Goal: Task Accomplishment & Management: Manage account settings

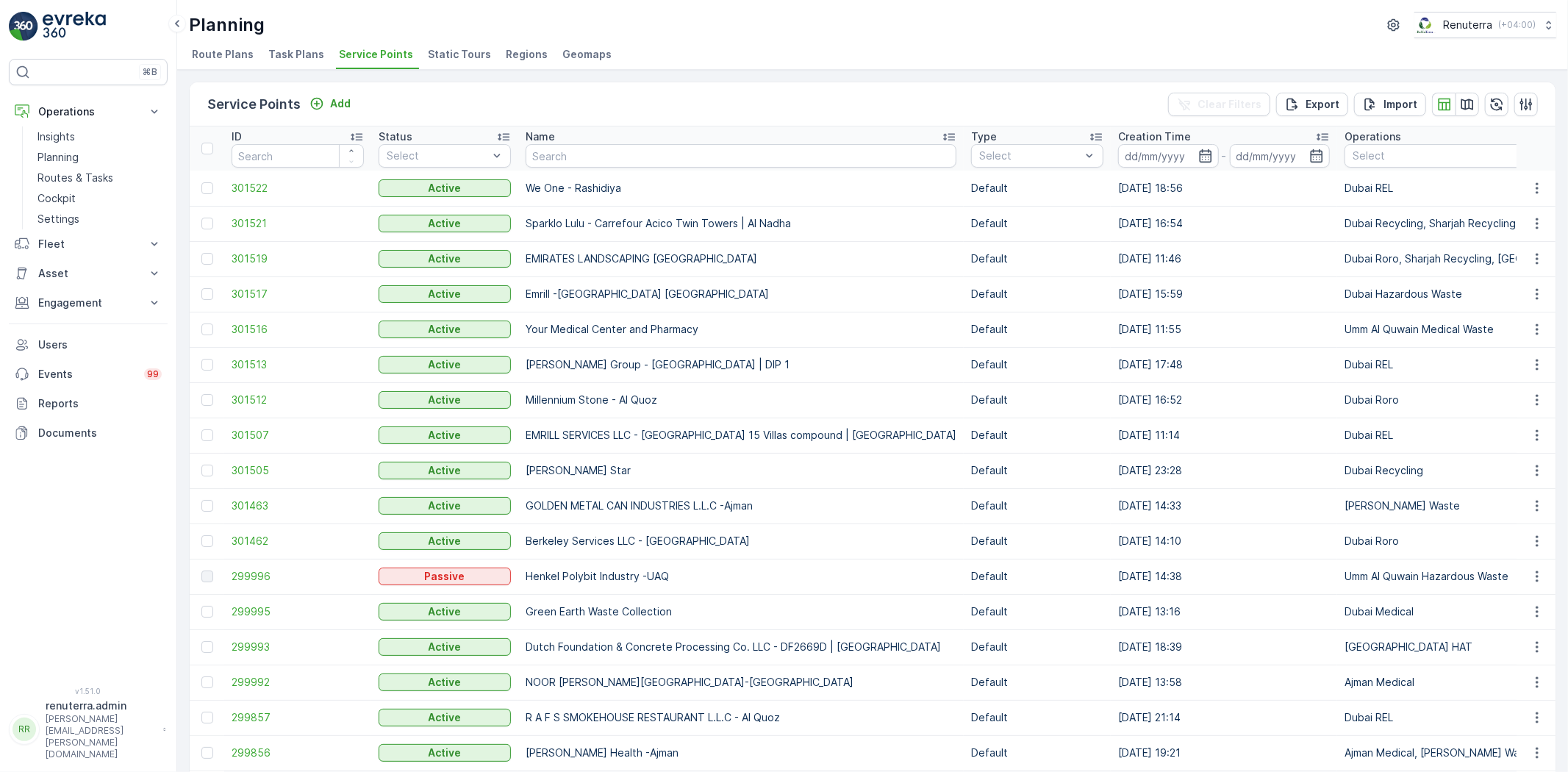
click at [260, 178] on td "301522" at bounding box center [298, 188] width 147 height 35
click at [260, 181] on span "301522" at bounding box center [297, 188] width 132 height 15
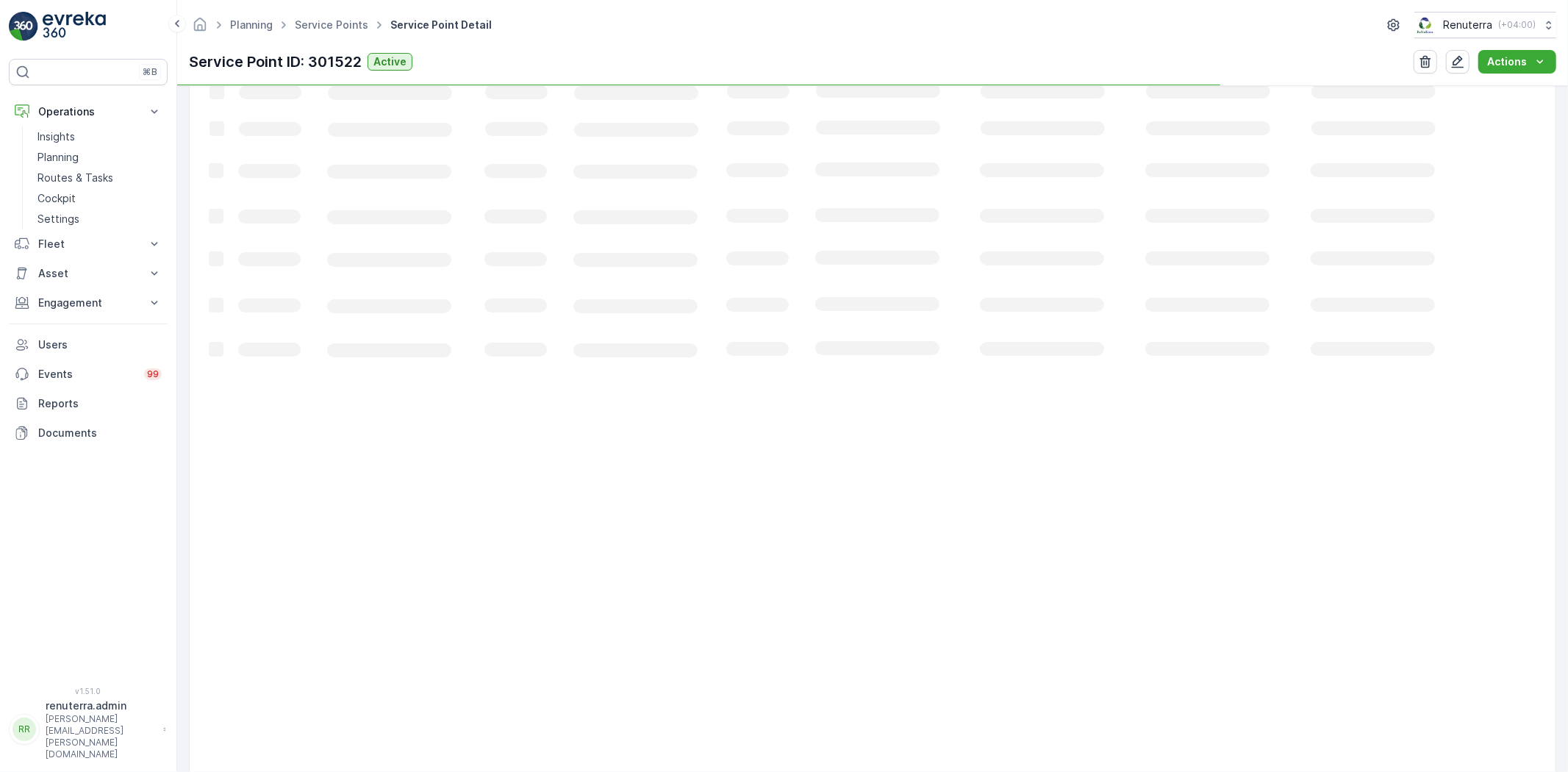
scroll to position [60, 0]
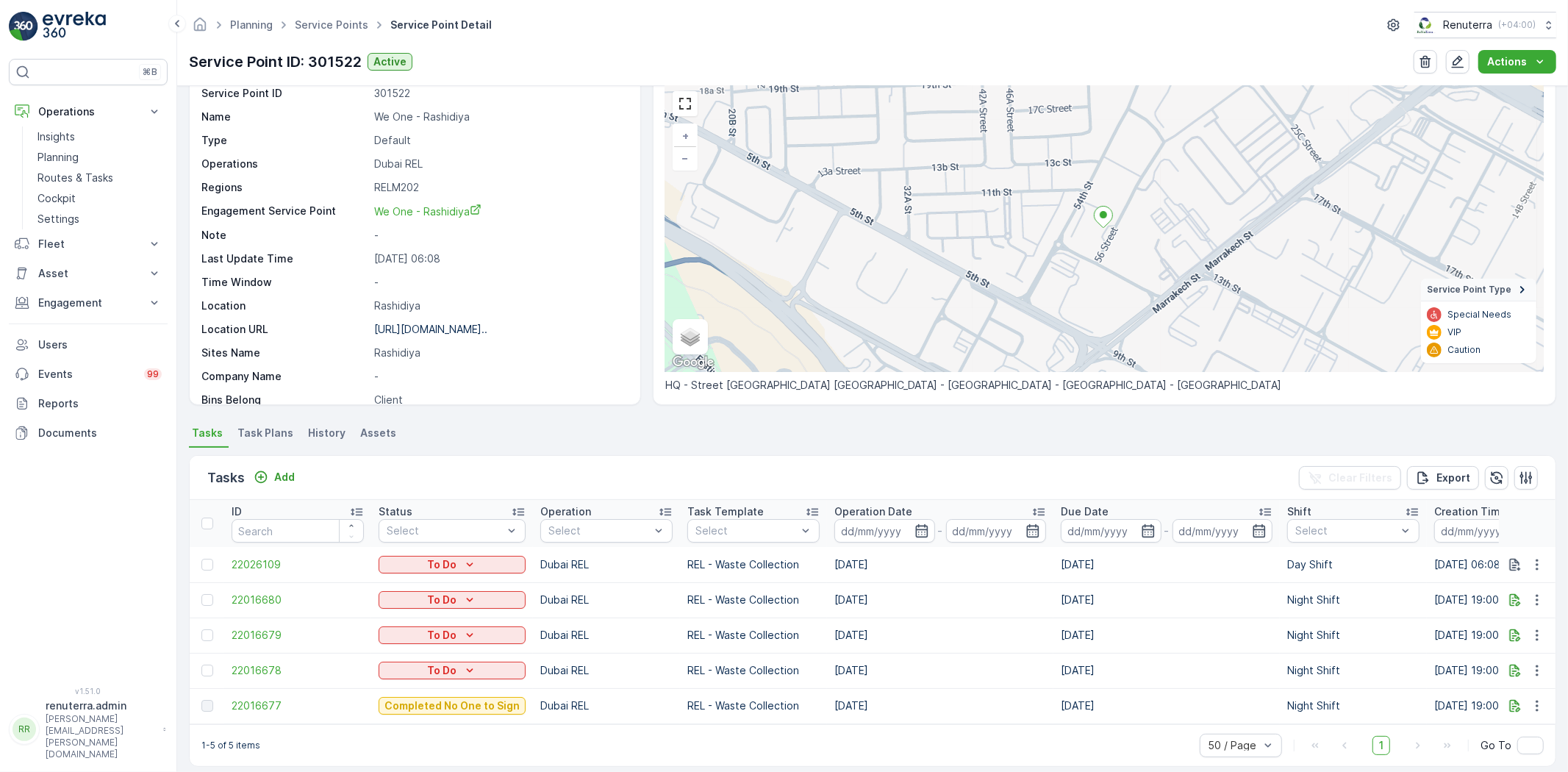
click at [229, 704] on td "22016677" at bounding box center [298, 705] width 147 height 35
click at [241, 703] on span "22016677" at bounding box center [297, 706] width 132 height 15
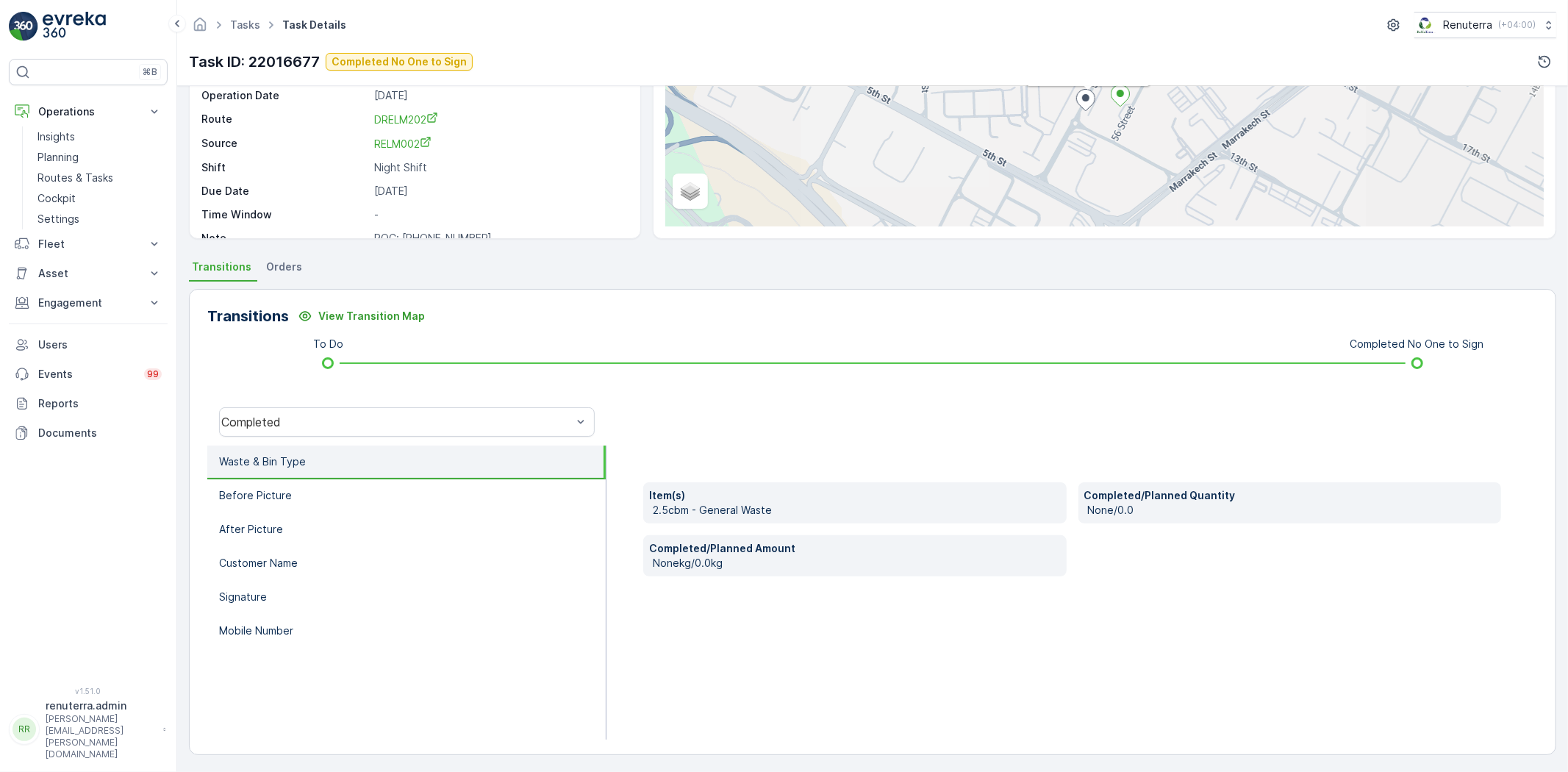
scroll to position [154, 0]
click at [380, 472] on li "Waste & Bin Type" at bounding box center [406, 461] width 399 height 33
click at [357, 424] on div "Completed" at bounding box center [407, 419] width 375 height 29
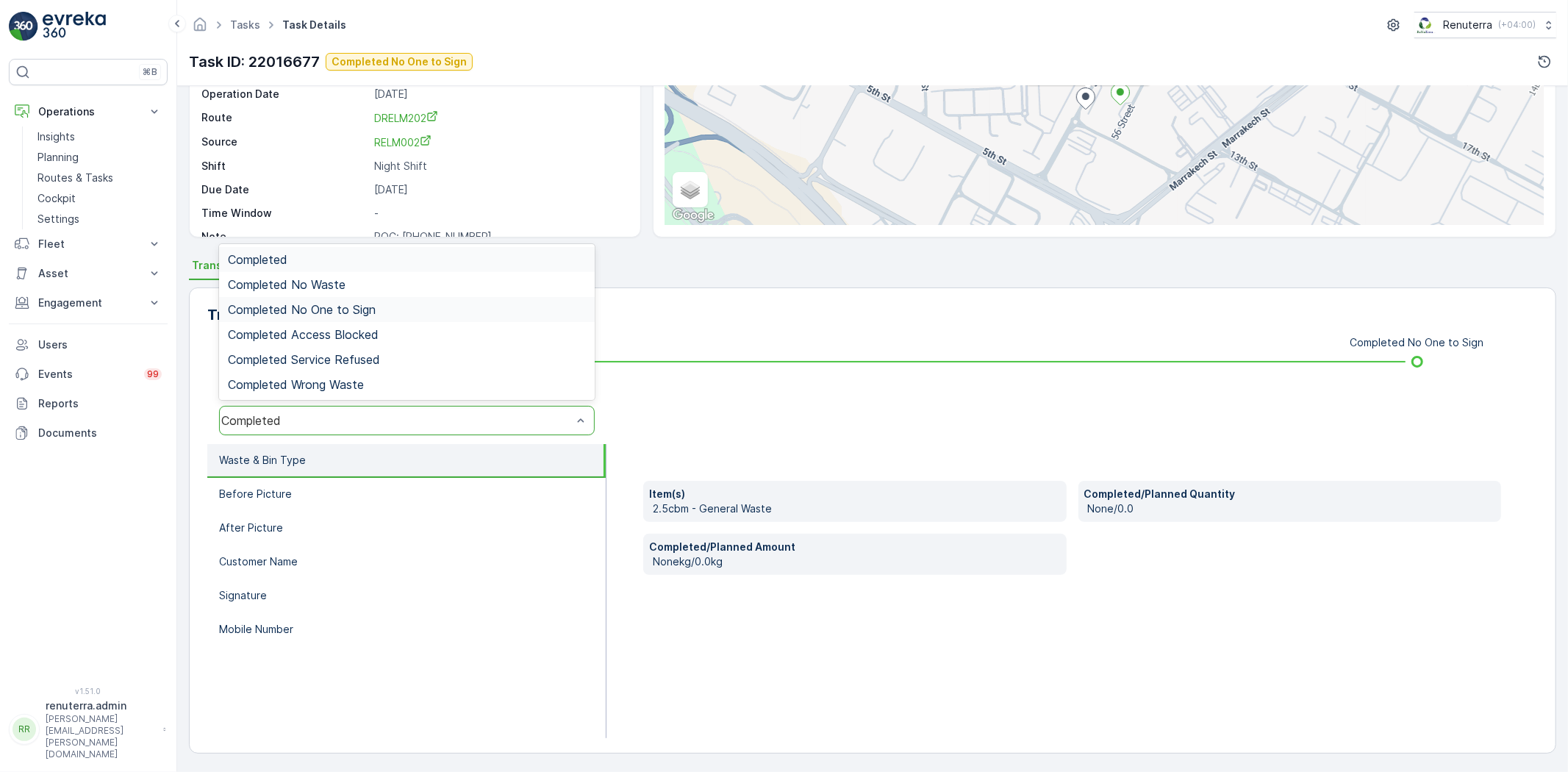
click at [354, 306] on span "Completed No One to Sign" at bounding box center [302, 310] width 147 height 13
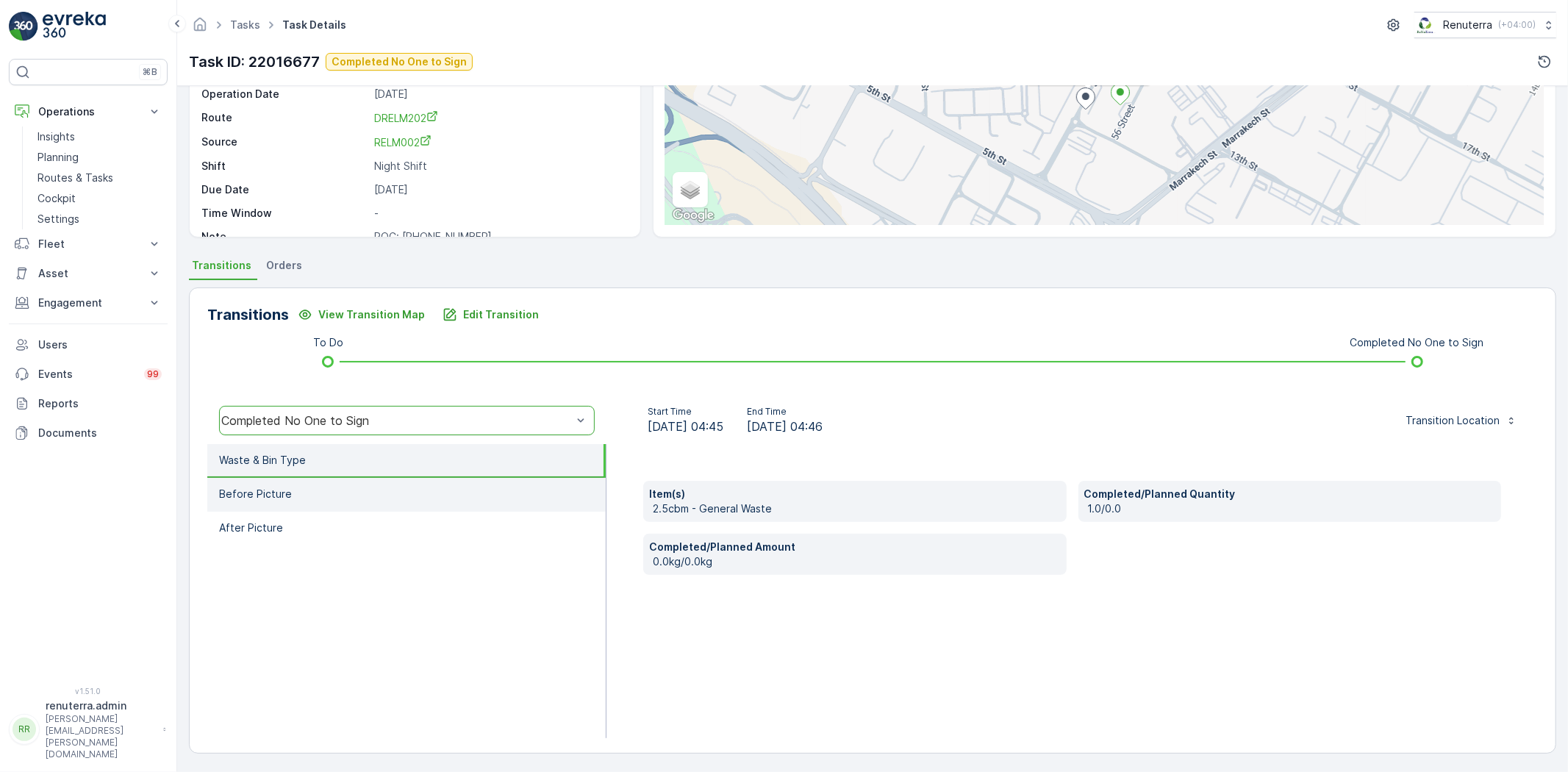
click at [322, 481] on li "Before Picture" at bounding box center [406, 494] width 399 height 33
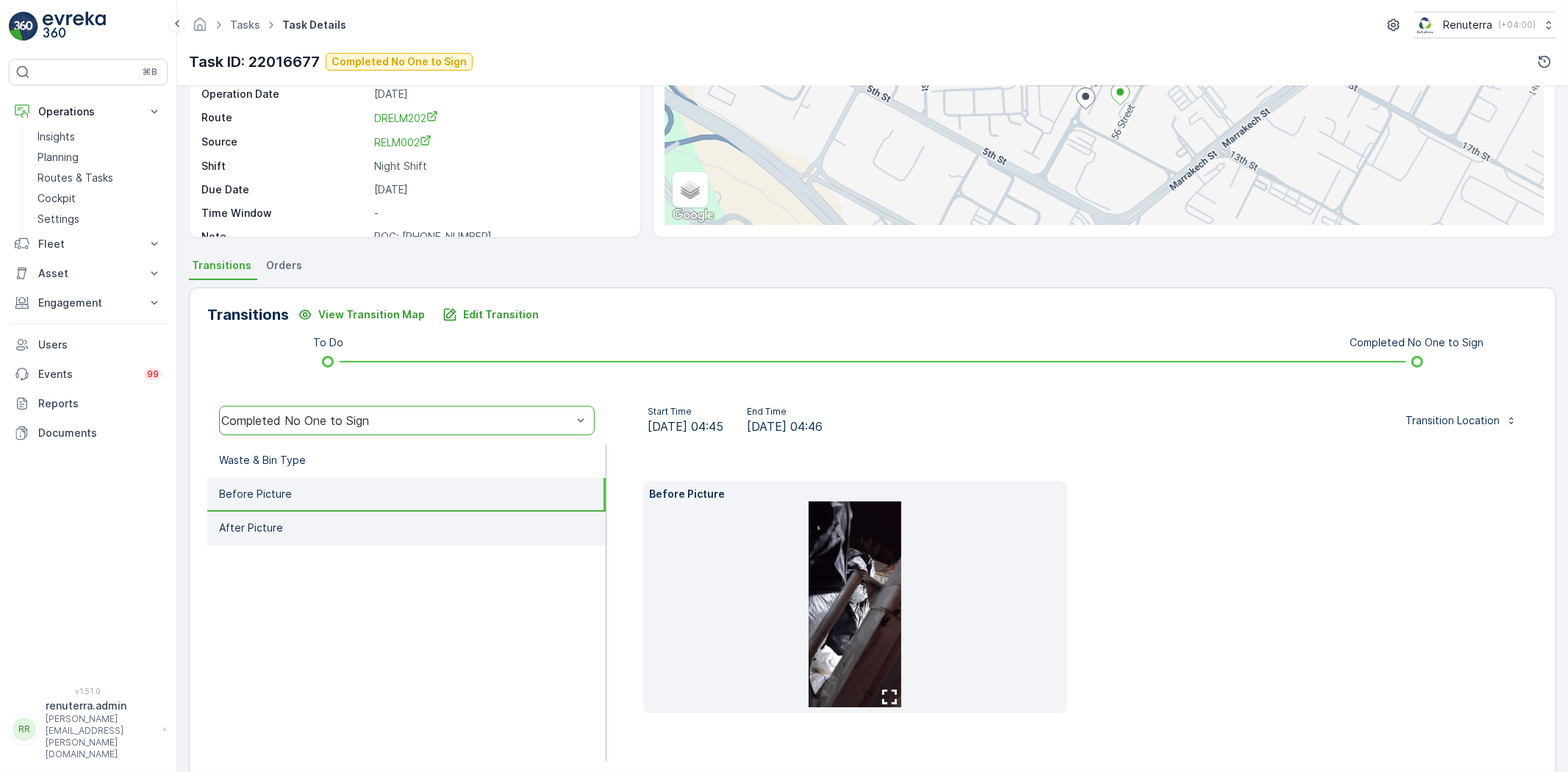
click at [371, 519] on li "After Picture" at bounding box center [406, 528] width 399 height 33
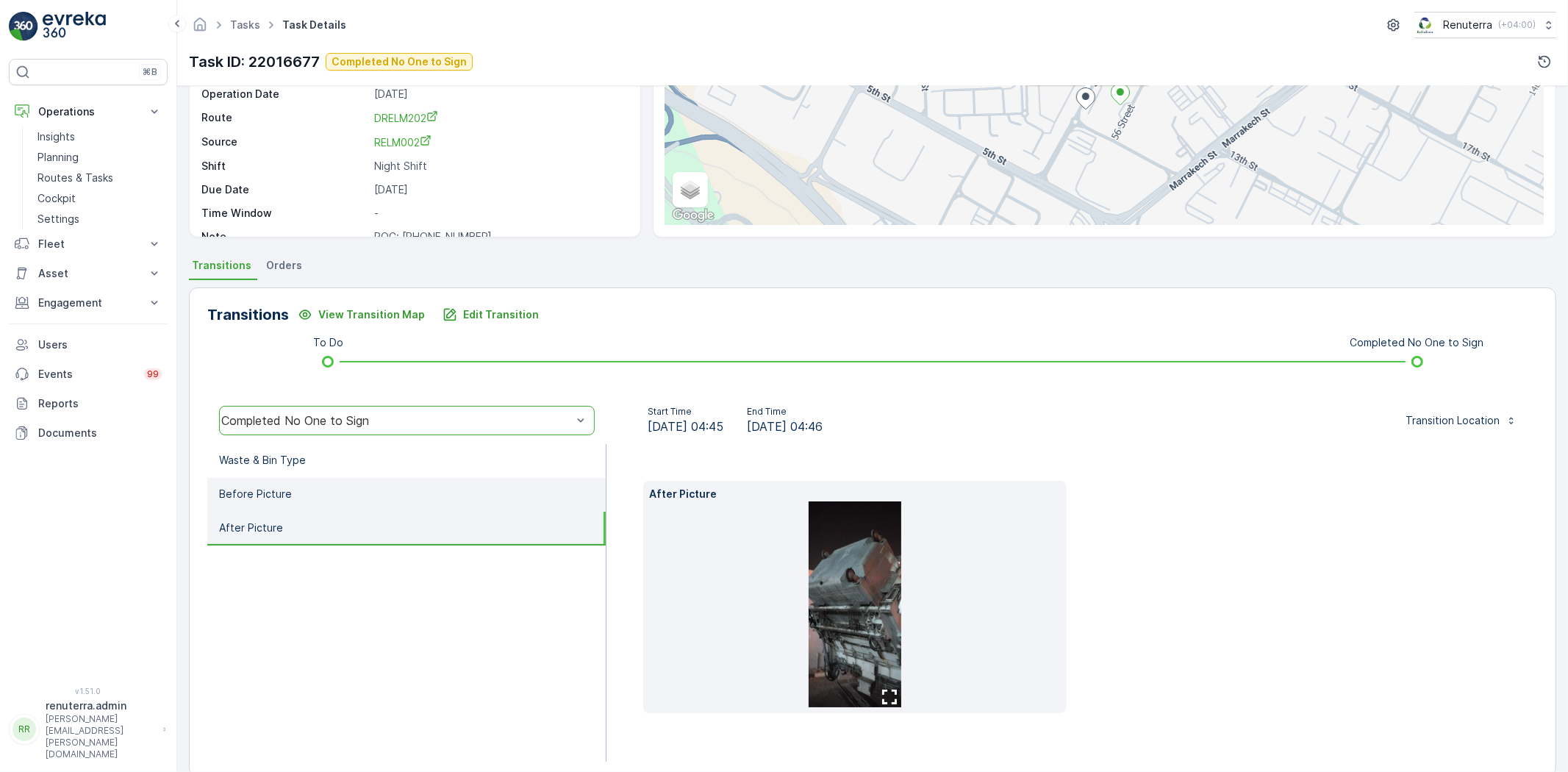
click at [348, 482] on li "Before Picture" at bounding box center [406, 494] width 399 height 33
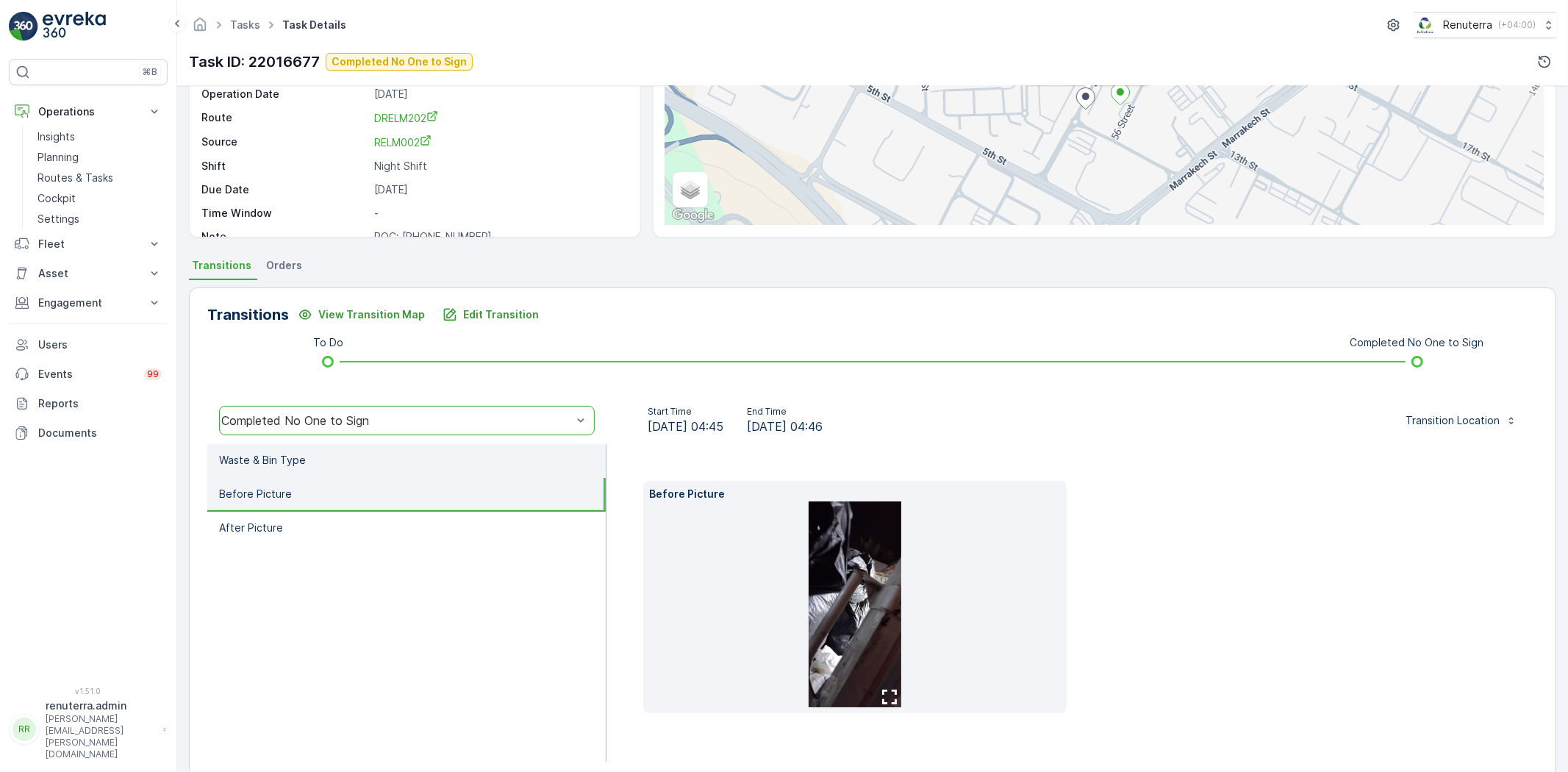
click at [348, 457] on li "Waste & Bin Type" at bounding box center [406, 461] width 399 height 33
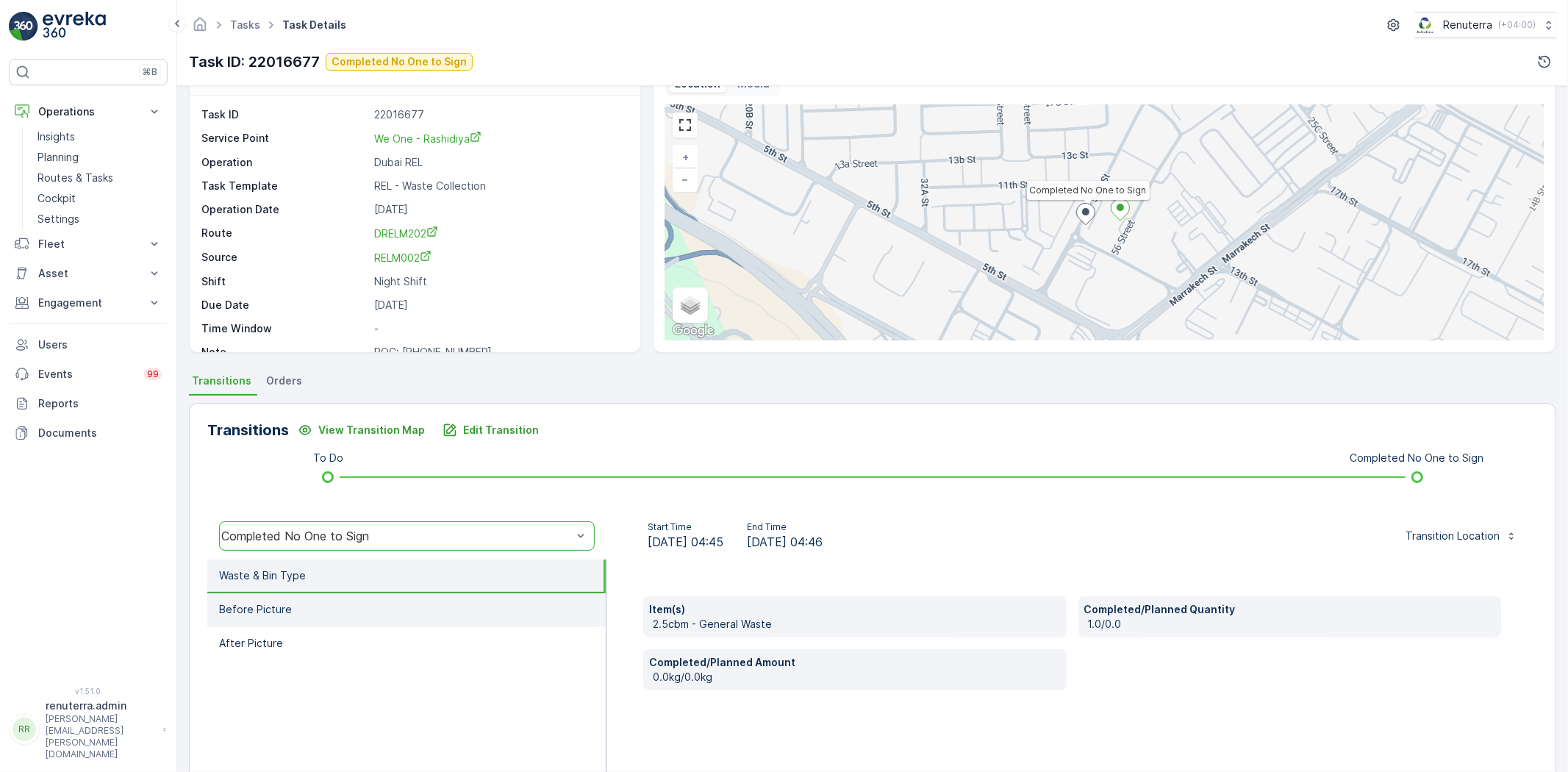
scroll to position [0, 0]
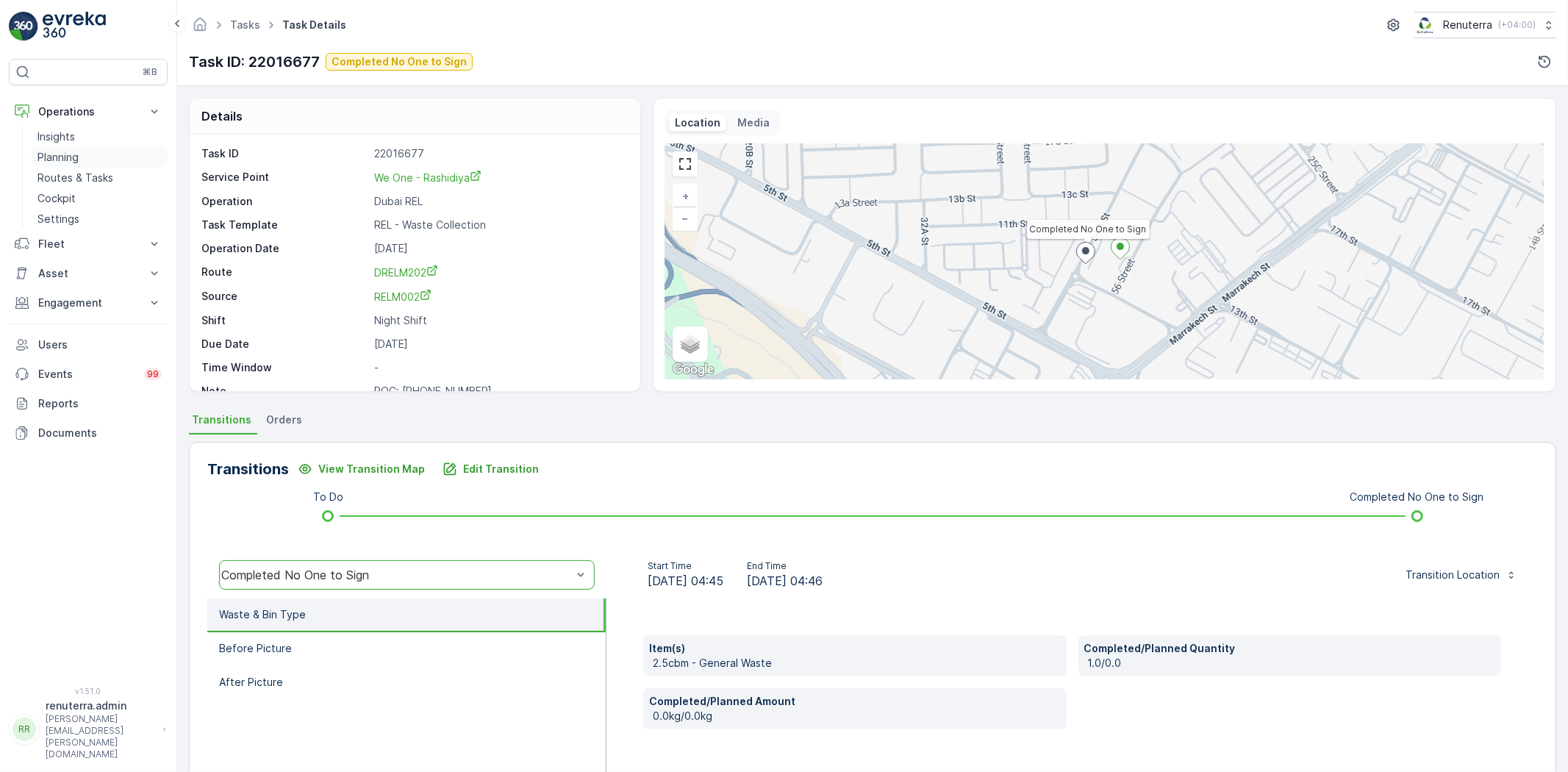
click at [66, 153] on p "Planning" at bounding box center [58, 157] width 41 height 15
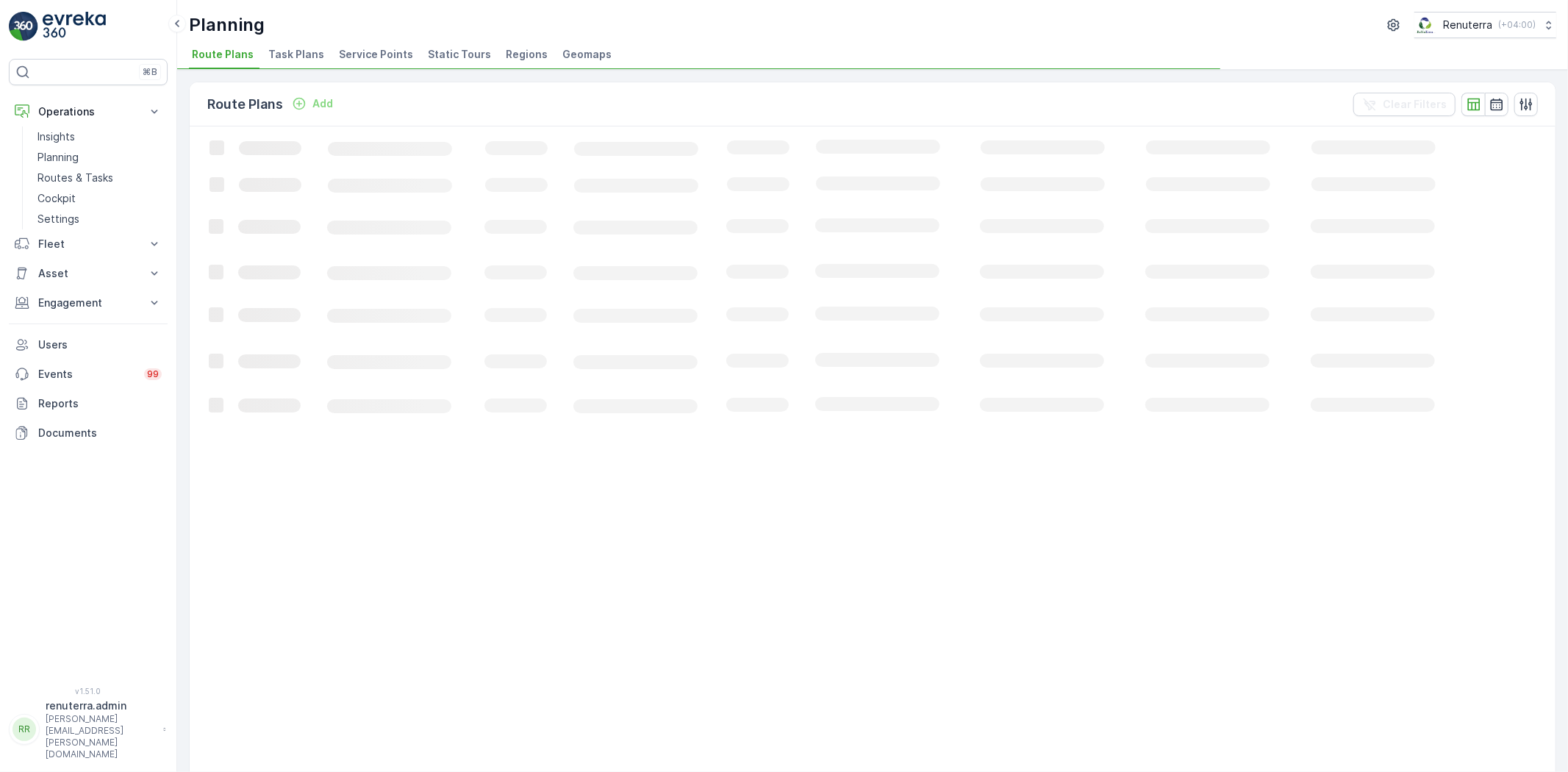
click at [362, 60] on span "Service Points" at bounding box center [376, 54] width 75 height 15
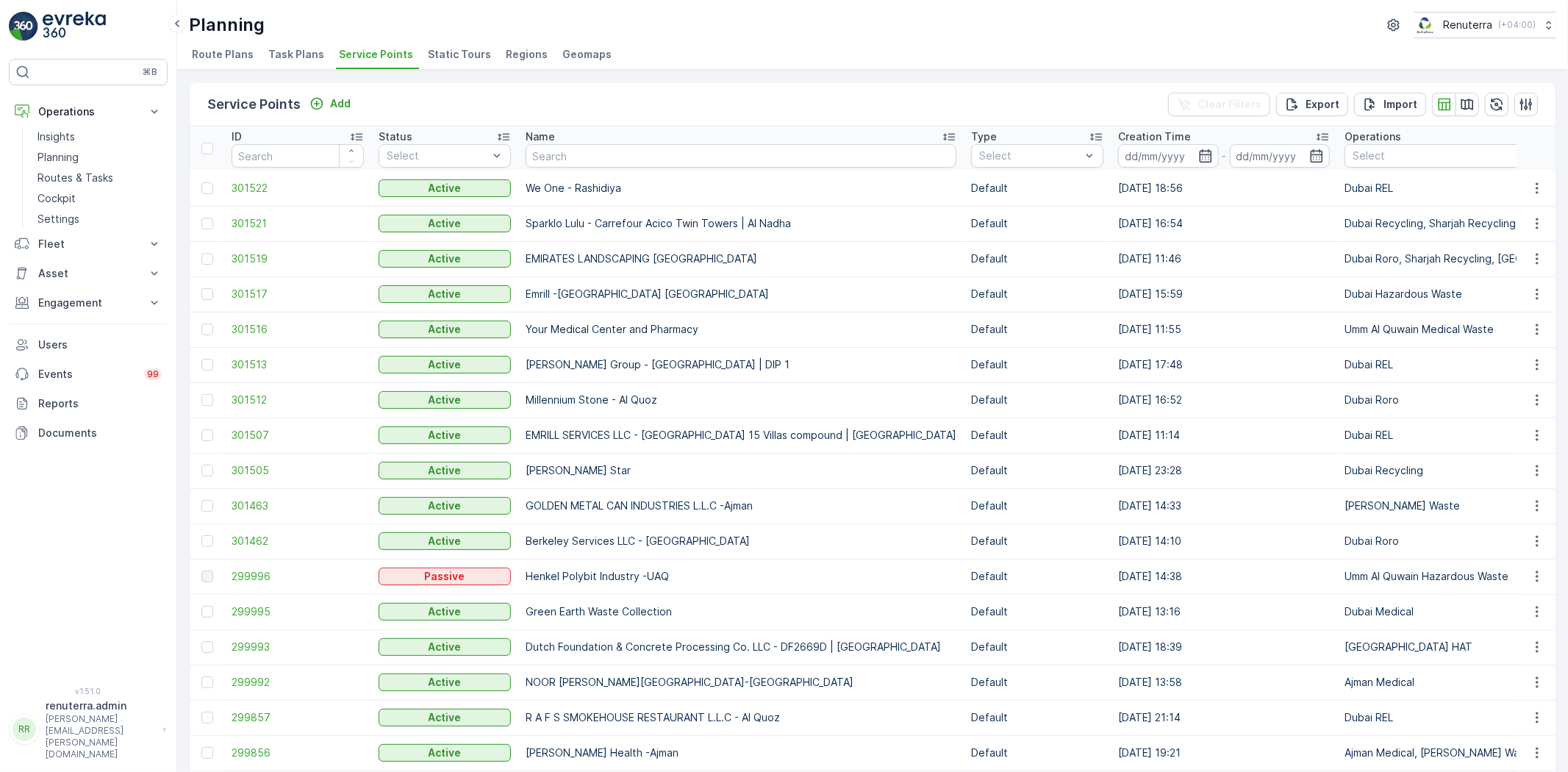
click at [554, 148] on input "text" at bounding box center [741, 156] width 431 height 23
click at [553, 148] on input "text" at bounding box center [741, 156] width 431 height 23
click at [570, 150] on input "text" at bounding box center [741, 156] width 431 height 23
click at [570, 154] on input "text" at bounding box center [741, 156] width 431 height 23
type input "ishraq"
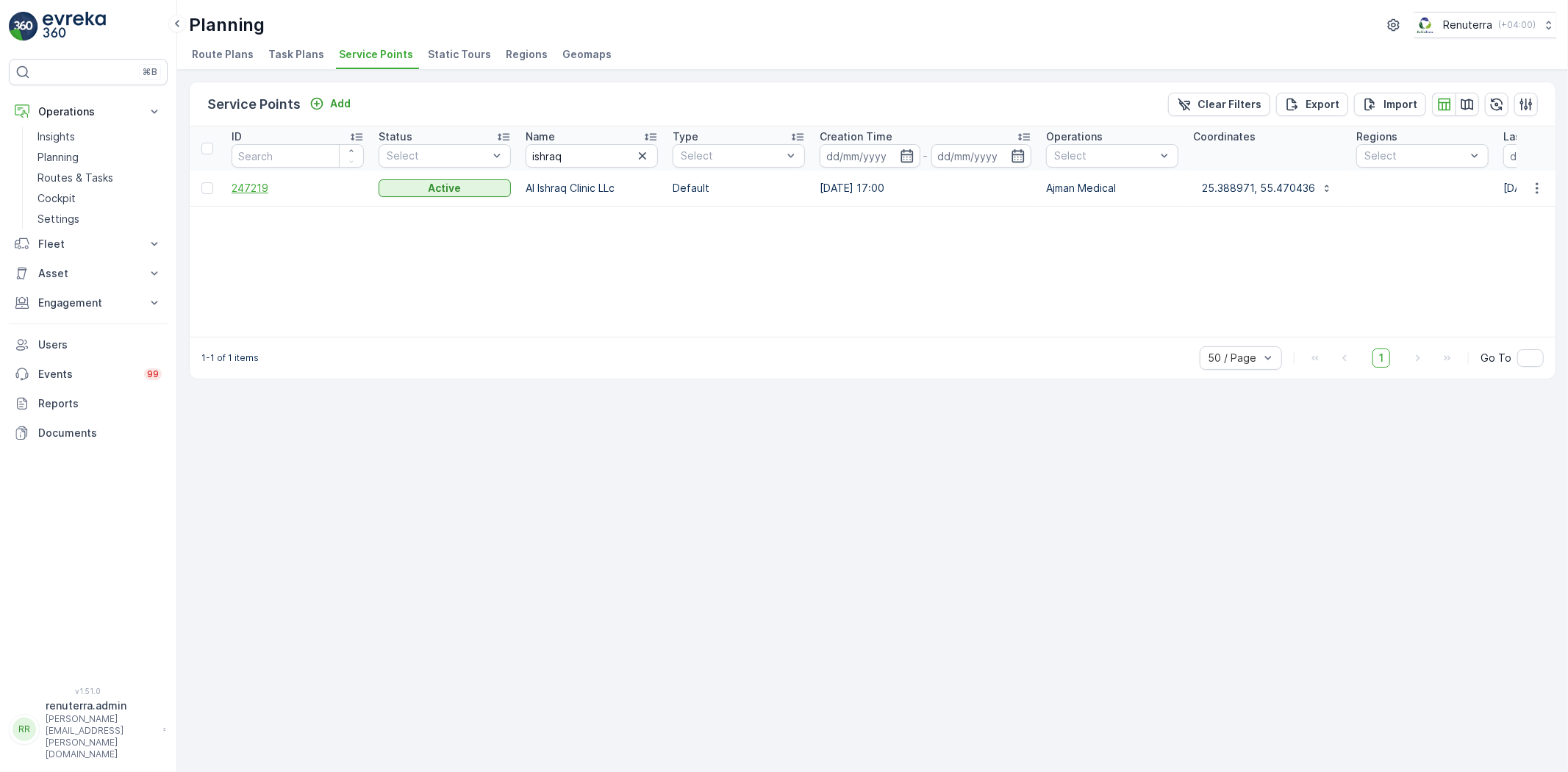
click at [297, 187] on span "247219" at bounding box center [297, 188] width 132 height 15
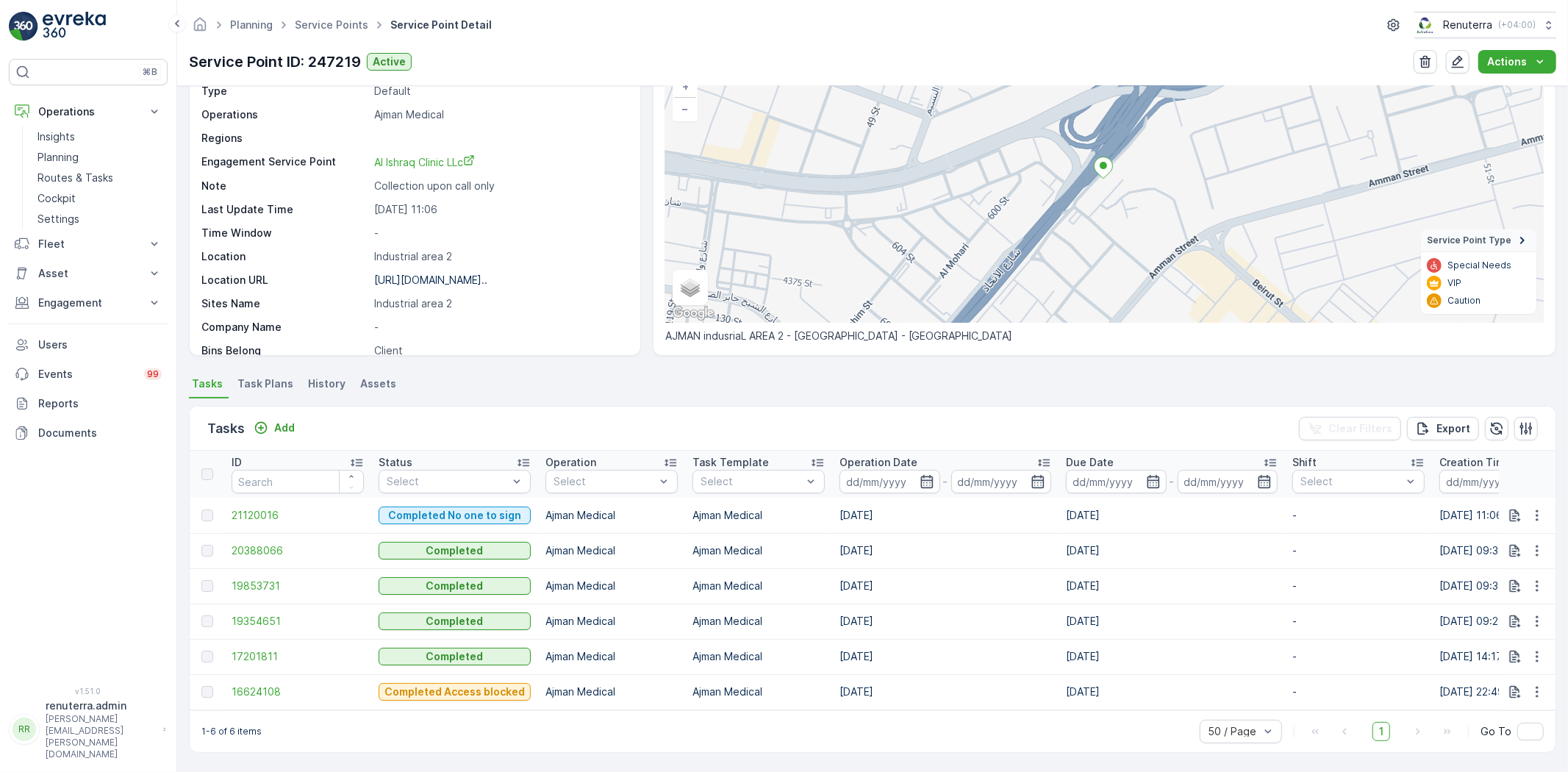
scroll to position [116, 0]
drag, startPoint x: 276, startPoint y: 404, endPoint x: 276, endPoint y: 424, distance: 20.0
click at [276, 406] on div "Tasks Add Clear Filters Export" at bounding box center [872, 428] width 1366 height 44
click at [277, 425] on p "Add" at bounding box center [284, 428] width 21 height 15
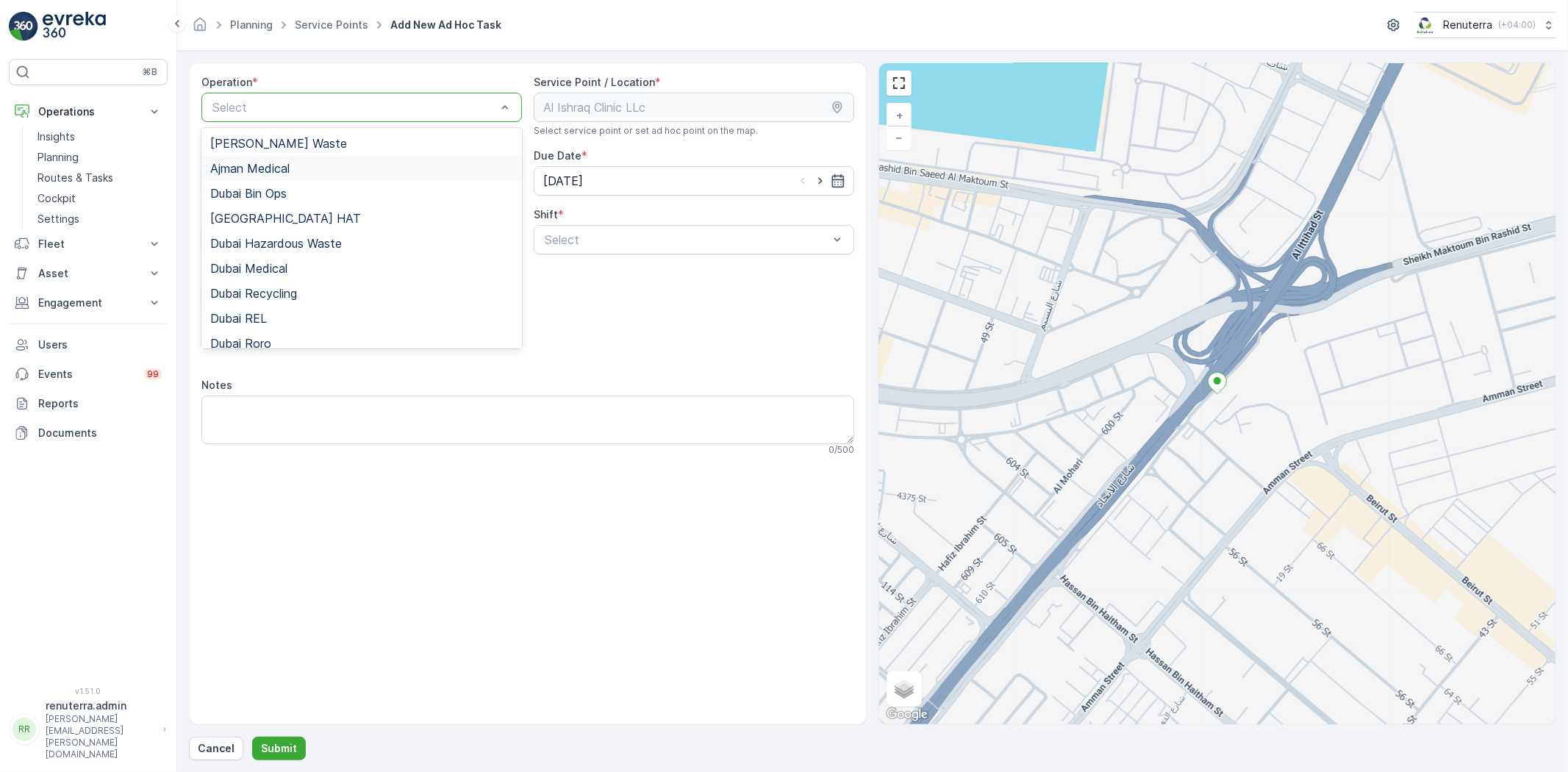
drag, startPoint x: 284, startPoint y: 165, endPoint x: 464, endPoint y: 204, distance: 184.2
click at [286, 166] on span "Ajman Medical" at bounding box center [250, 168] width 80 height 13
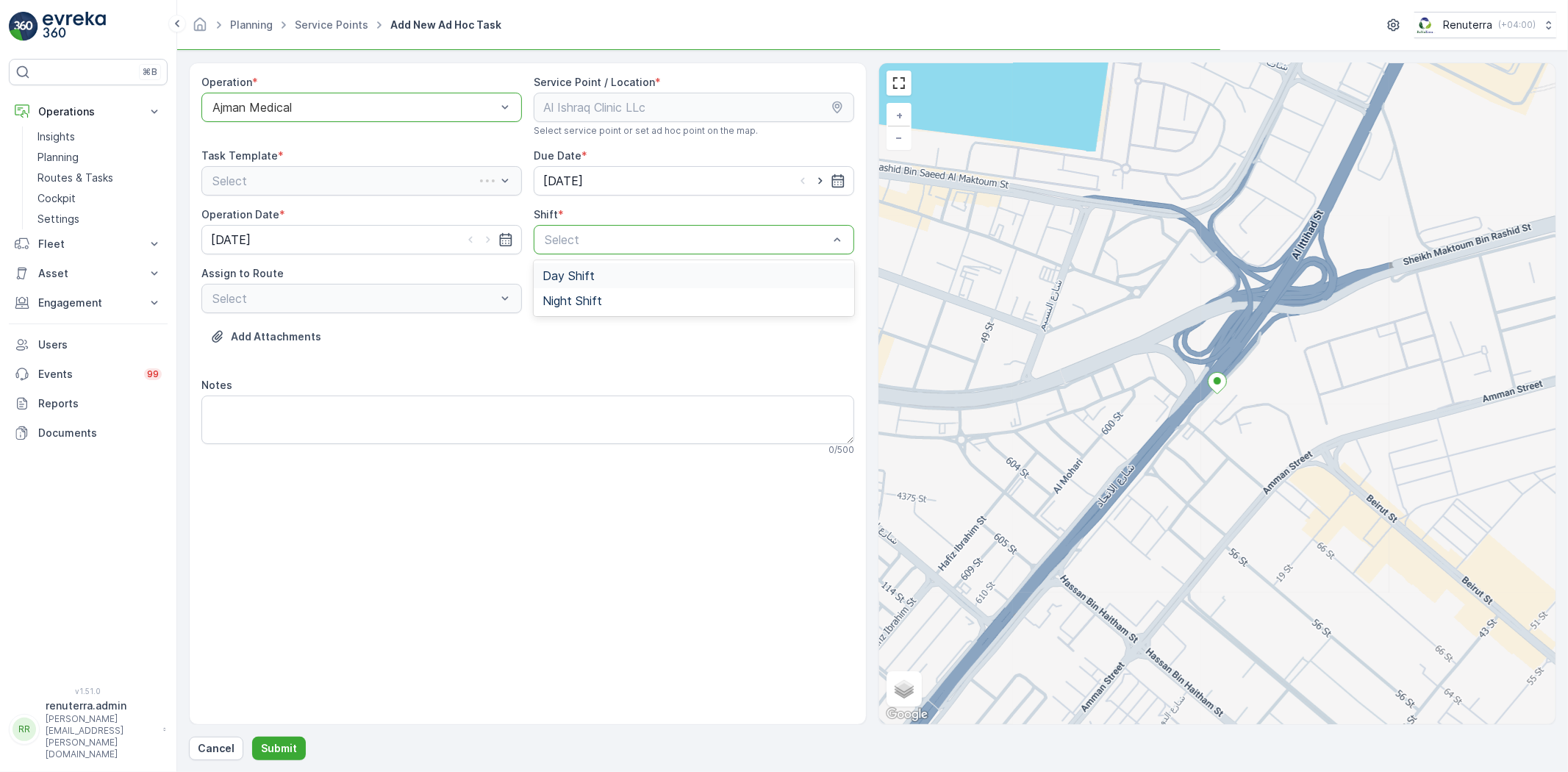
drag, startPoint x: 568, startPoint y: 228, endPoint x: 582, endPoint y: 265, distance: 39.6
click at [570, 233] on div "Select" at bounding box center [694, 239] width 321 height 29
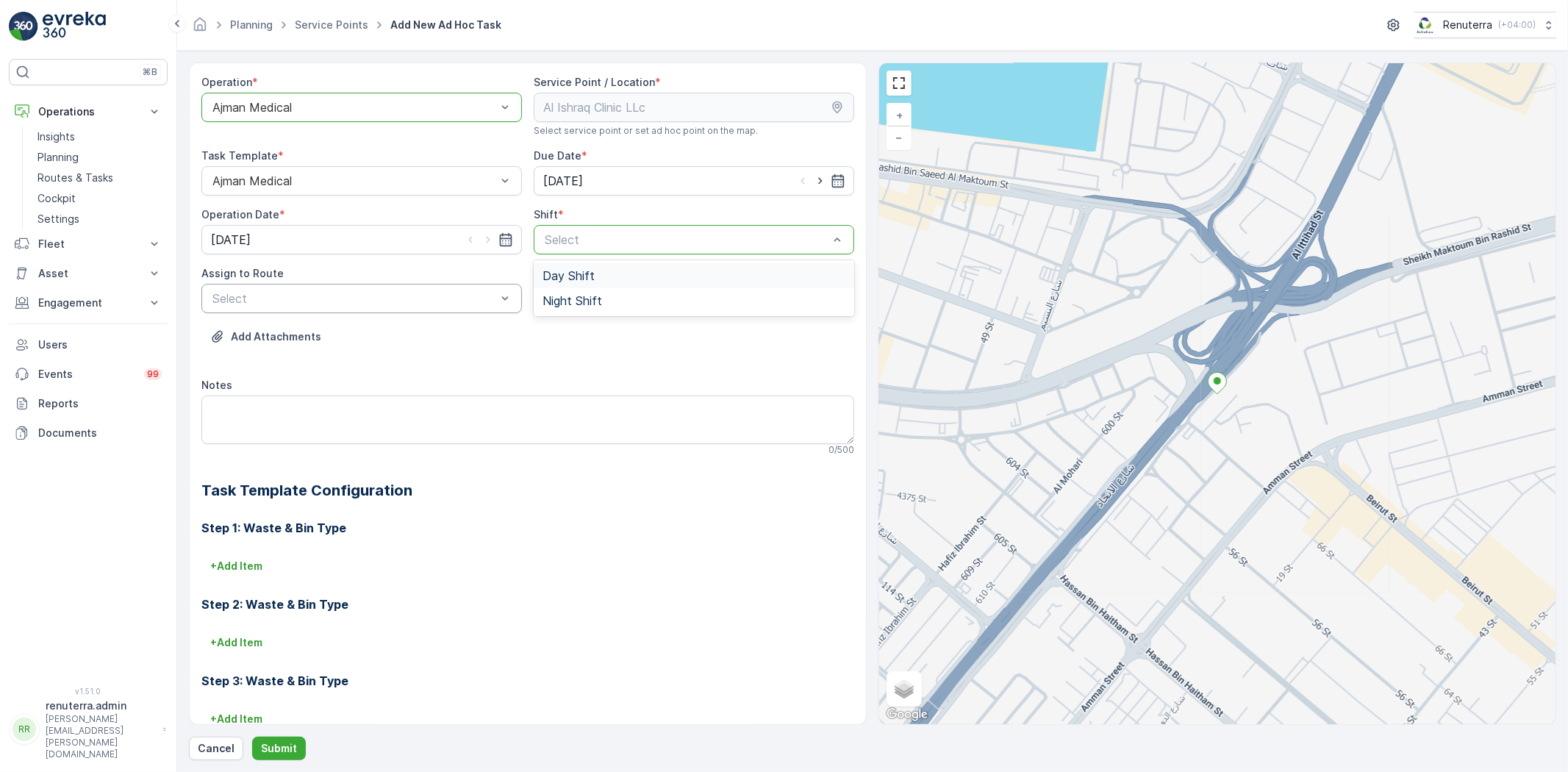
drag, startPoint x: 579, startPoint y: 269, endPoint x: 508, endPoint y: 283, distance: 72.4
click at [547, 278] on span "Day Shift" at bounding box center [569, 275] width 52 height 13
click at [377, 348] on div "AJMED101 (Dispatched) - A85791" at bounding box center [361, 359] width 321 height 25
click at [281, 737] on button "Submit" at bounding box center [279, 748] width 54 height 23
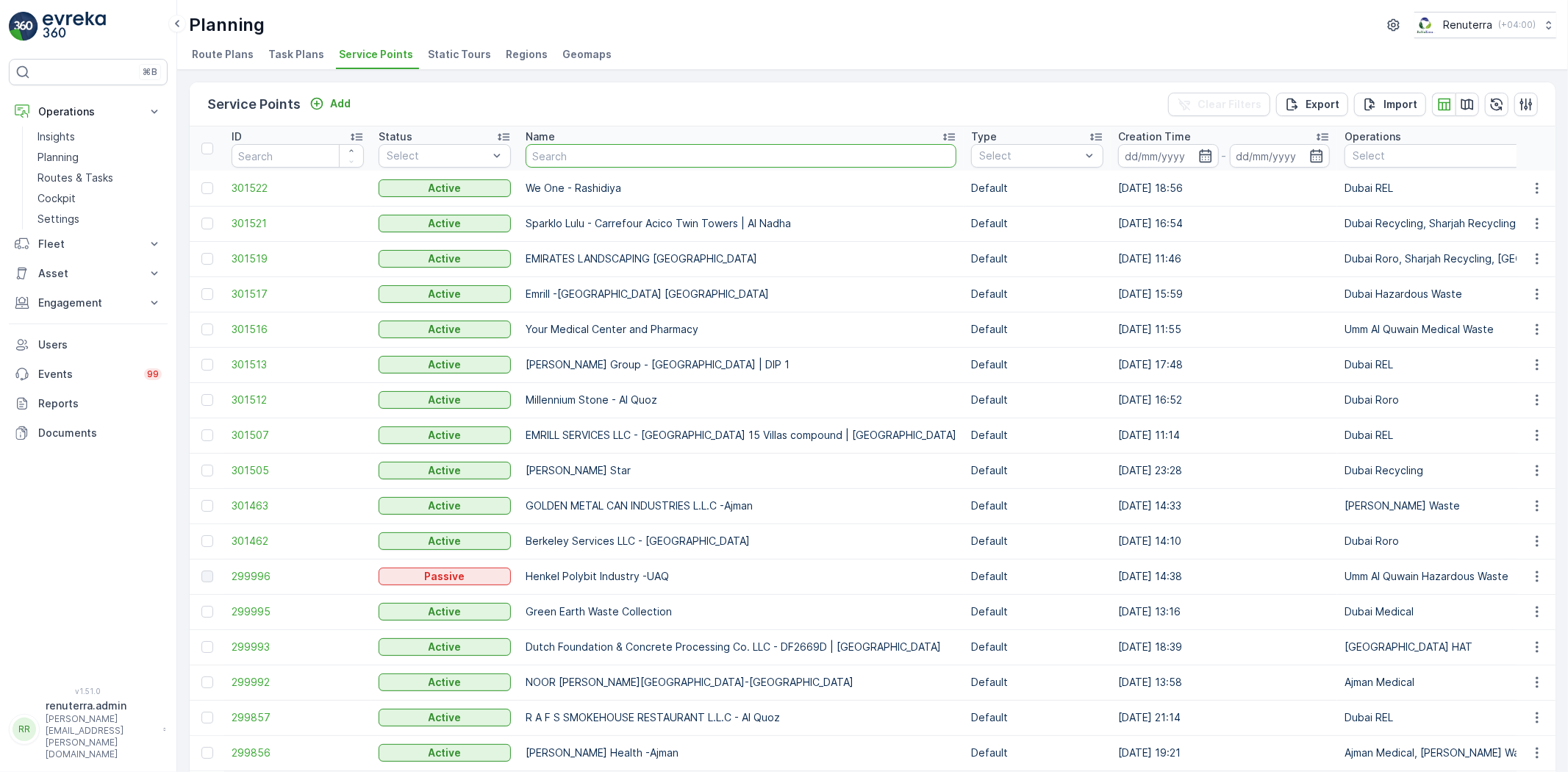
click at [563, 147] on input "text" at bounding box center [741, 156] width 431 height 23
click at [540, 154] on input "text" at bounding box center [741, 156] width 431 height 23
type input "Terrac"
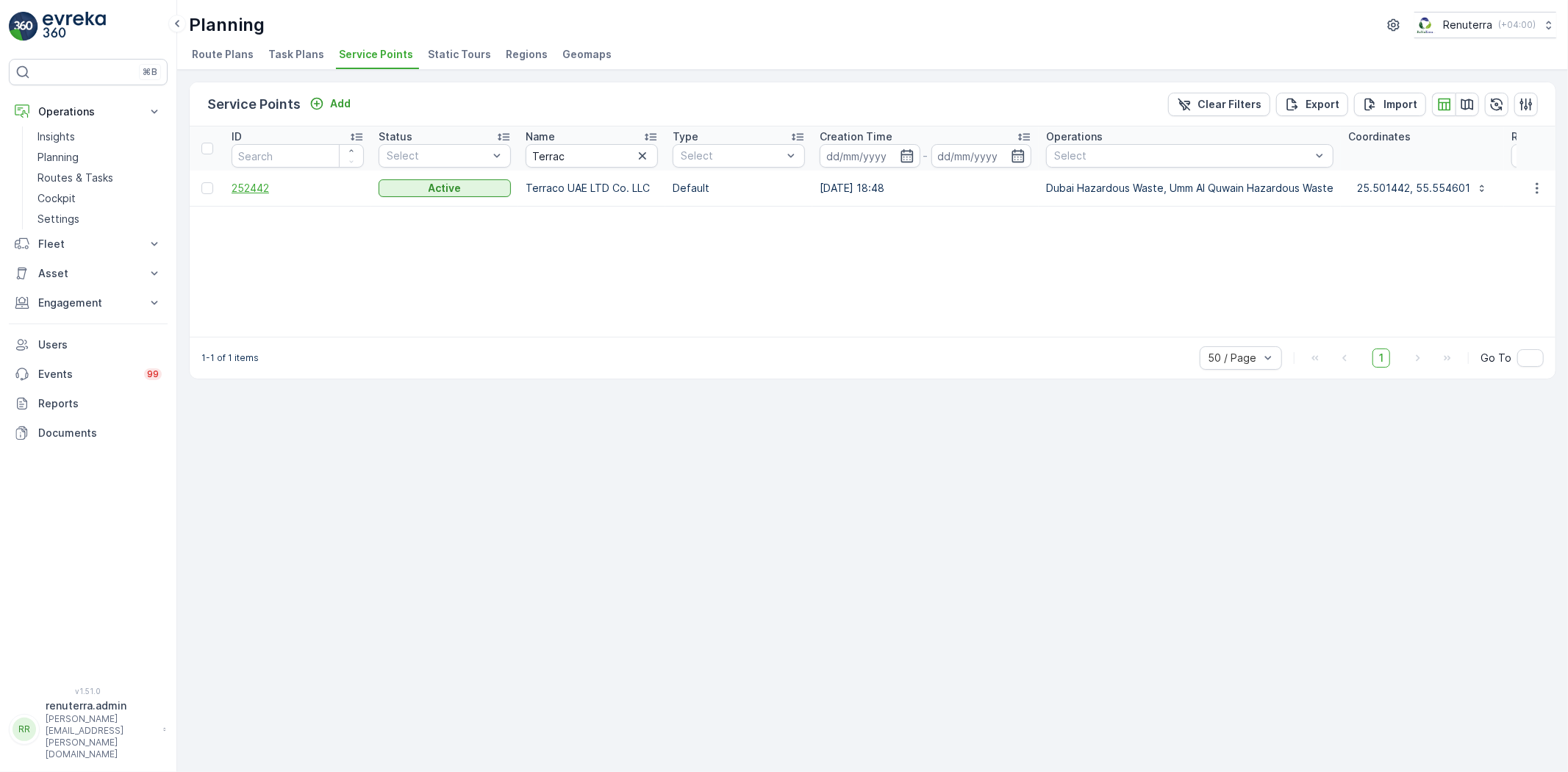
click at [286, 189] on span "252442" at bounding box center [297, 188] width 132 height 15
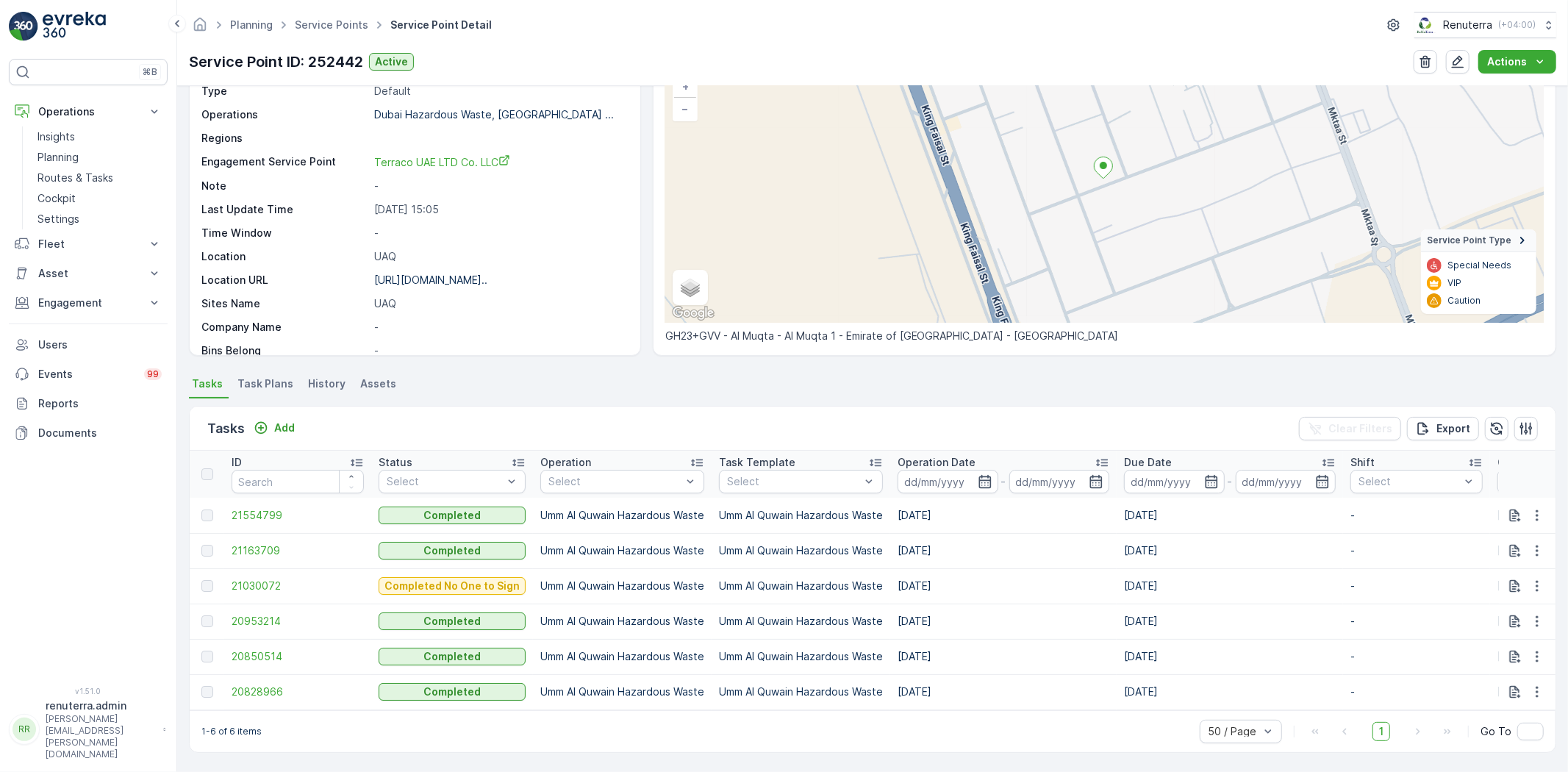
scroll to position [116, 0]
click at [276, 424] on p "Add" at bounding box center [284, 428] width 21 height 15
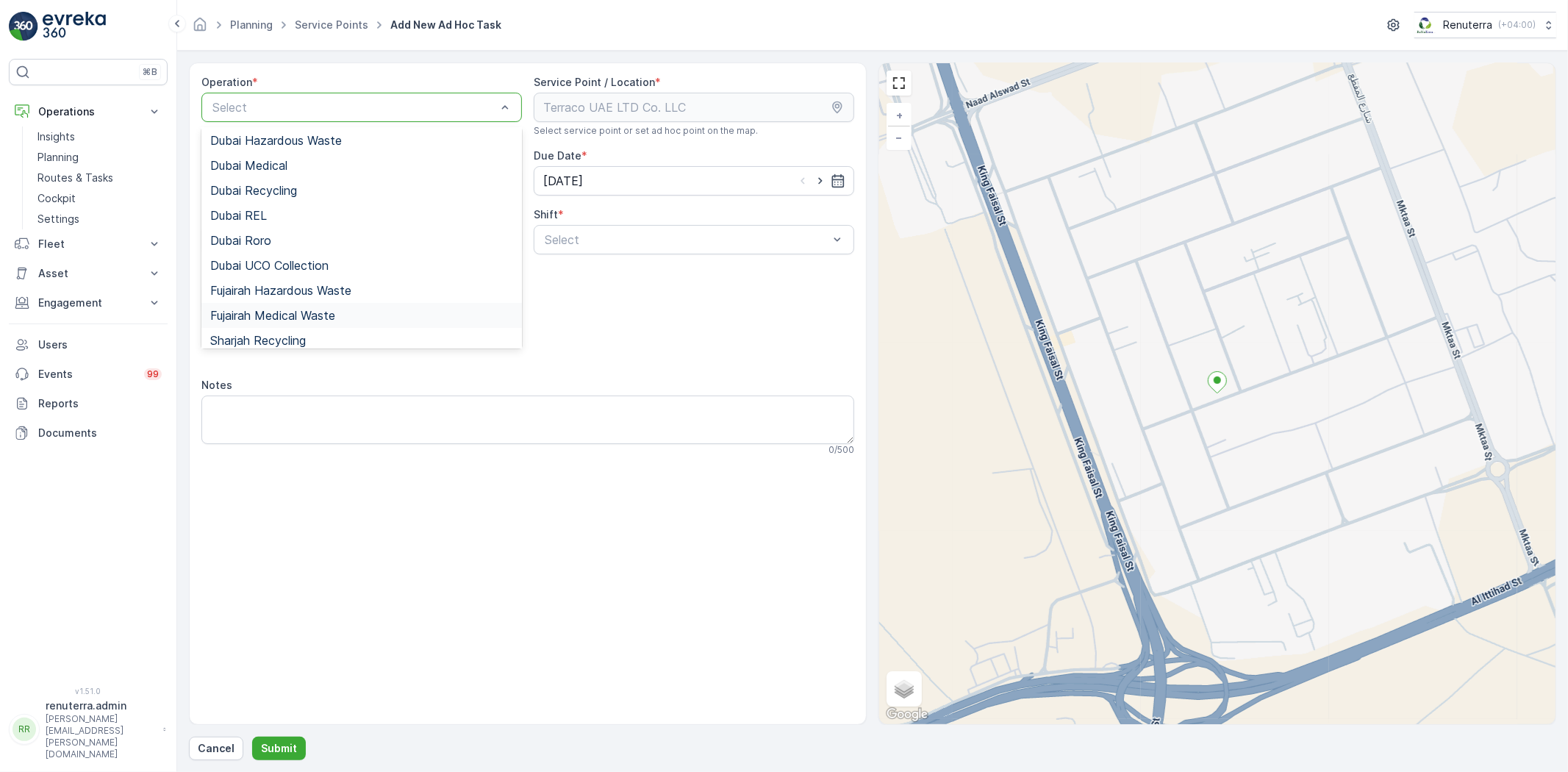
scroll to position [184, 0]
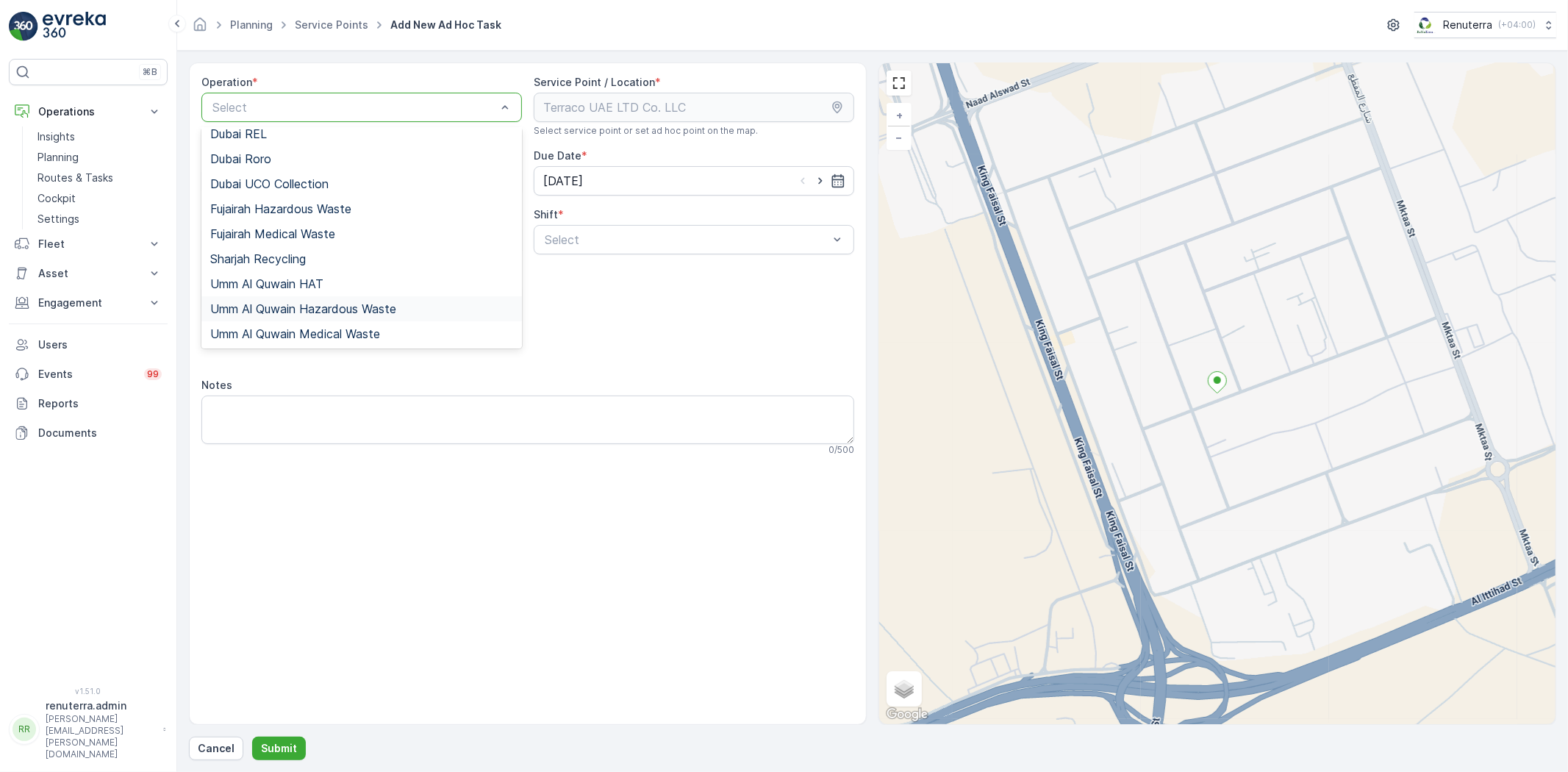
click at [345, 303] on span "Umm Al Quwain Hazardous Waste" at bounding box center [303, 309] width 186 height 13
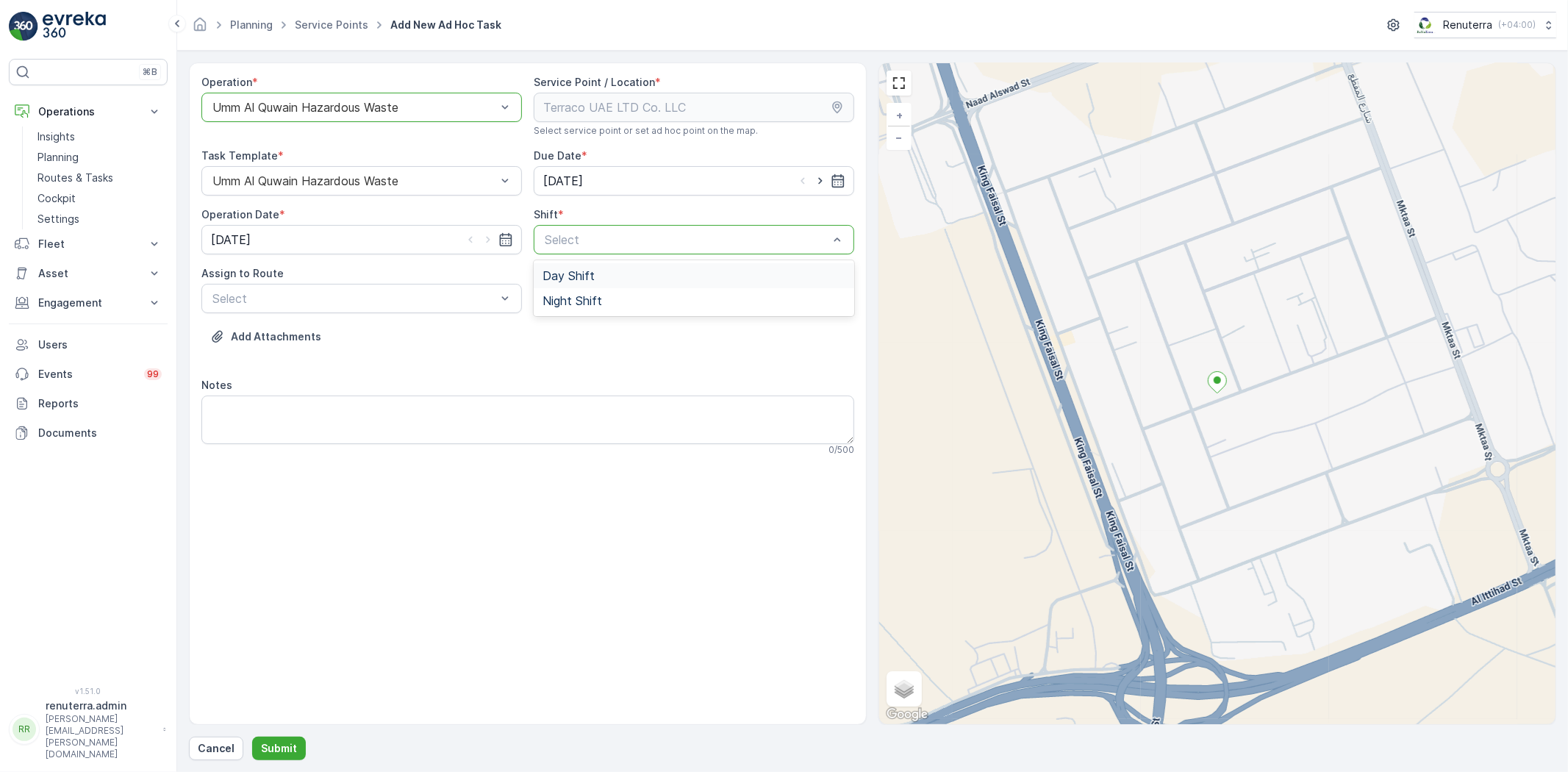
drag, startPoint x: 576, startPoint y: 244, endPoint x: 572, endPoint y: 260, distance: 16.5
click at [569, 265] on div "Day Shift" at bounding box center [694, 275] width 321 height 25
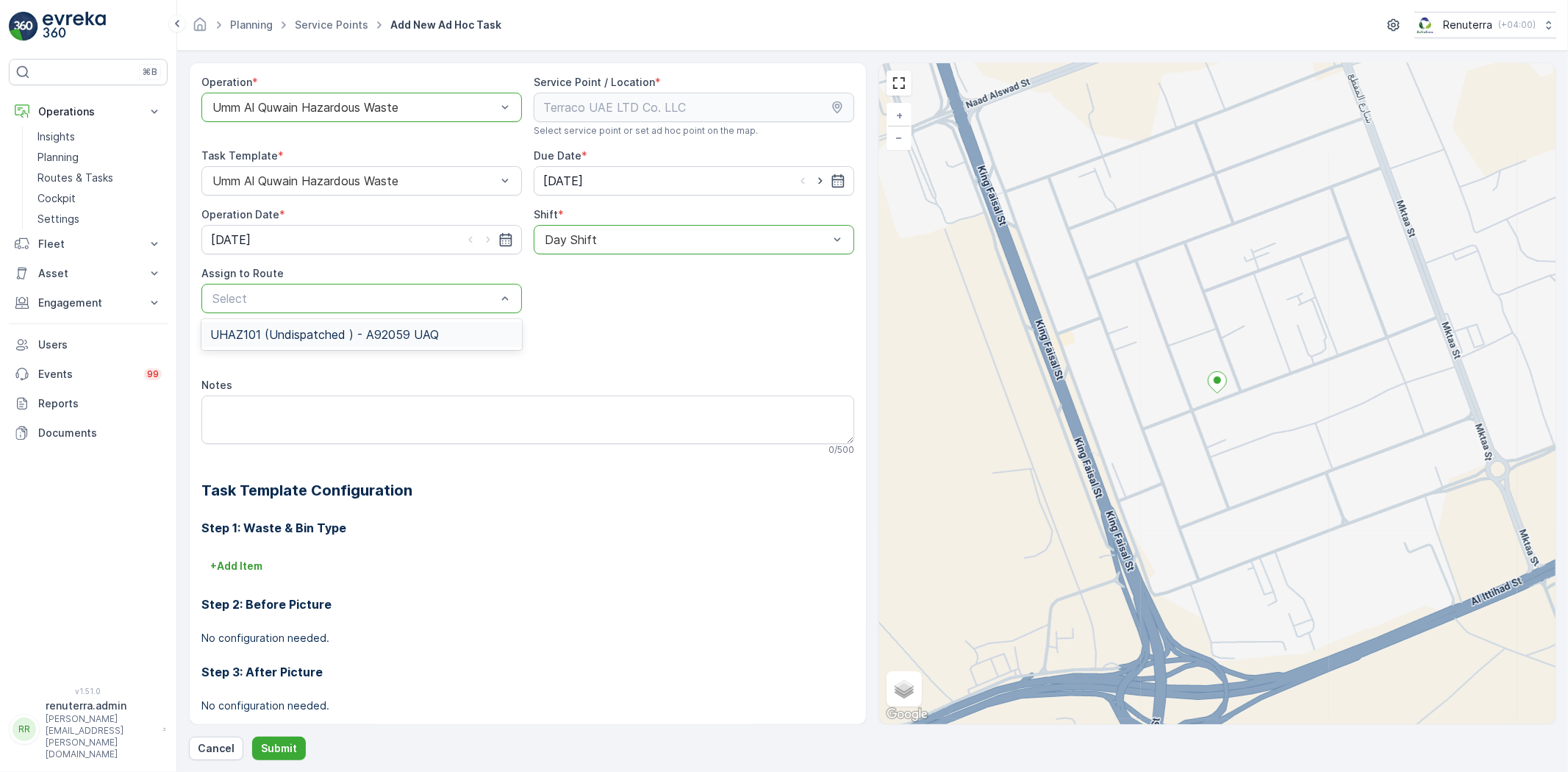
click at [399, 337] on span "UHAZ101 (Undispatched ) - A92059 UAQ" at bounding box center [324, 334] width 229 height 13
click at [282, 754] on p "Submit" at bounding box center [279, 749] width 36 height 15
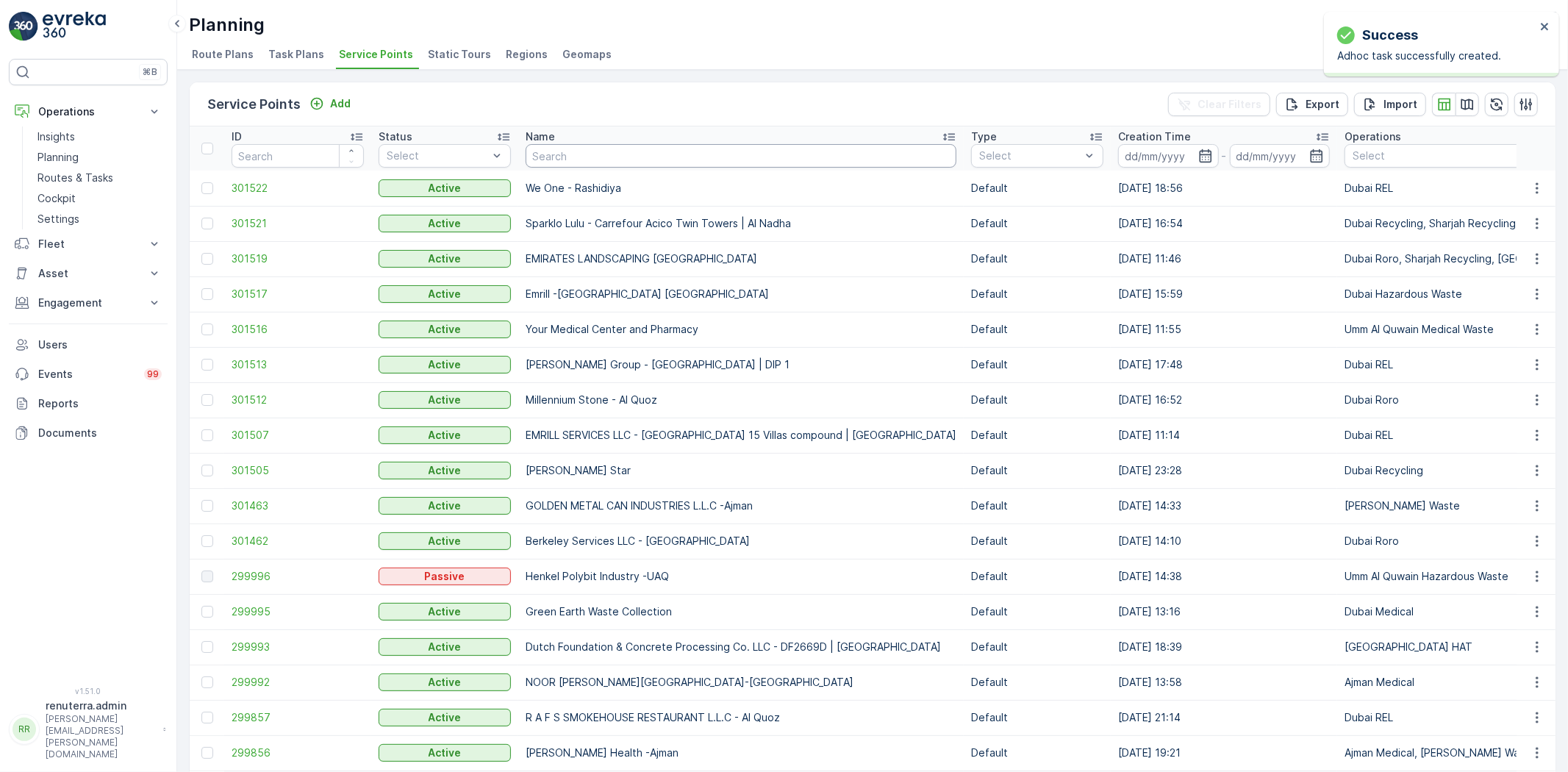
click at [563, 147] on input "text" at bounding box center [741, 156] width 431 height 23
type input "noor"
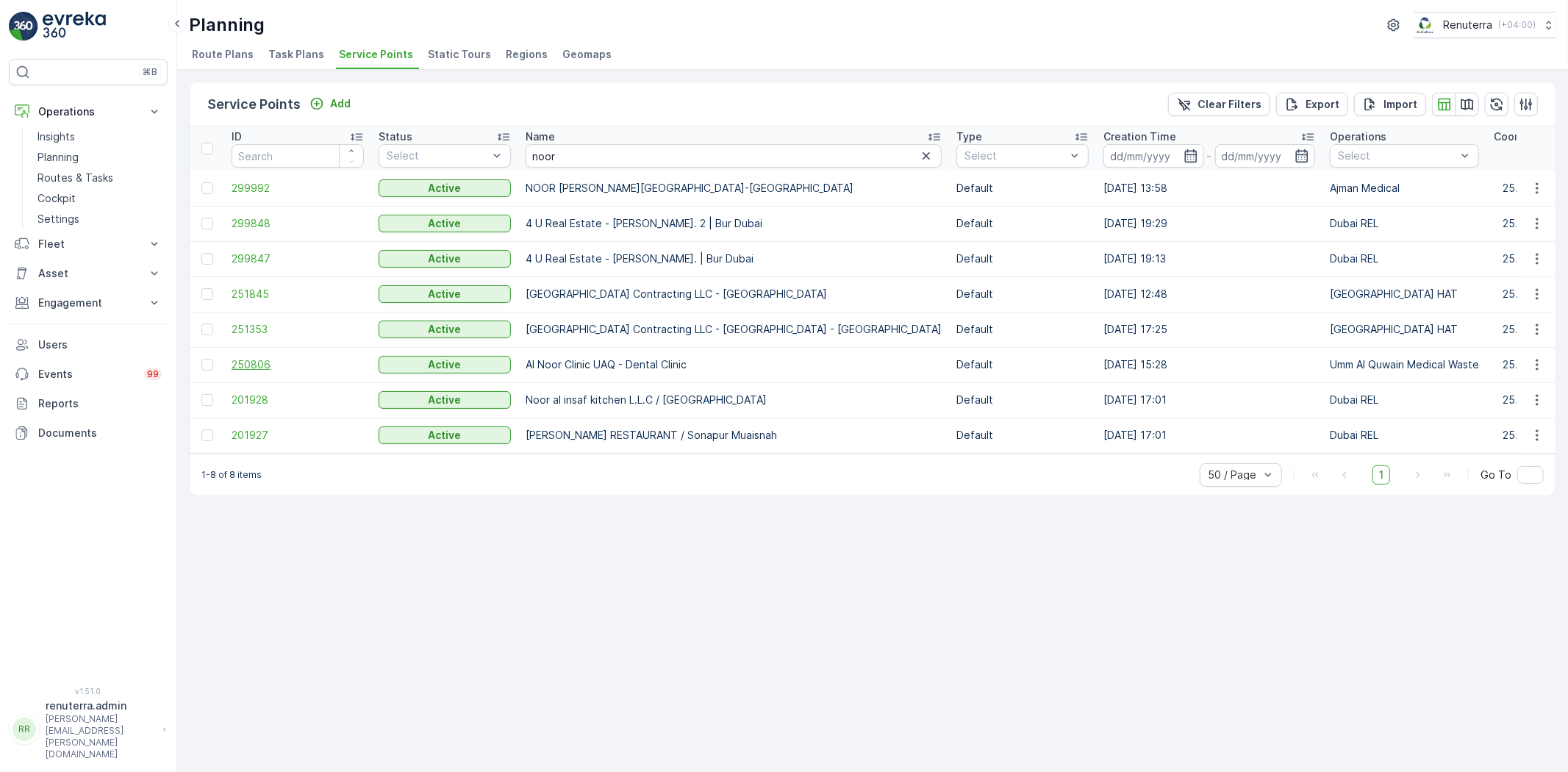
click at [272, 362] on span "250806" at bounding box center [297, 365] width 132 height 15
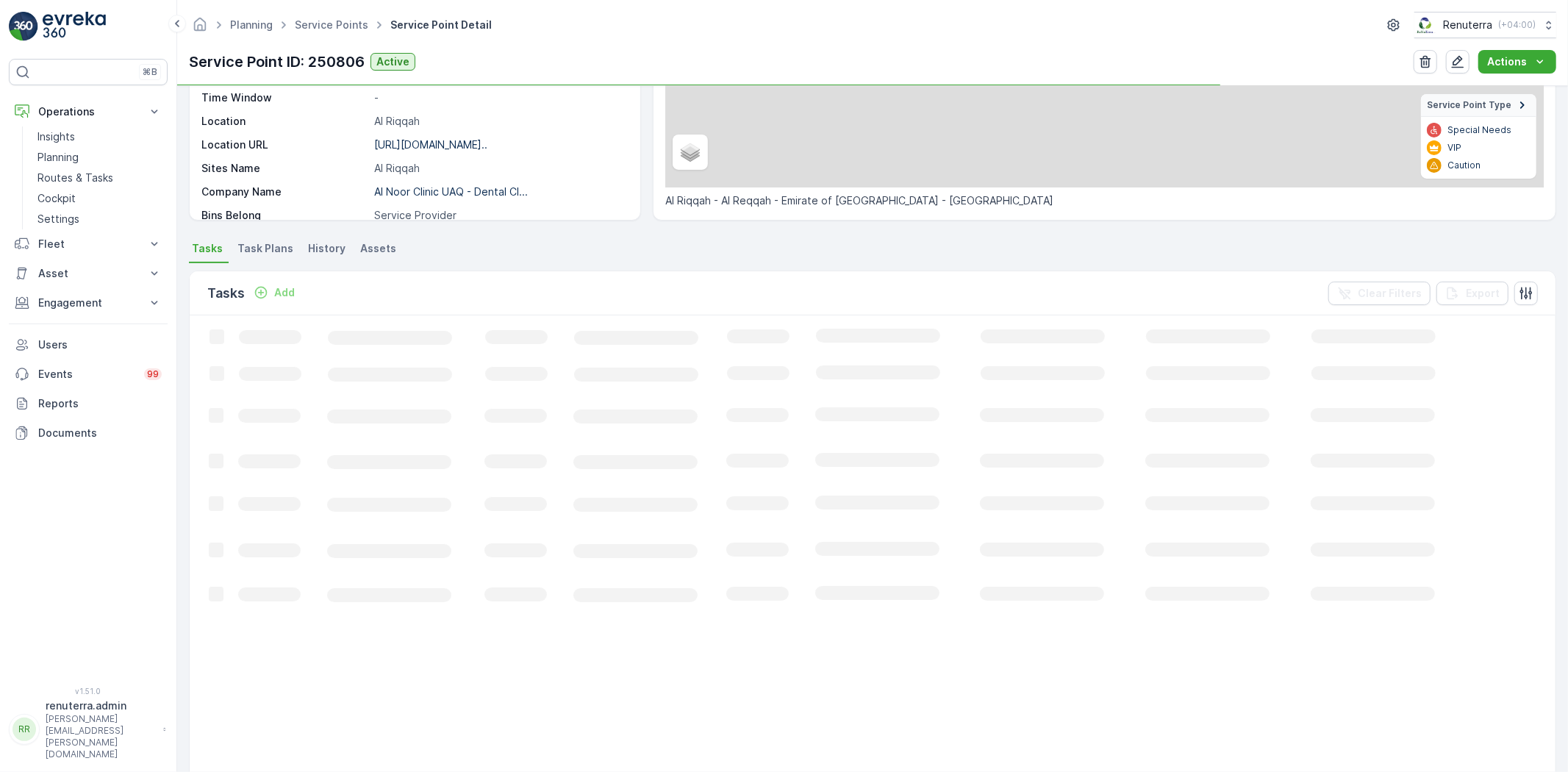
scroll to position [244, 0]
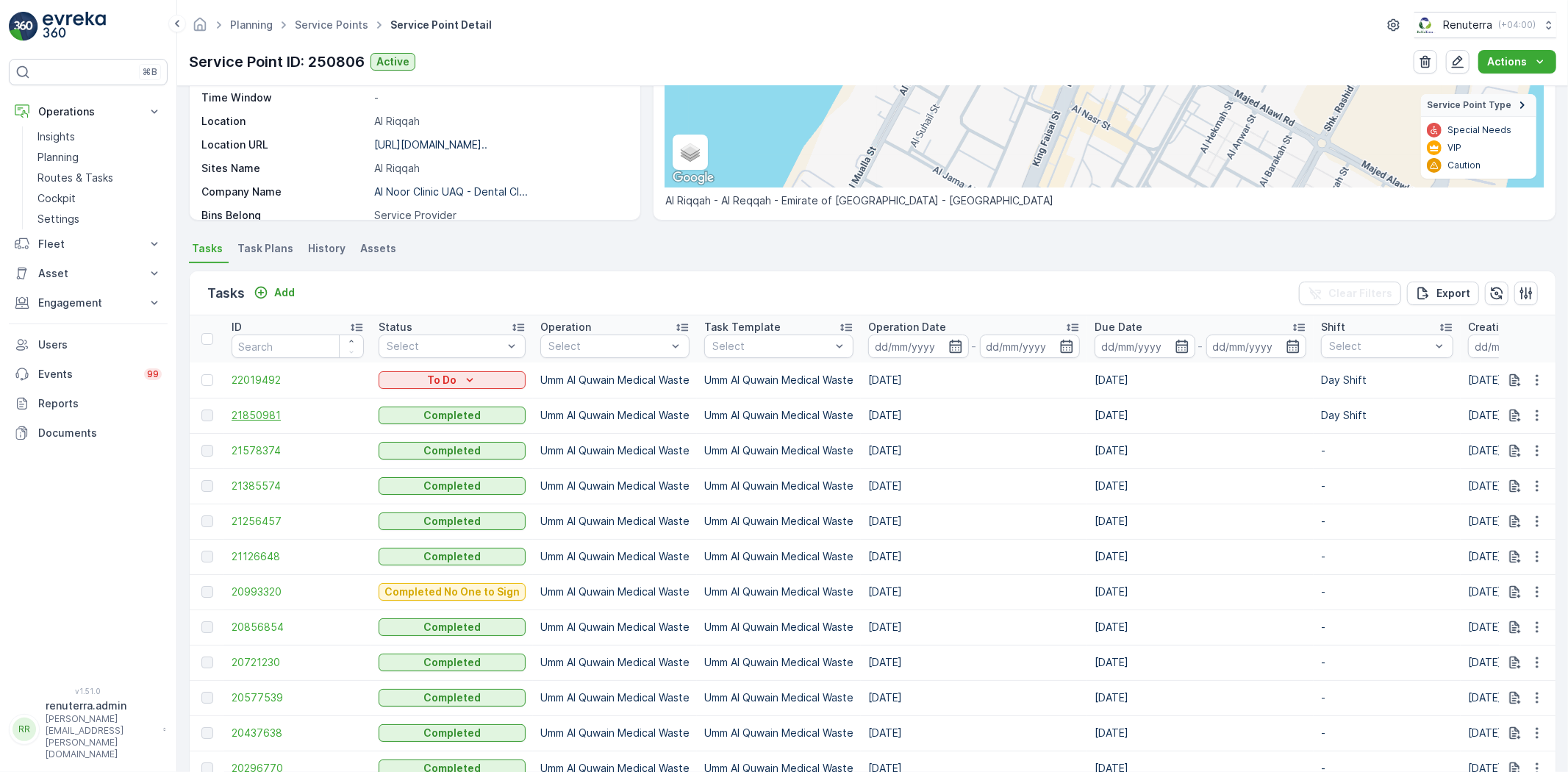
click at [271, 414] on span "21850981" at bounding box center [297, 415] width 132 height 15
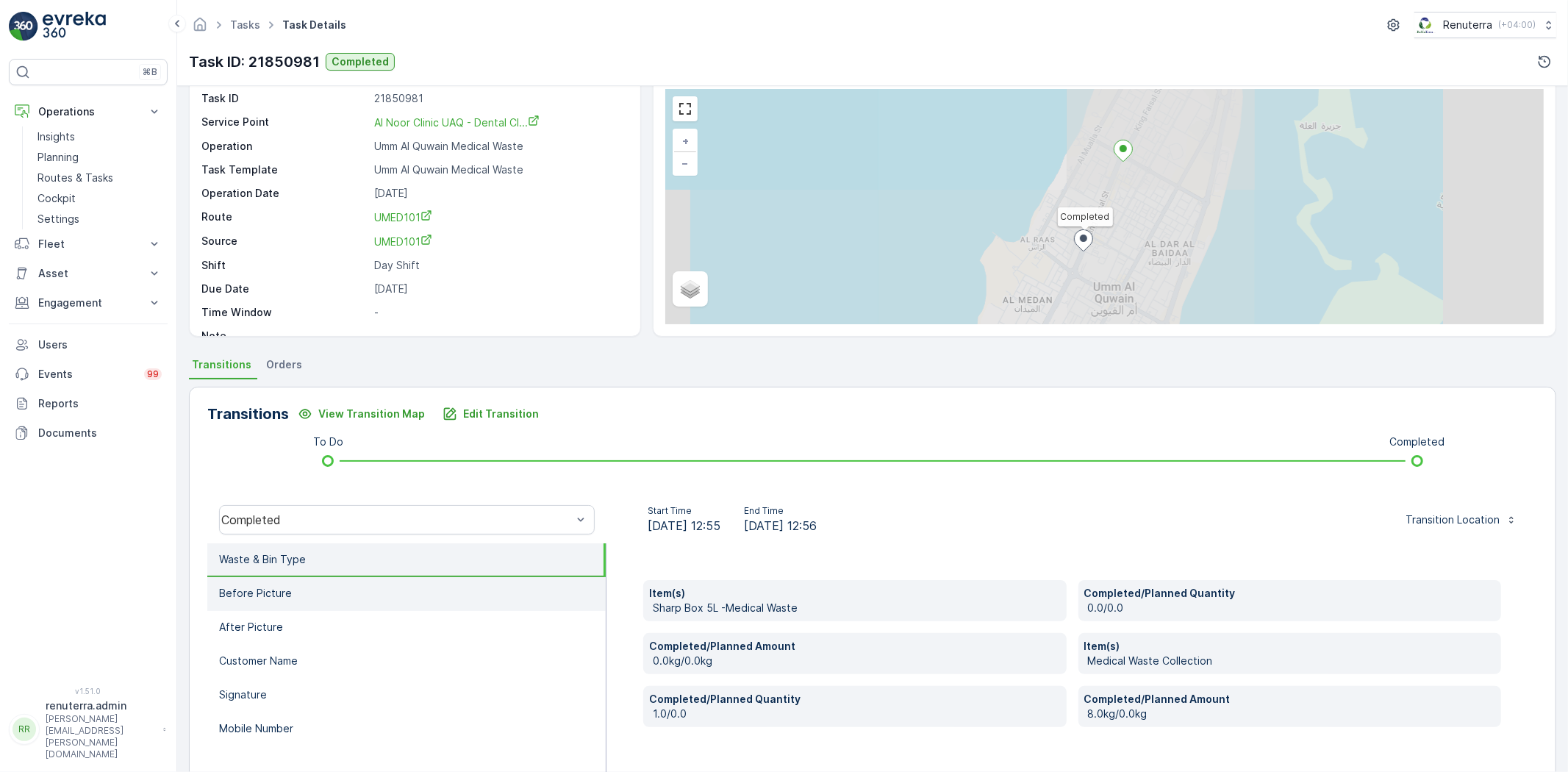
scroll to position [154, 0]
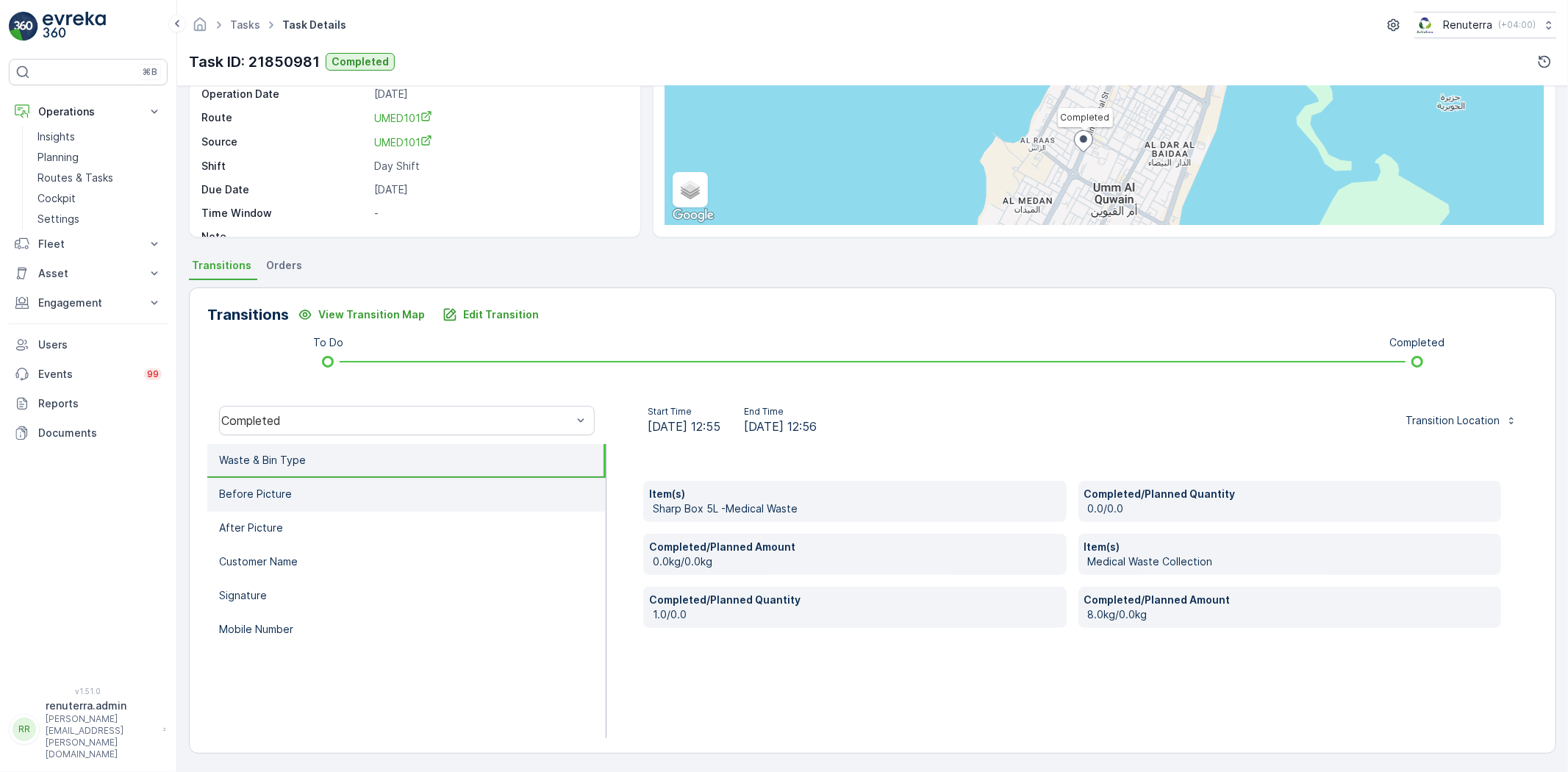
click at [424, 490] on li "Before Picture" at bounding box center [406, 494] width 399 height 33
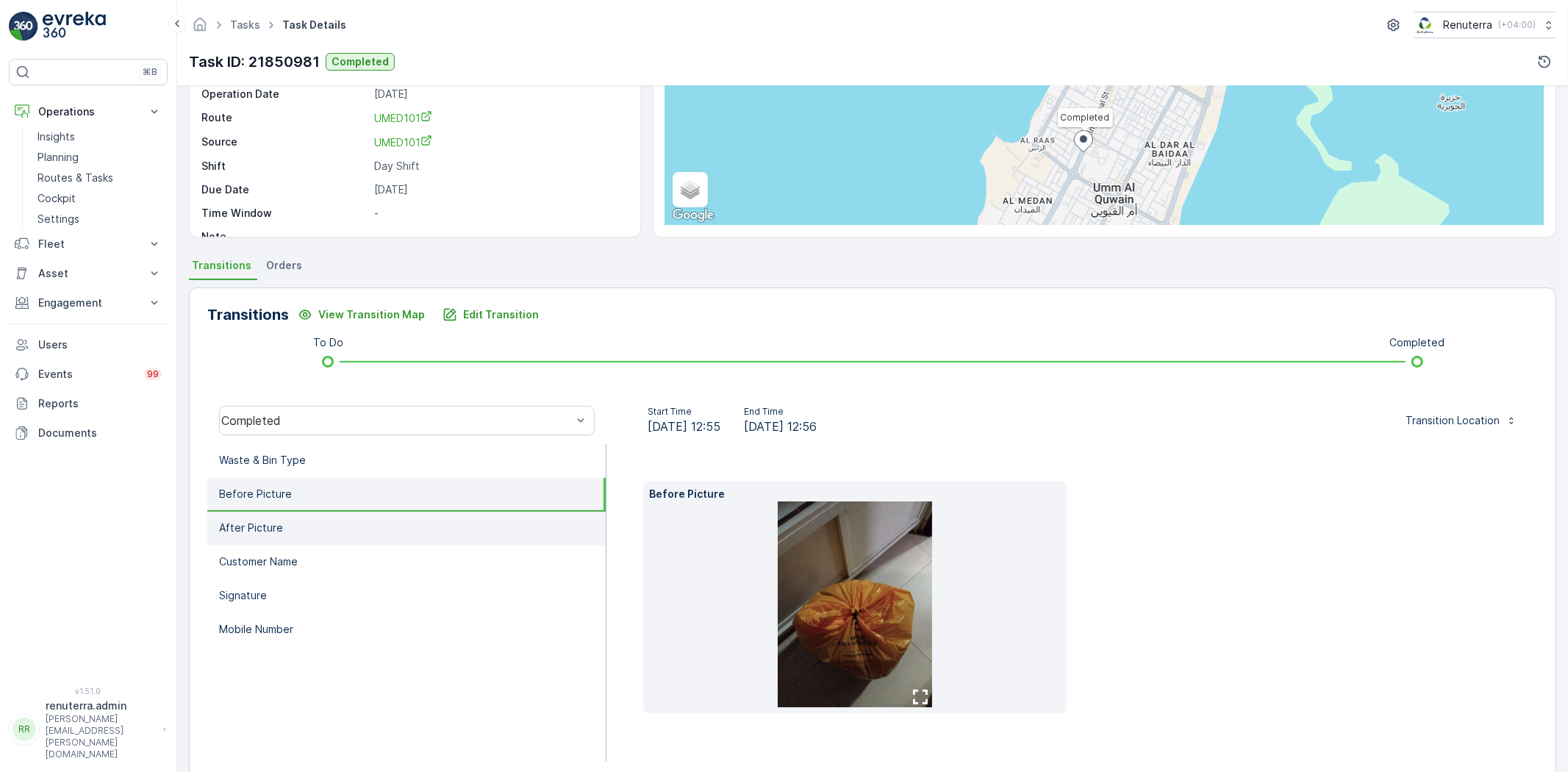
click at [425, 517] on li "After Picture" at bounding box center [406, 528] width 399 height 33
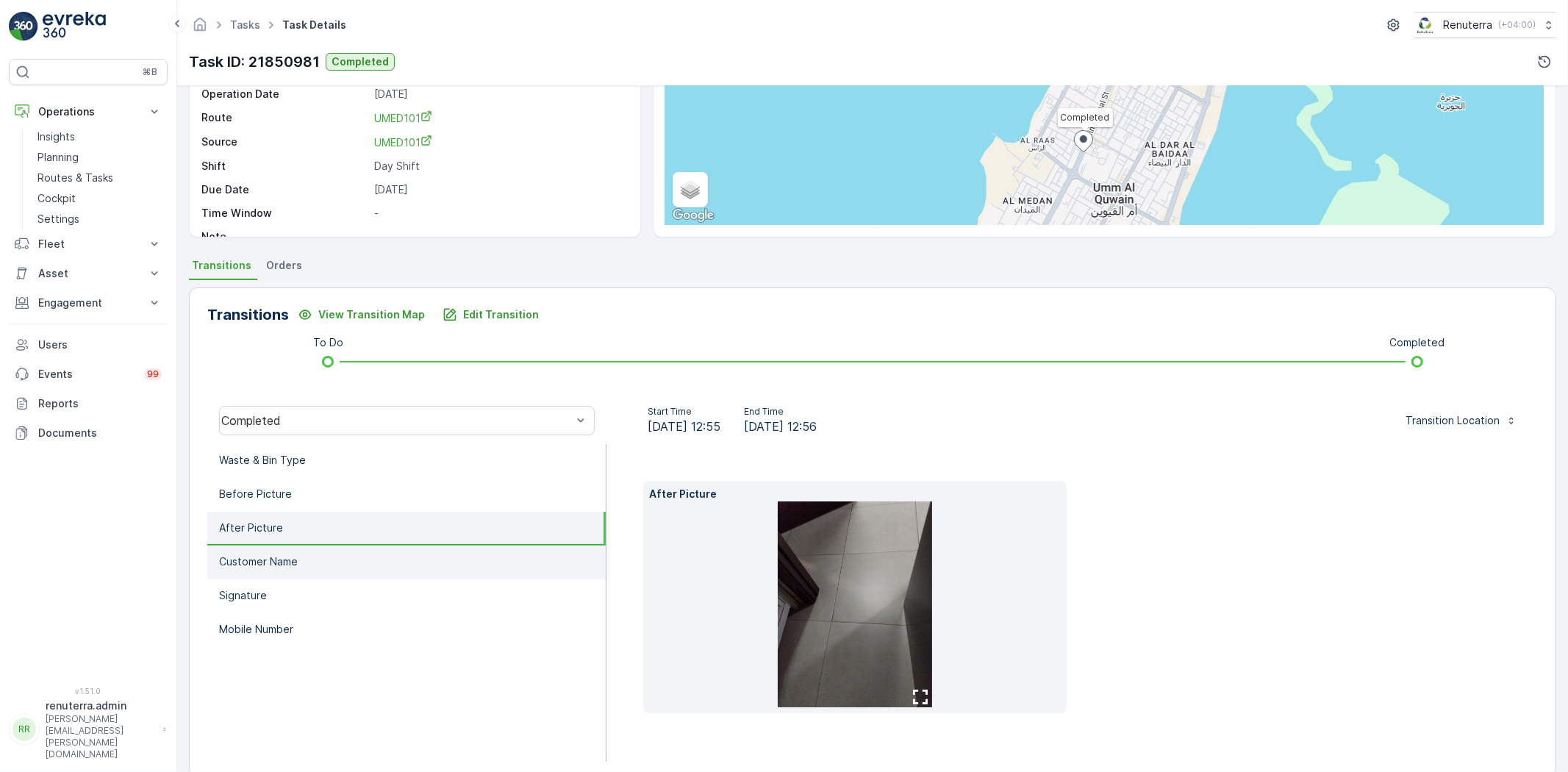
click at [418, 547] on li "Customer Name" at bounding box center [406, 562] width 399 height 33
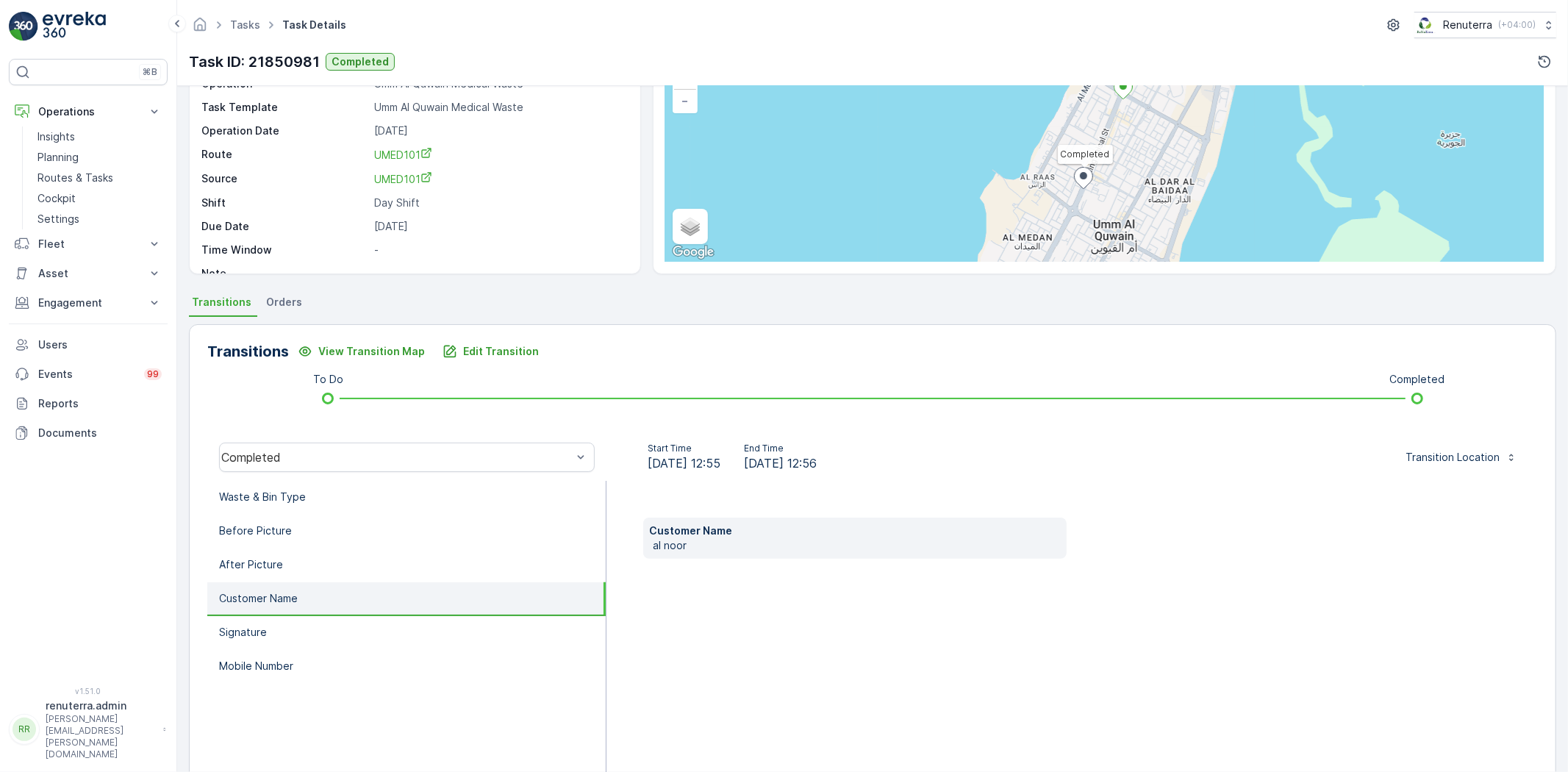
scroll to position [0, 0]
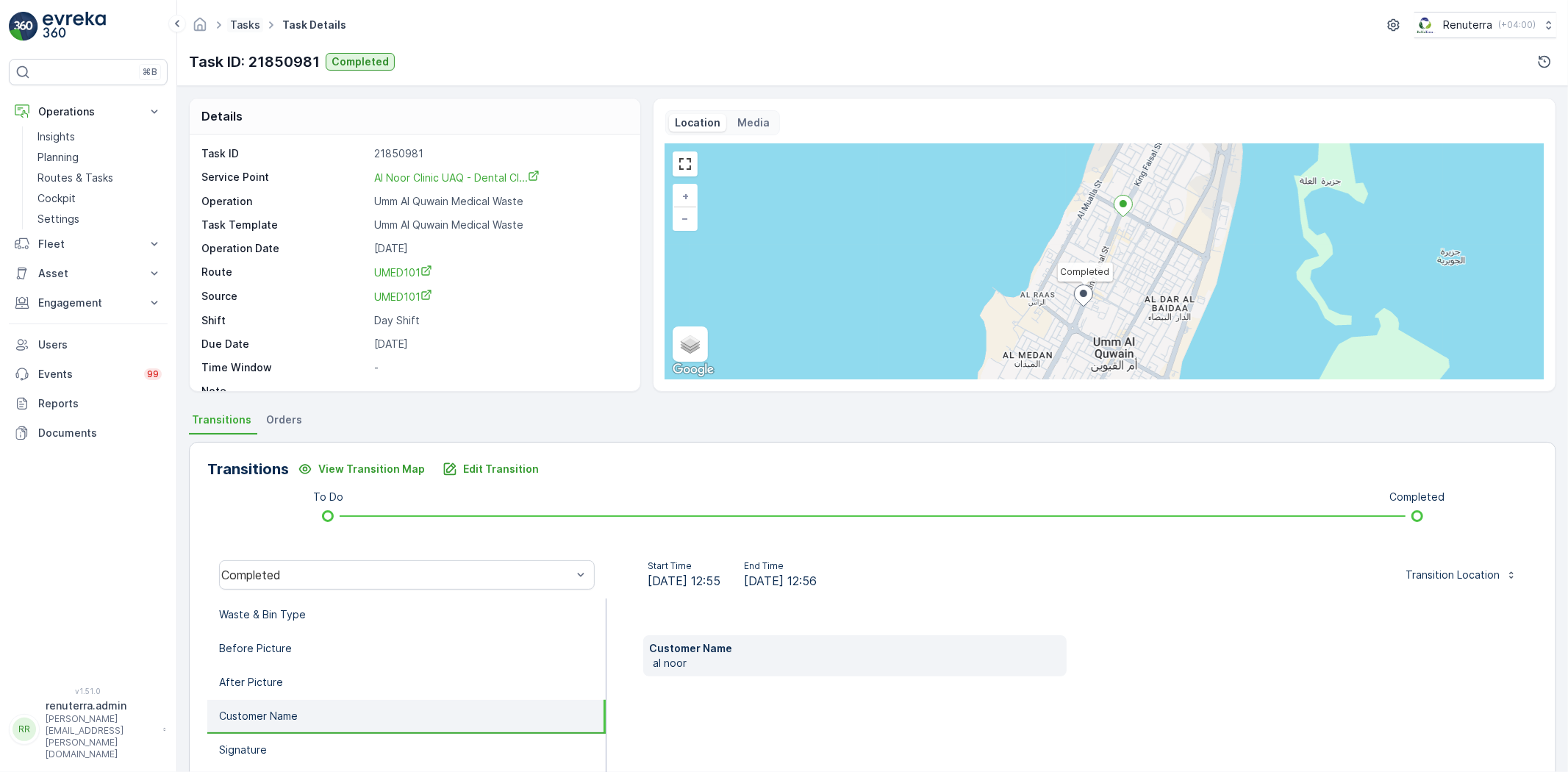
click at [248, 27] on link "Tasks" at bounding box center [245, 24] width 30 height 13
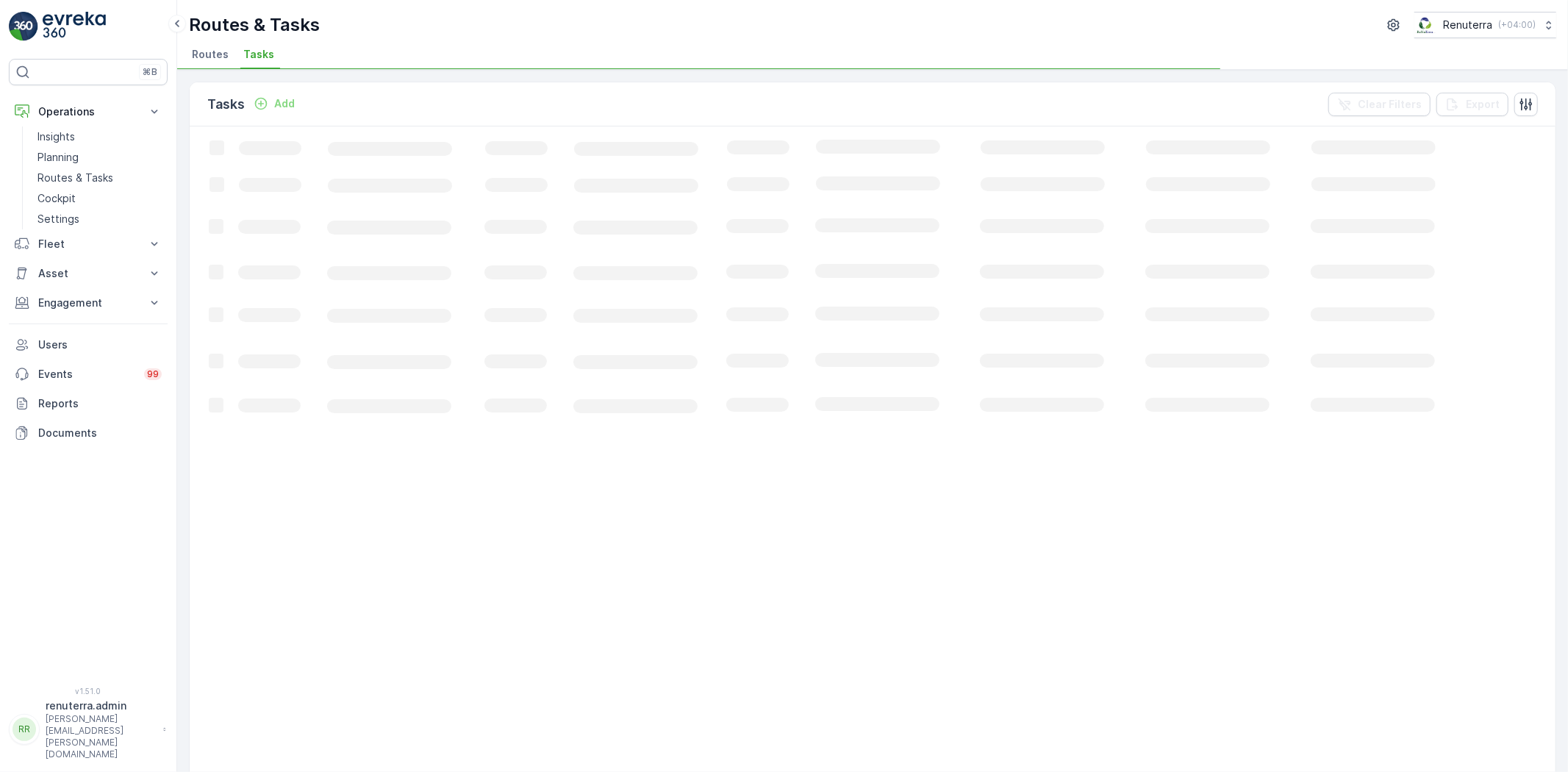
click at [217, 54] on span "Routes" at bounding box center [210, 54] width 37 height 15
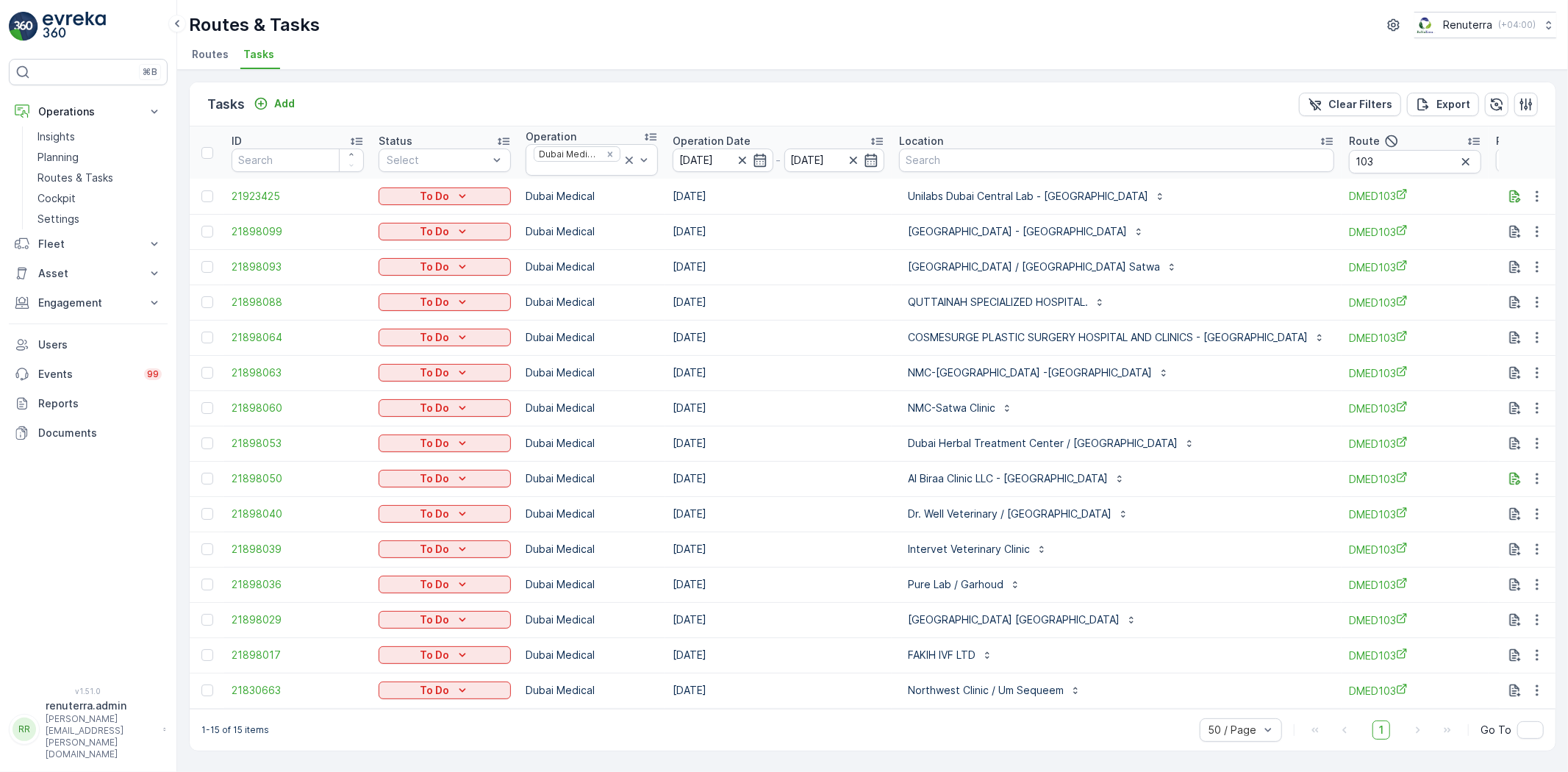
click at [219, 57] on span "Routes" at bounding box center [210, 54] width 37 height 15
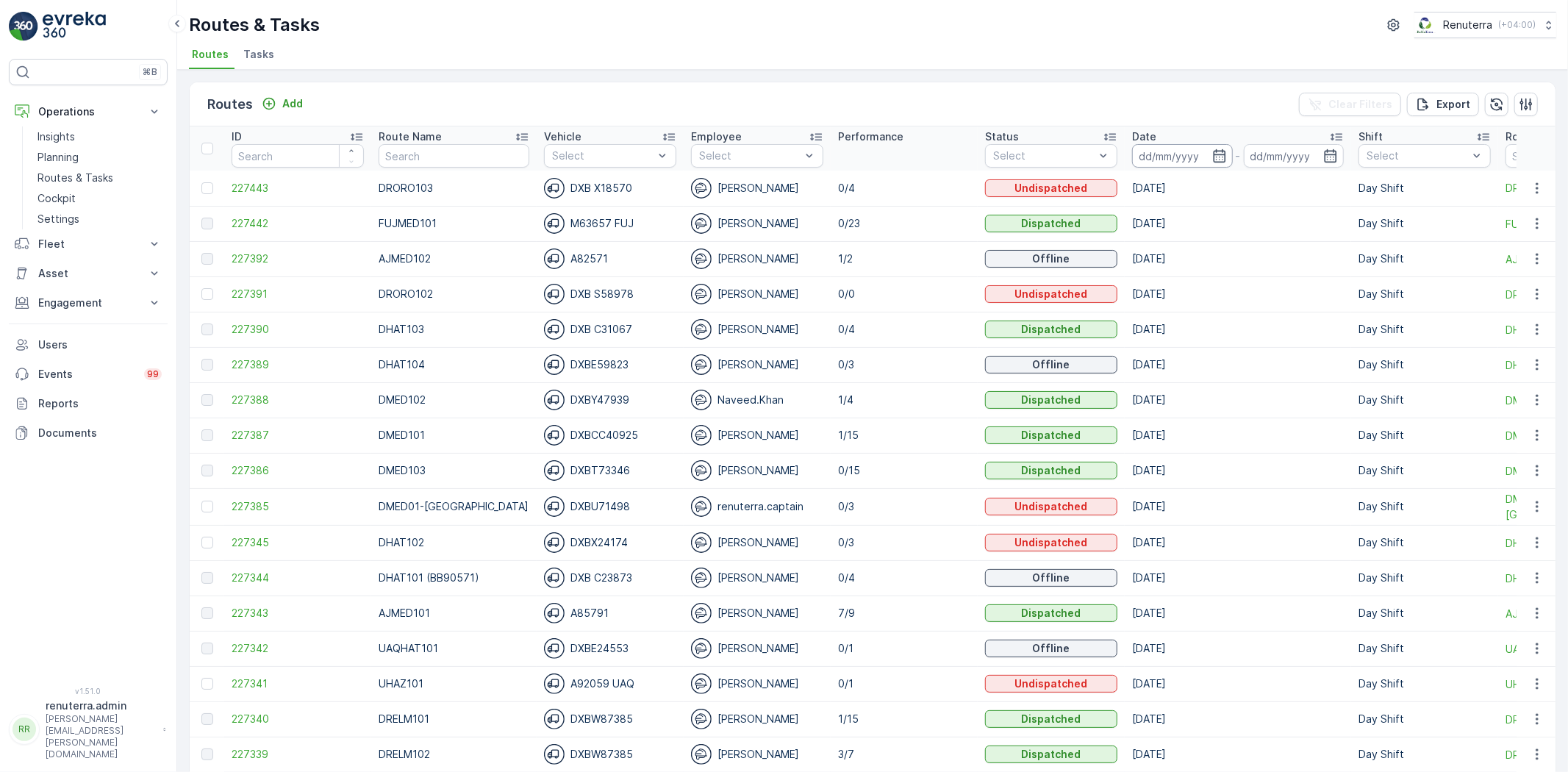
click at [1162, 145] on input at bounding box center [1183, 156] width 101 height 23
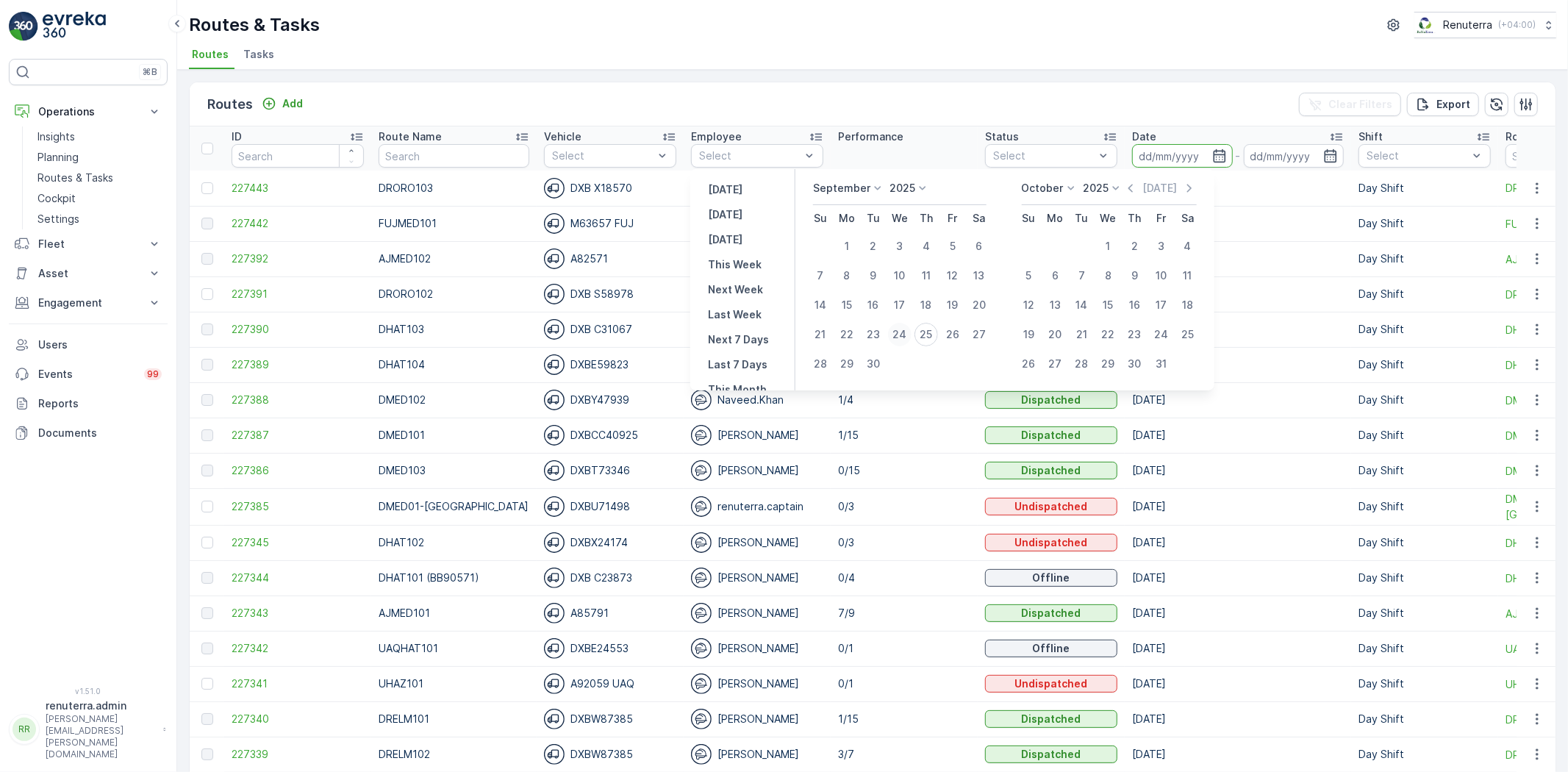
click at [902, 328] on div "24" at bounding box center [900, 334] width 23 height 23
type input "[DATE]"
click at [902, 328] on div "24" at bounding box center [900, 334] width 23 height 23
type input "[DATE]"
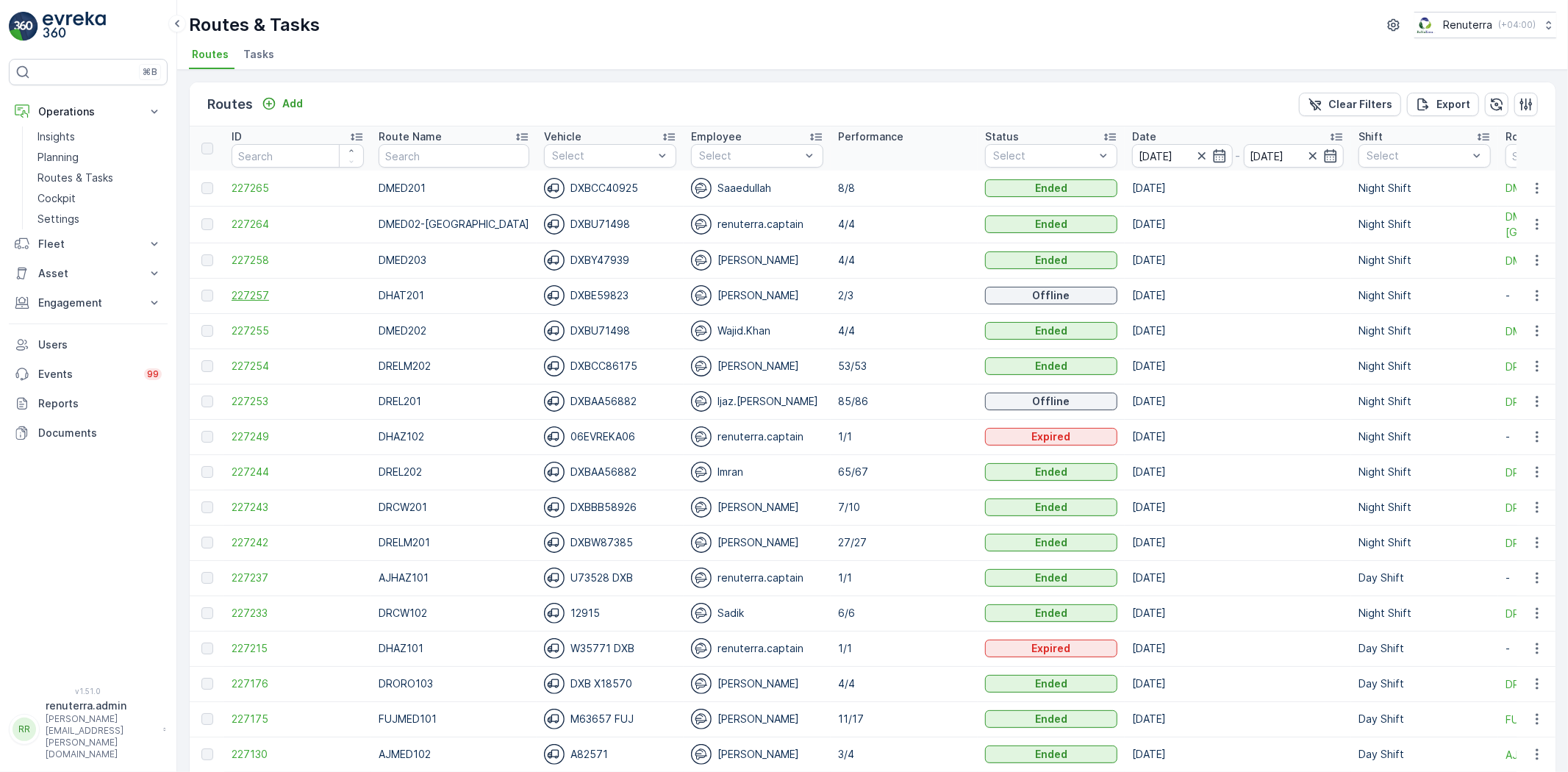
click at [276, 289] on span "227257" at bounding box center [297, 296] width 132 height 15
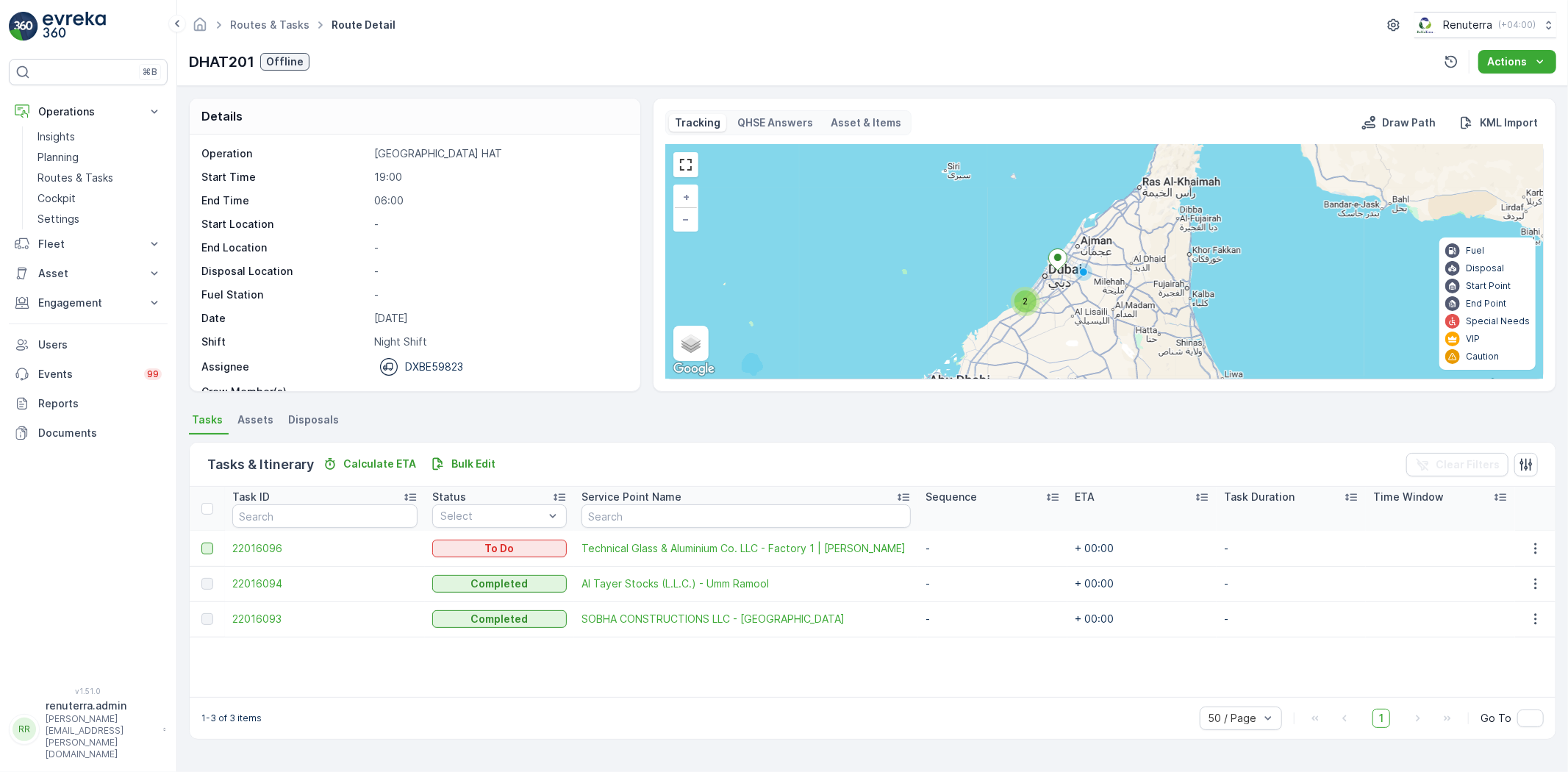
click at [204, 543] on div at bounding box center [207, 548] width 12 height 12
click at [201, 543] on input "checkbox" at bounding box center [201, 543] width 0 height 0
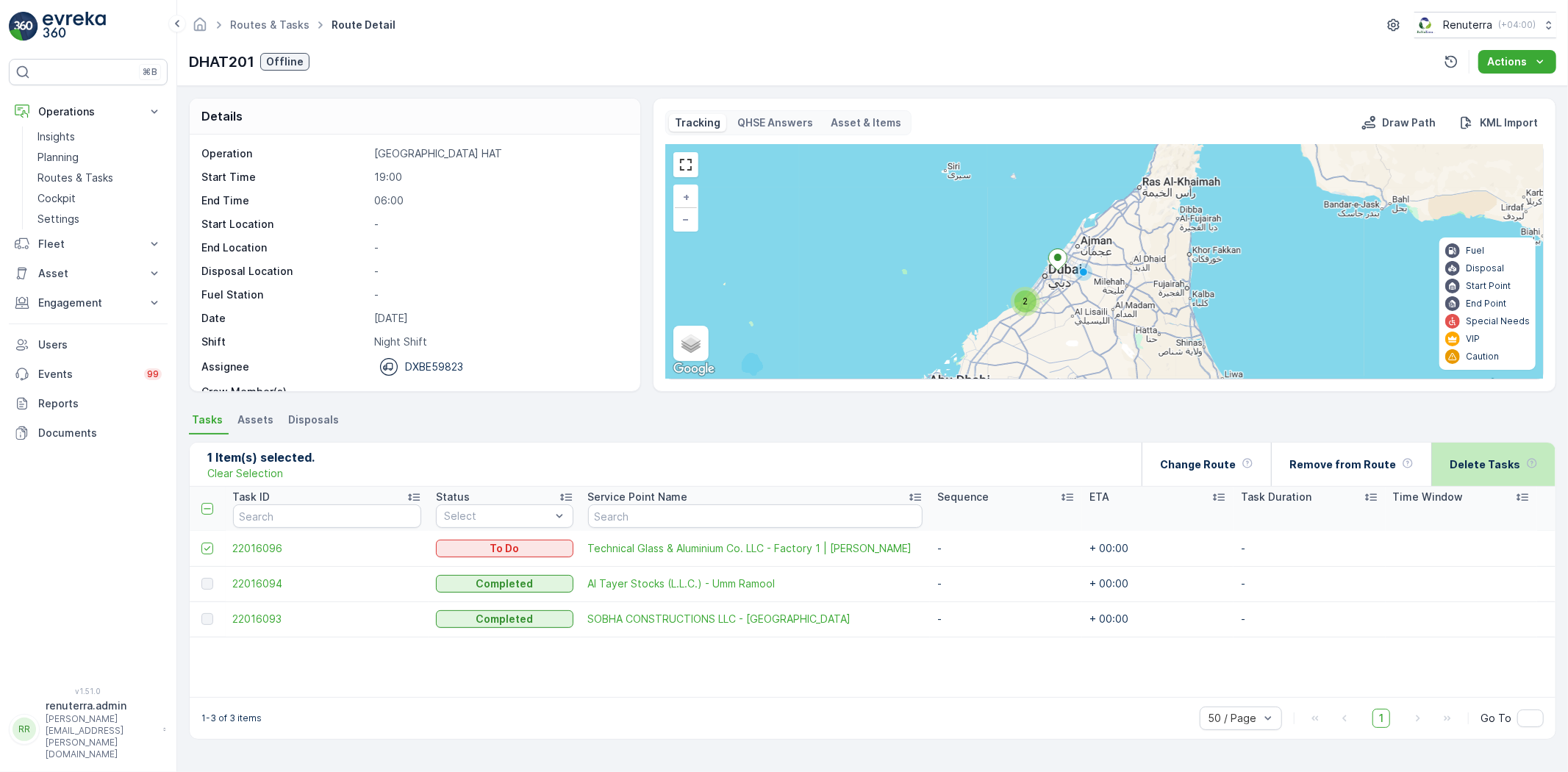
click at [1481, 476] on div "Delete Tasks" at bounding box center [1493, 464] width 88 height 44
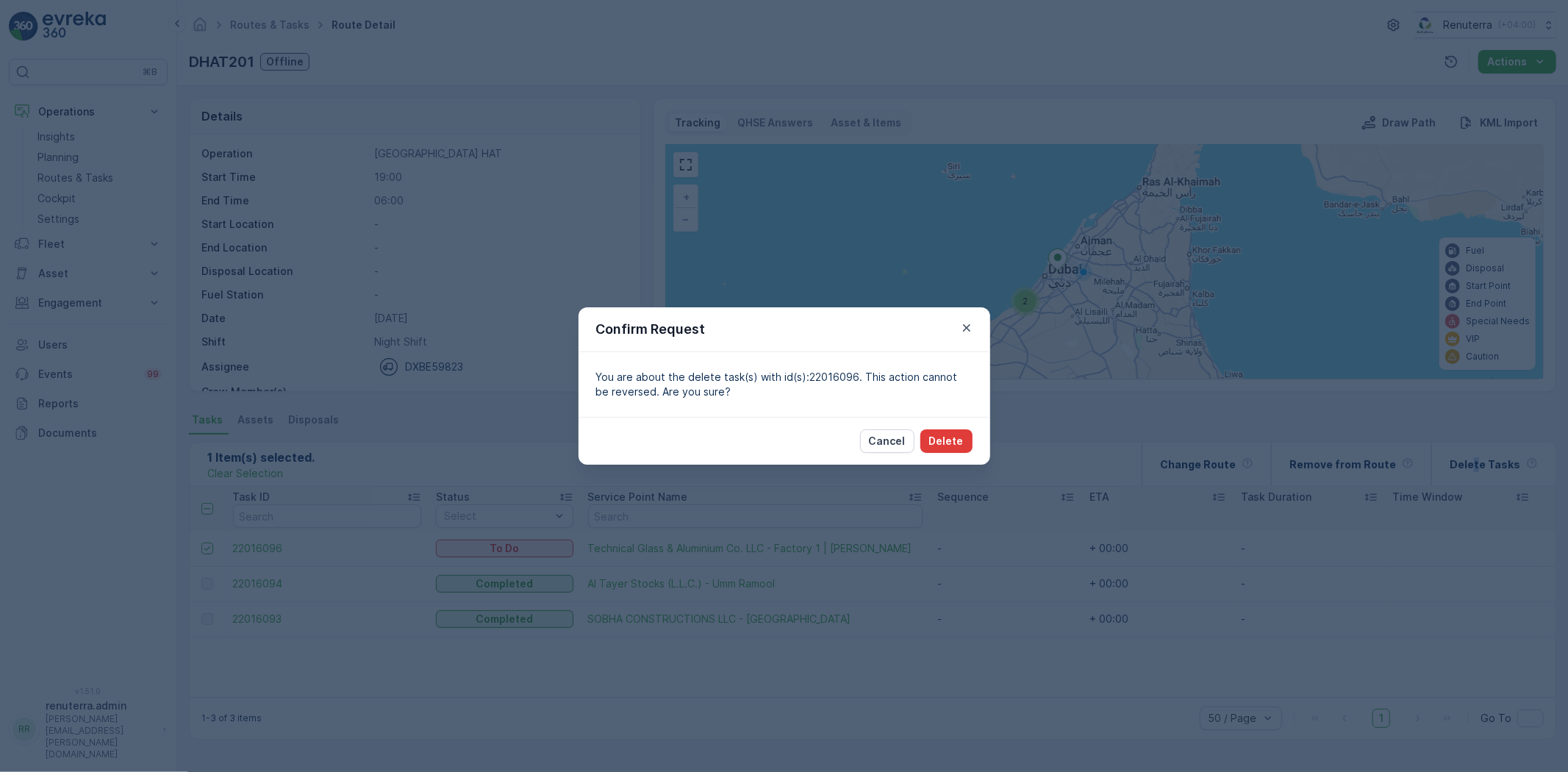
click at [960, 449] on button "Delete" at bounding box center [946, 441] width 52 height 23
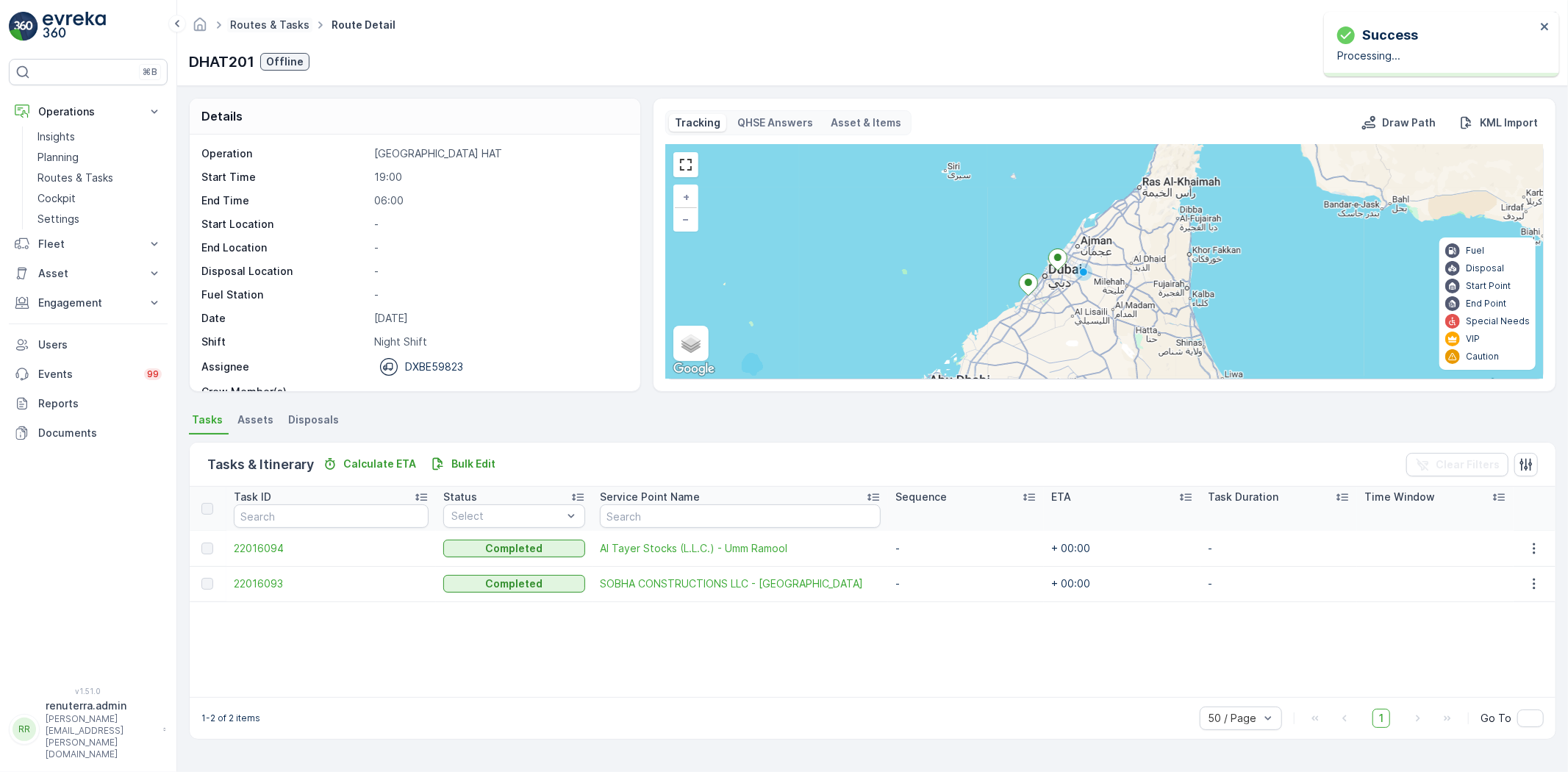
click at [270, 24] on link "Routes & Tasks" at bounding box center [270, 24] width 80 height 13
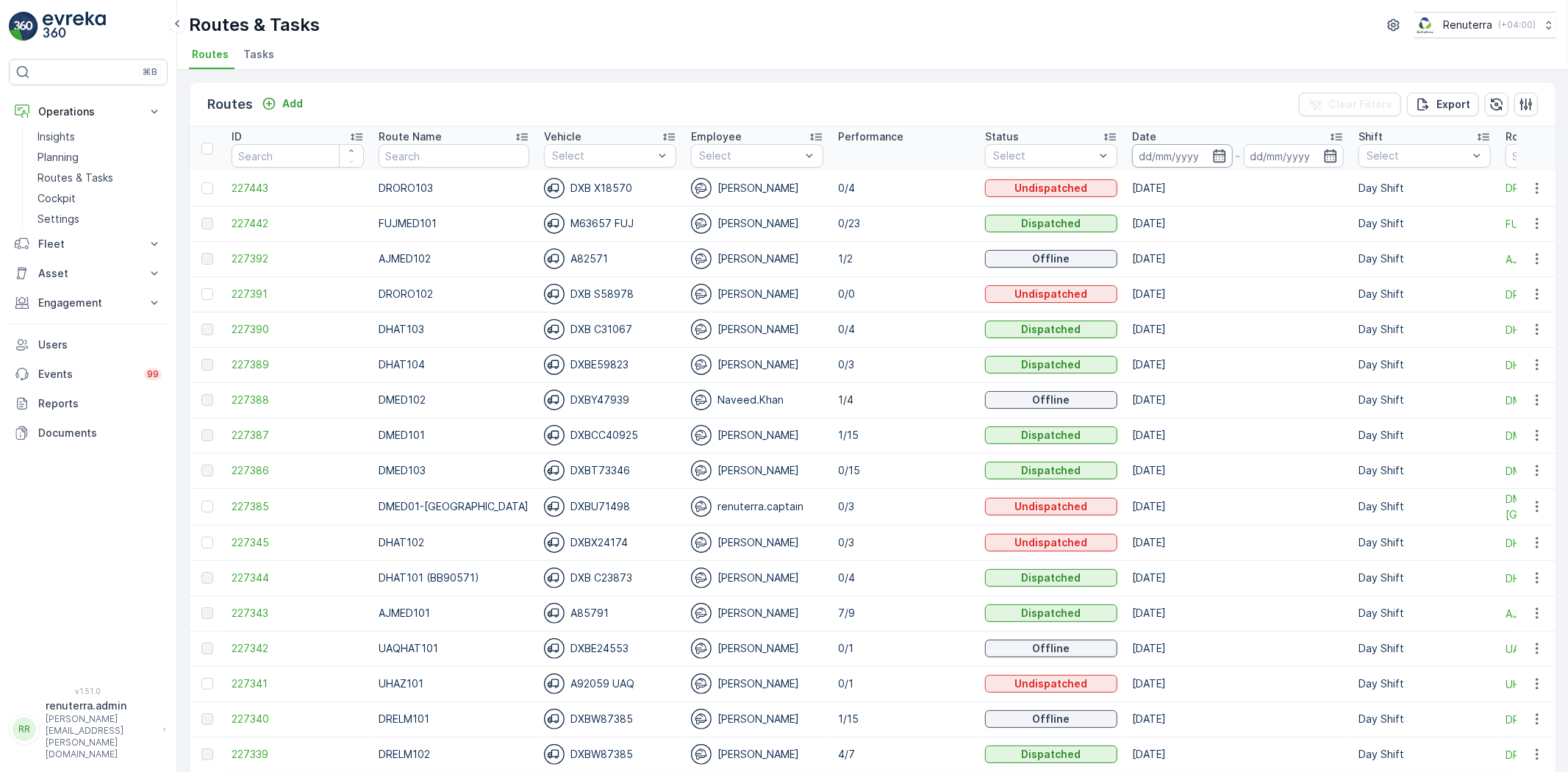
click at [1132, 157] on input at bounding box center [1183, 156] width 101 height 23
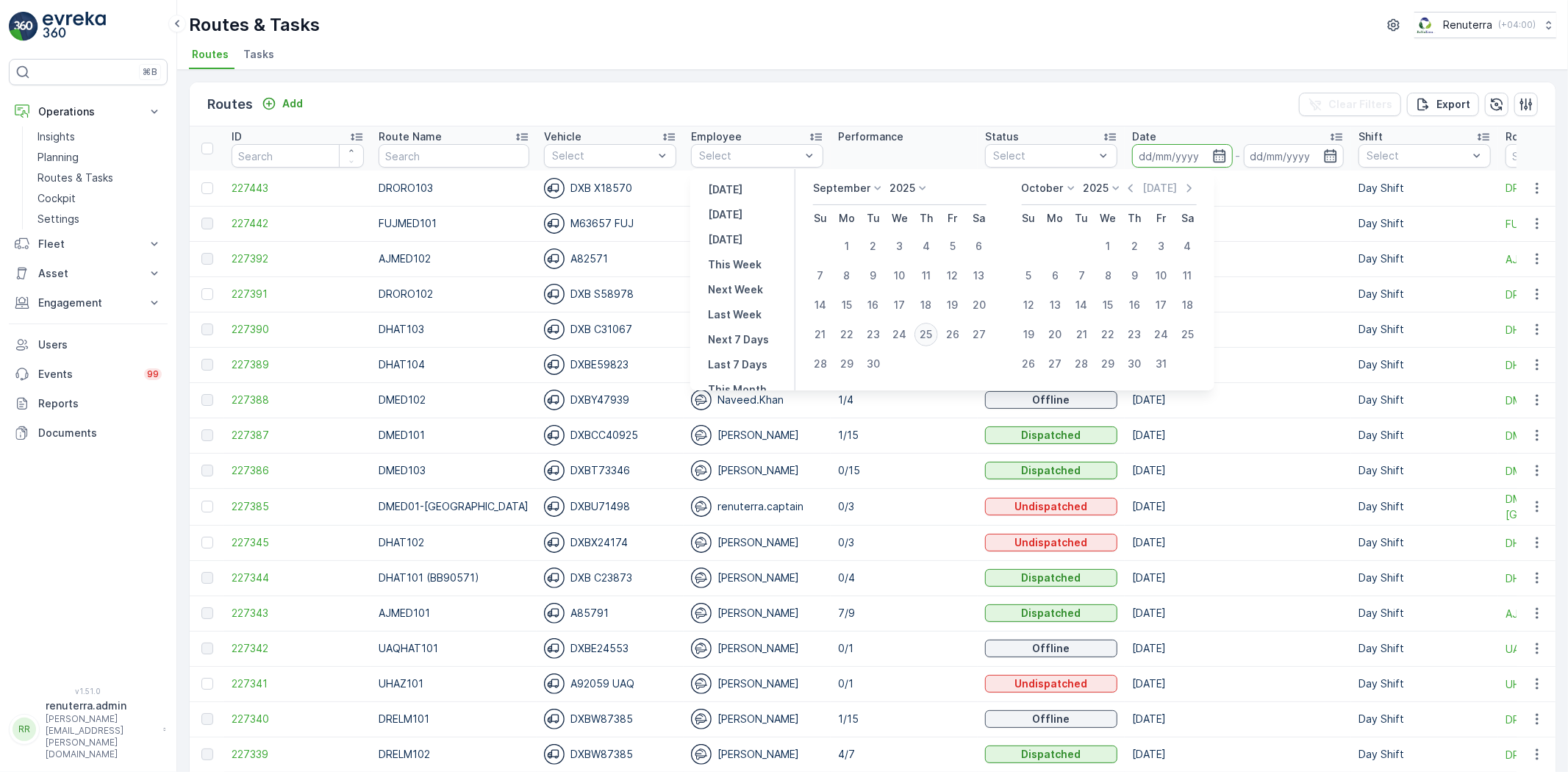
click at [931, 335] on div "25" at bounding box center [926, 334] width 23 height 23
type input "[DATE]"
click at [931, 335] on div "25" at bounding box center [926, 334] width 23 height 23
type input "[DATE]"
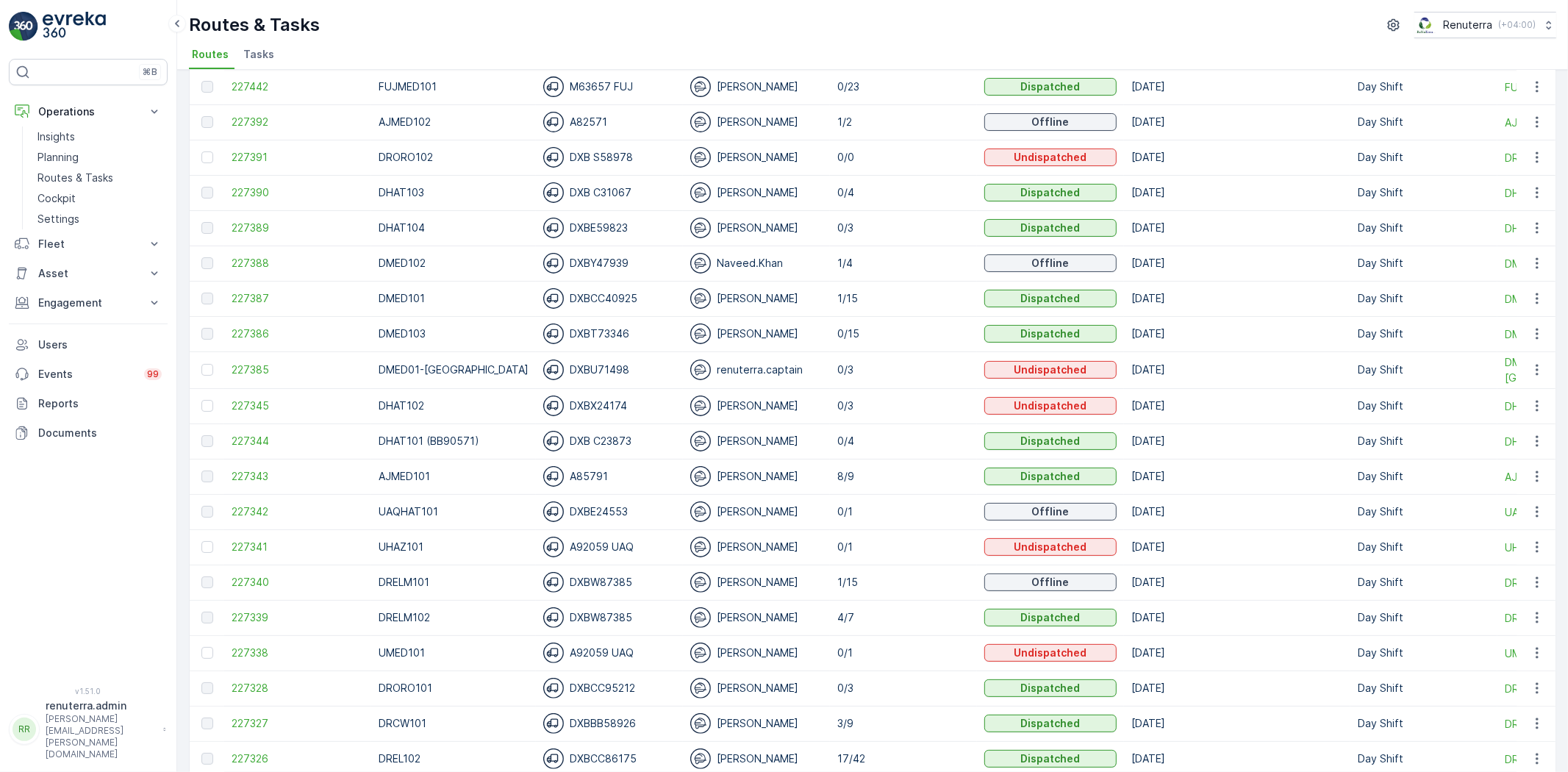
scroll to position [163, 0]
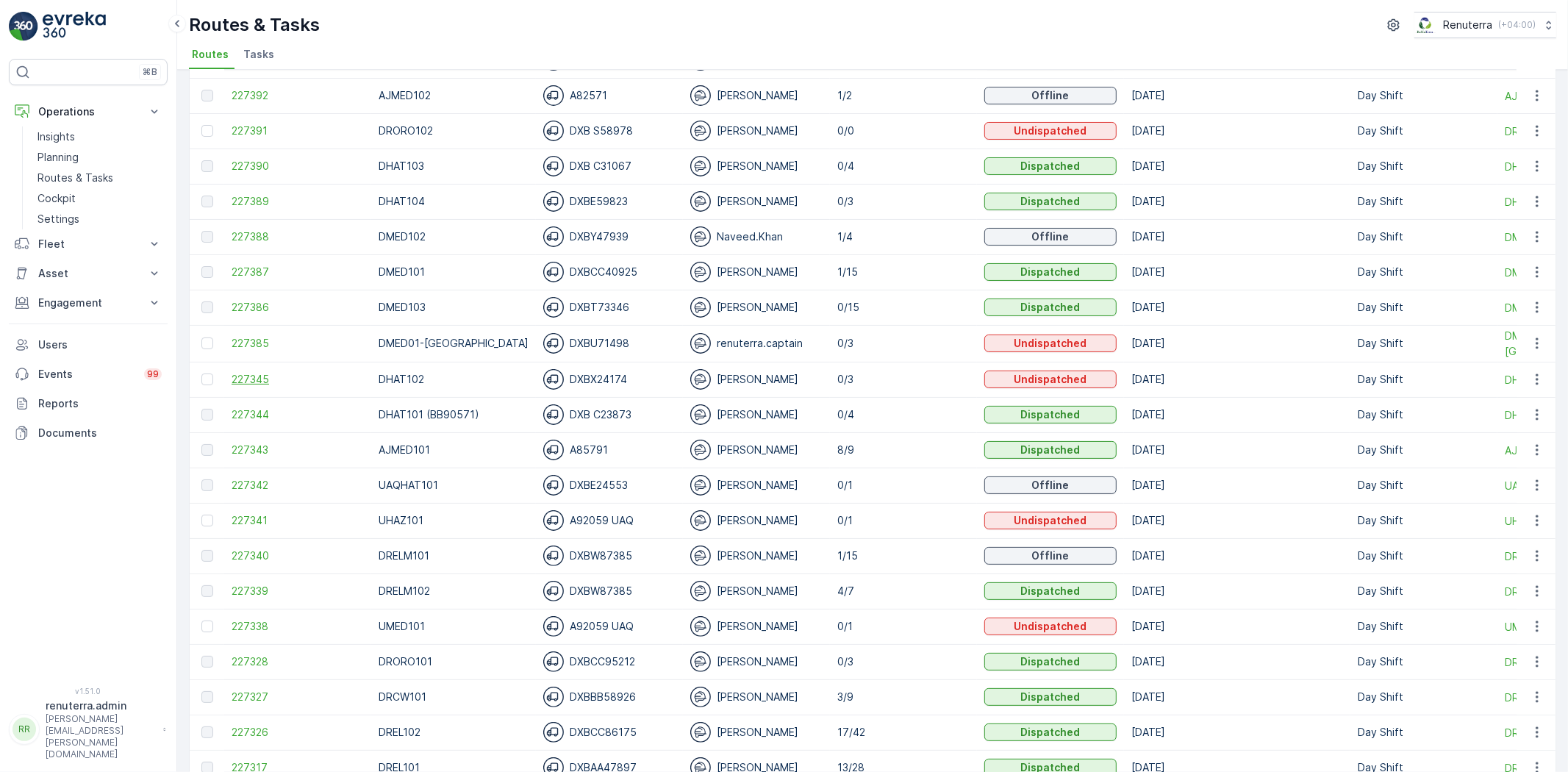
click at [255, 379] on span "227345" at bounding box center [297, 379] width 132 height 15
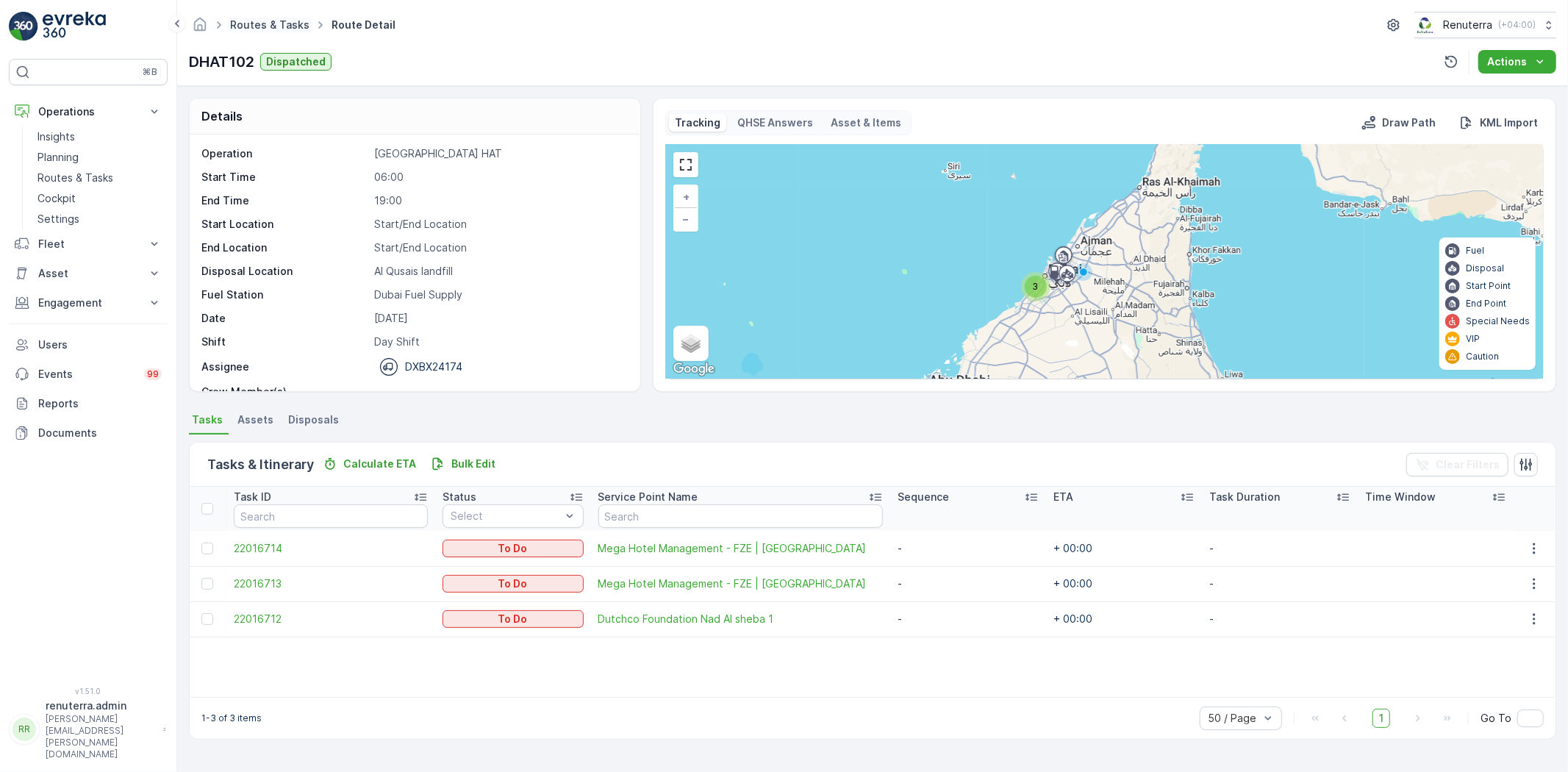
click at [271, 23] on link "Routes & Tasks" at bounding box center [270, 24] width 80 height 13
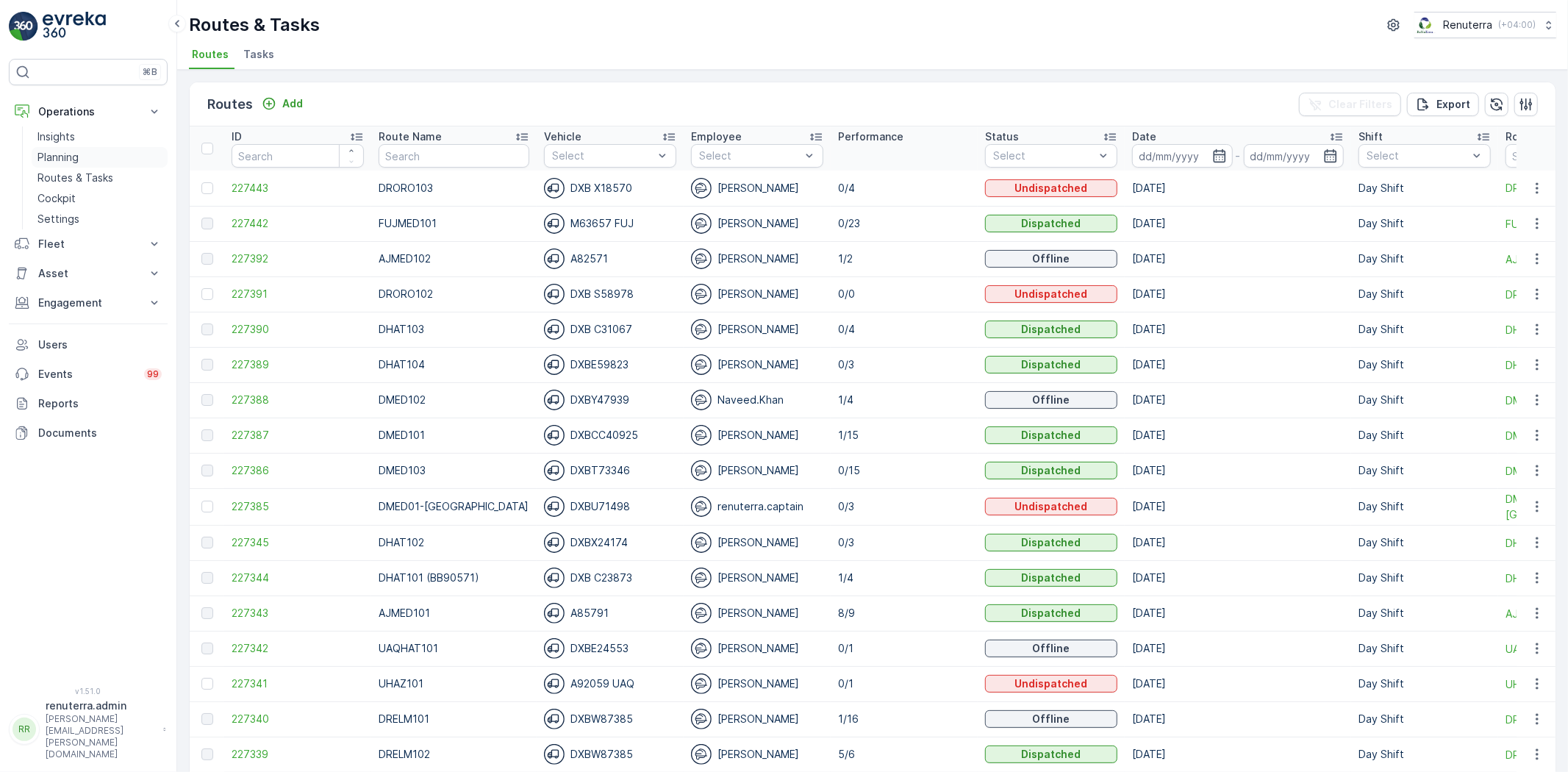
drag, startPoint x: 80, startPoint y: 160, endPoint x: 90, endPoint y: 157, distance: 10.4
click at [67, 145] on link "Insights" at bounding box center [100, 136] width 136 height 21
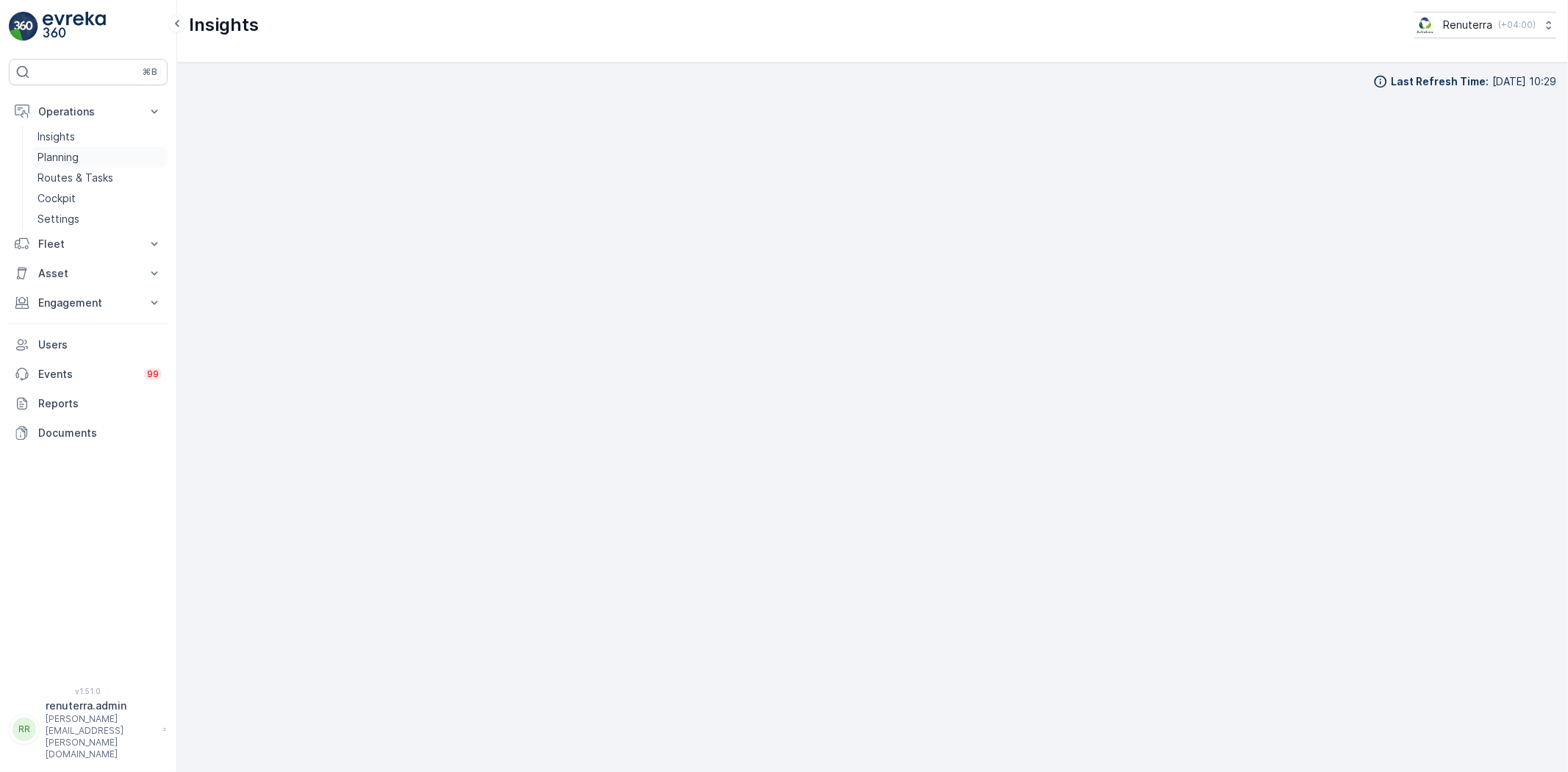
click at [76, 152] on p "Planning" at bounding box center [58, 157] width 41 height 15
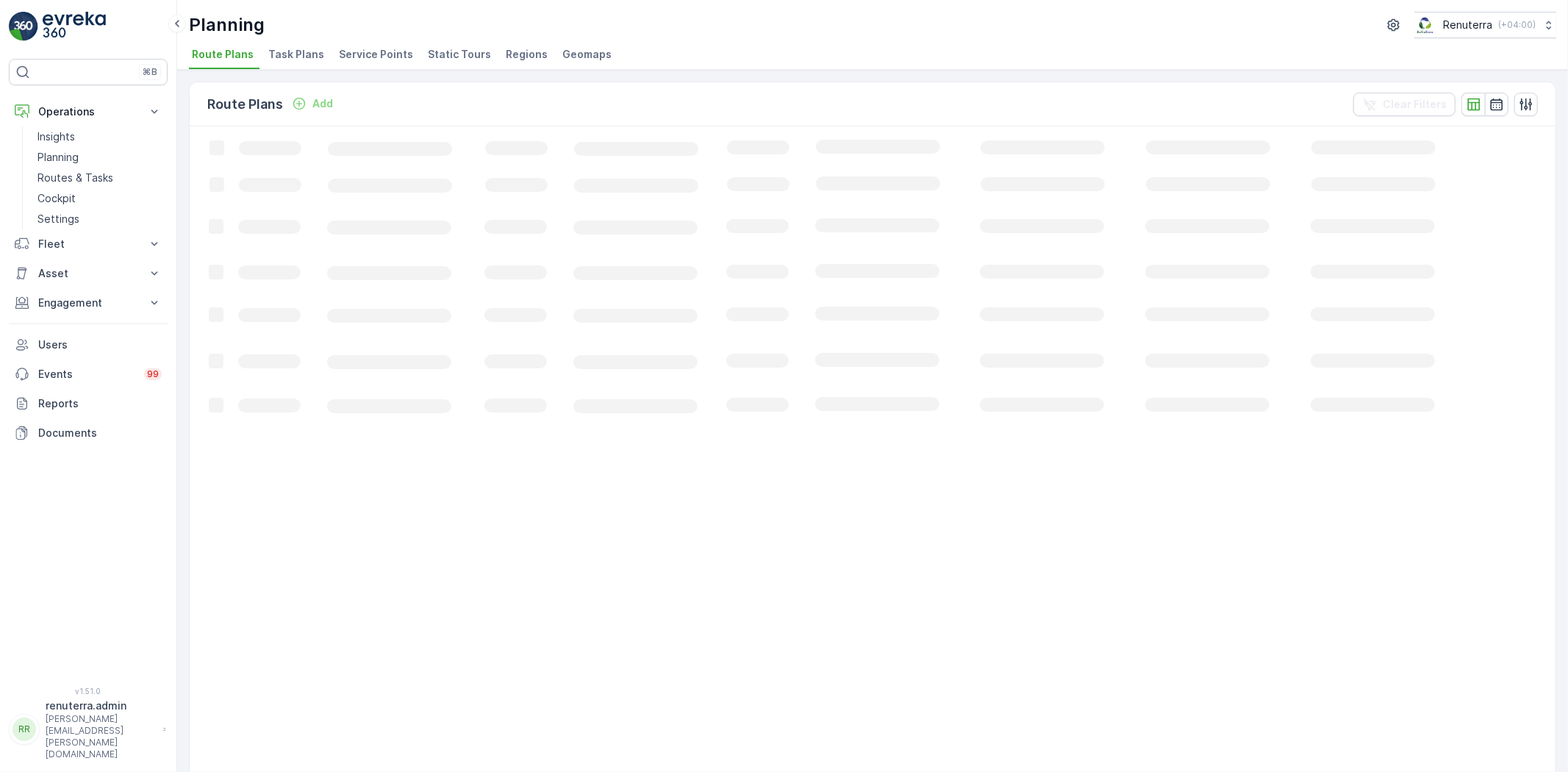
click at [364, 57] on span "Service Points" at bounding box center [376, 54] width 75 height 15
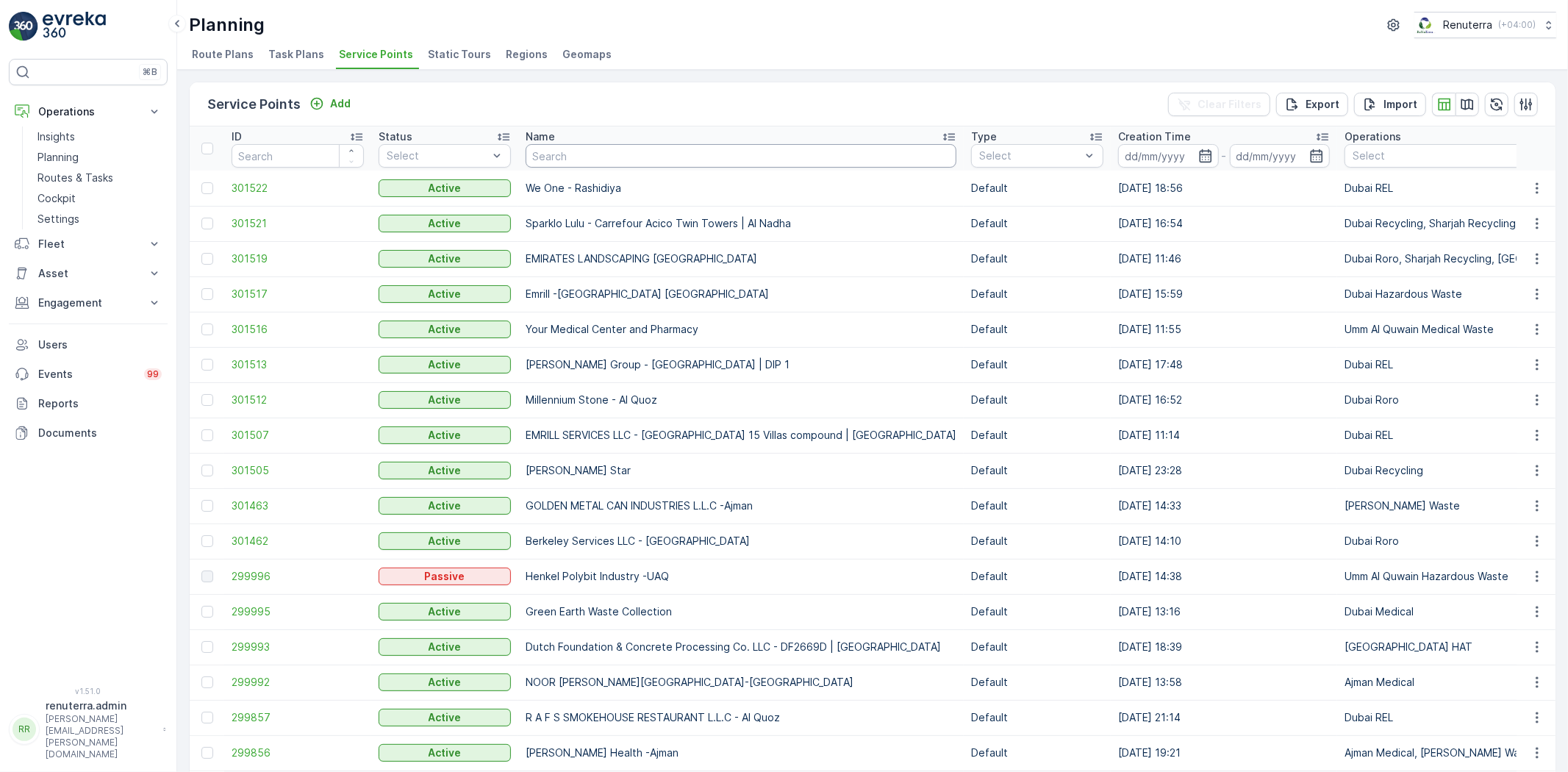
click at [561, 155] on input "text" at bounding box center [741, 156] width 431 height 23
type input "m"
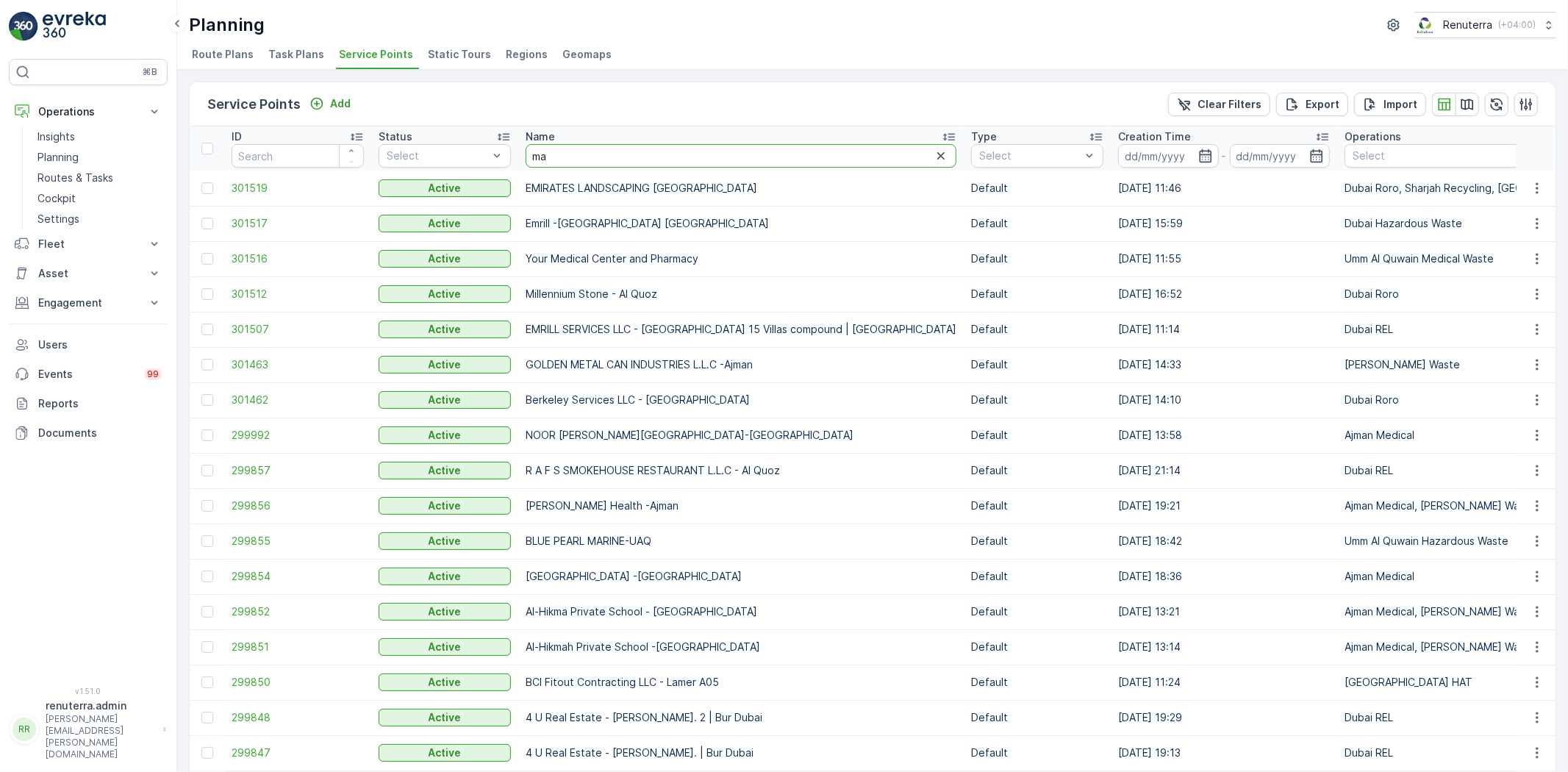
type input "mai"
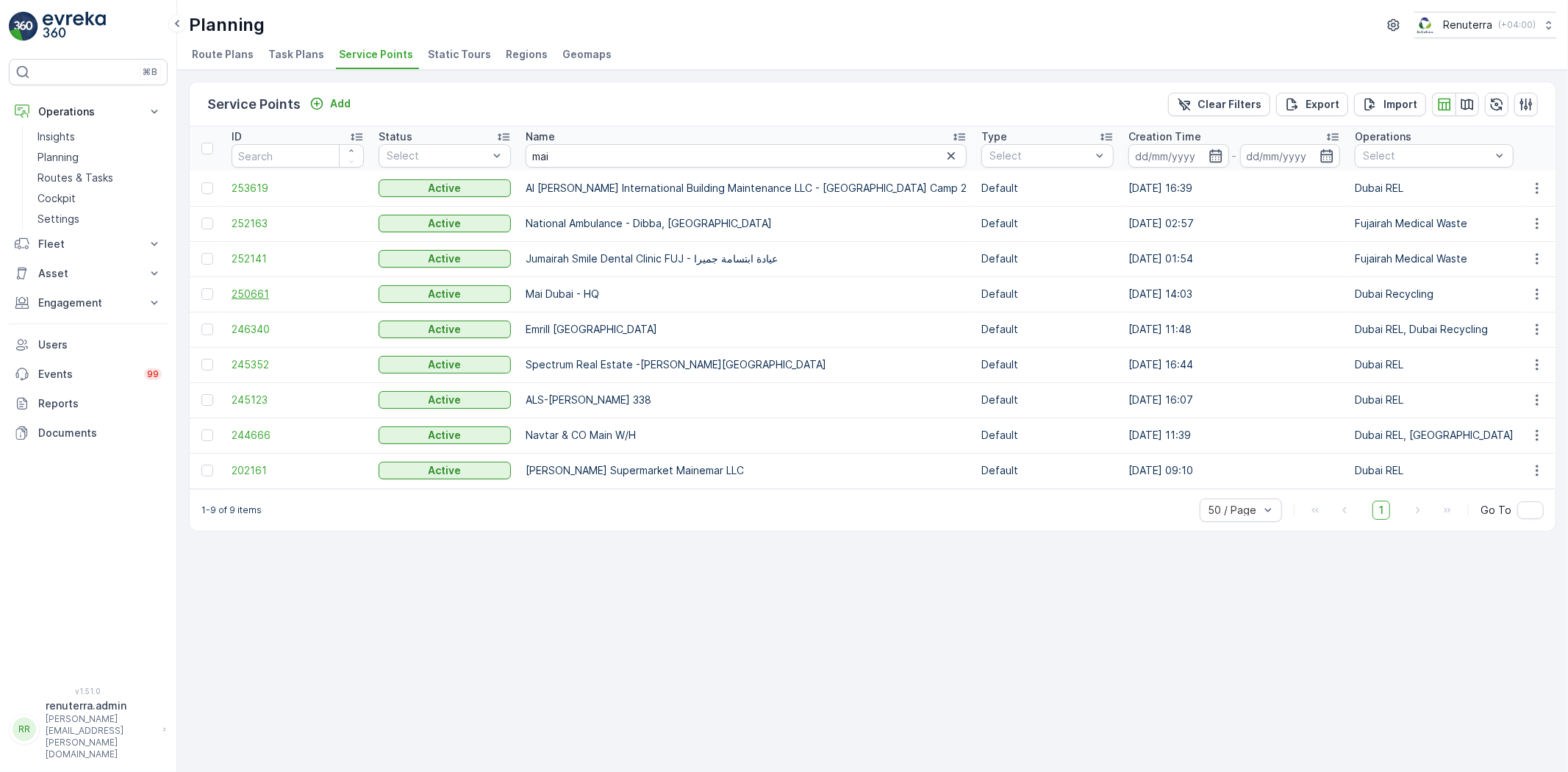
click at [266, 286] on span "250661" at bounding box center [297, 294] width 132 height 15
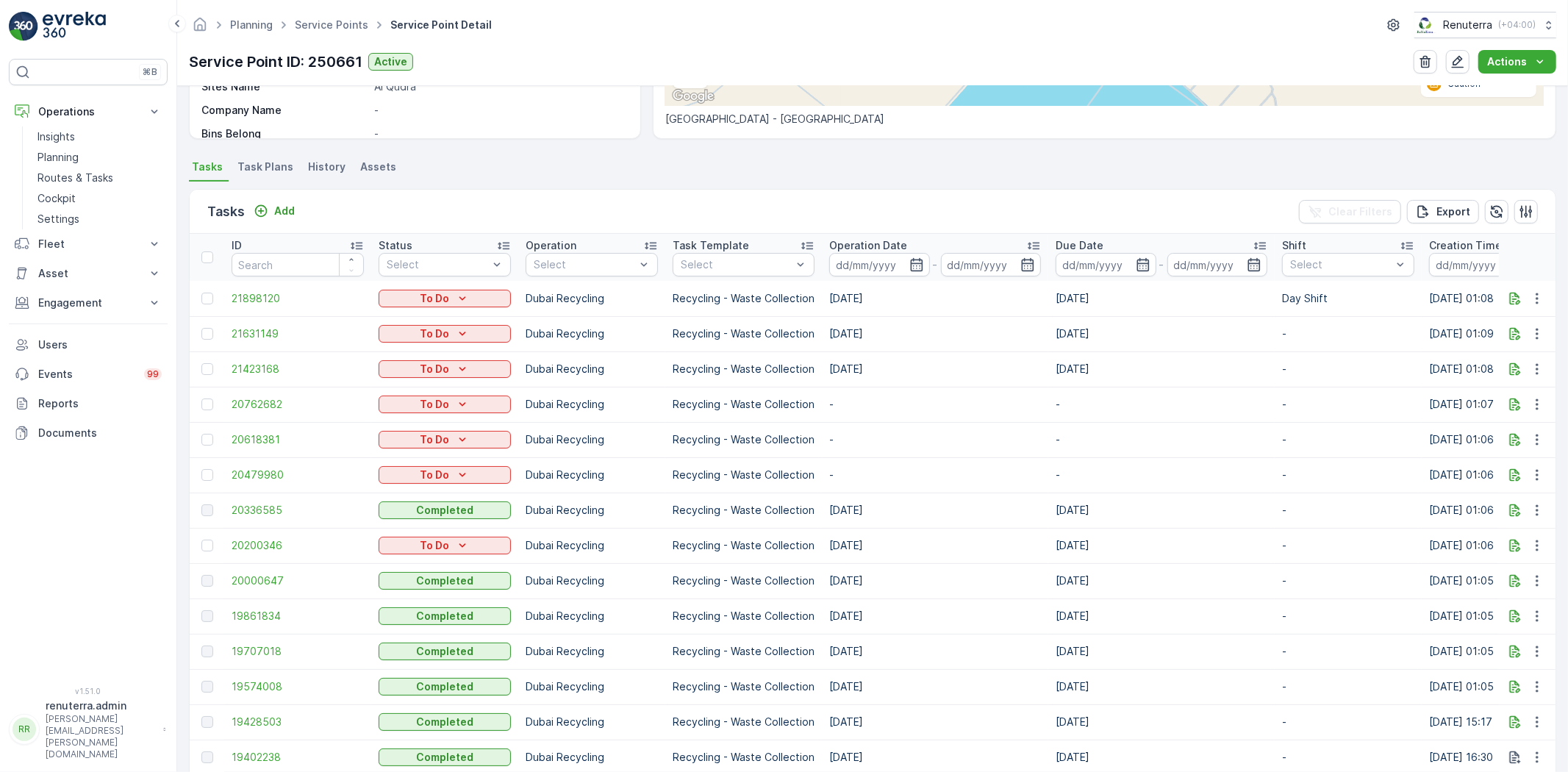
scroll to position [408, 0]
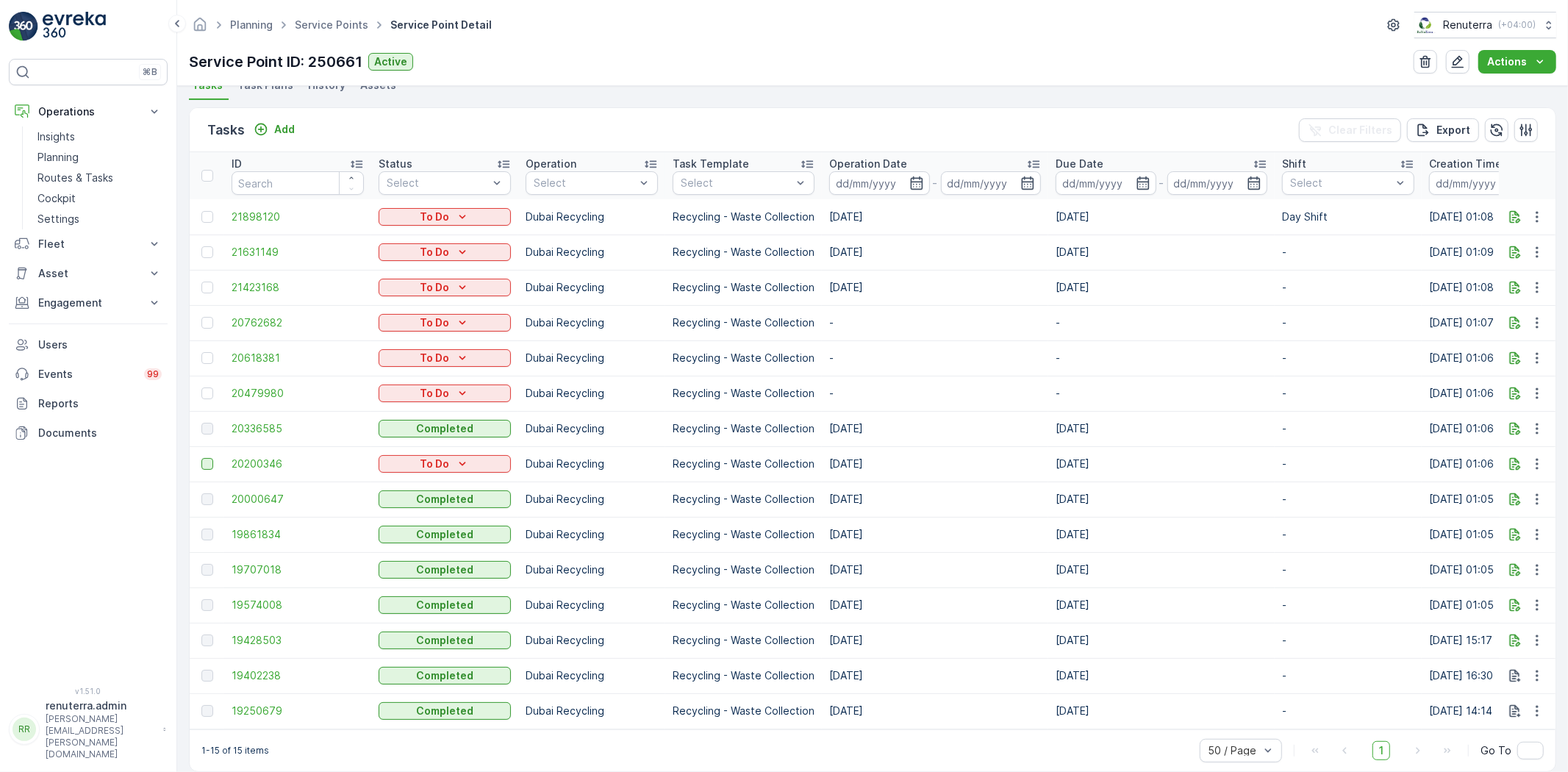
click at [214, 461] on div at bounding box center [207, 464] width 12 height 12
click at [201, 458] on input "checkbox" at bounding box center [201, 458] width 0 height 0
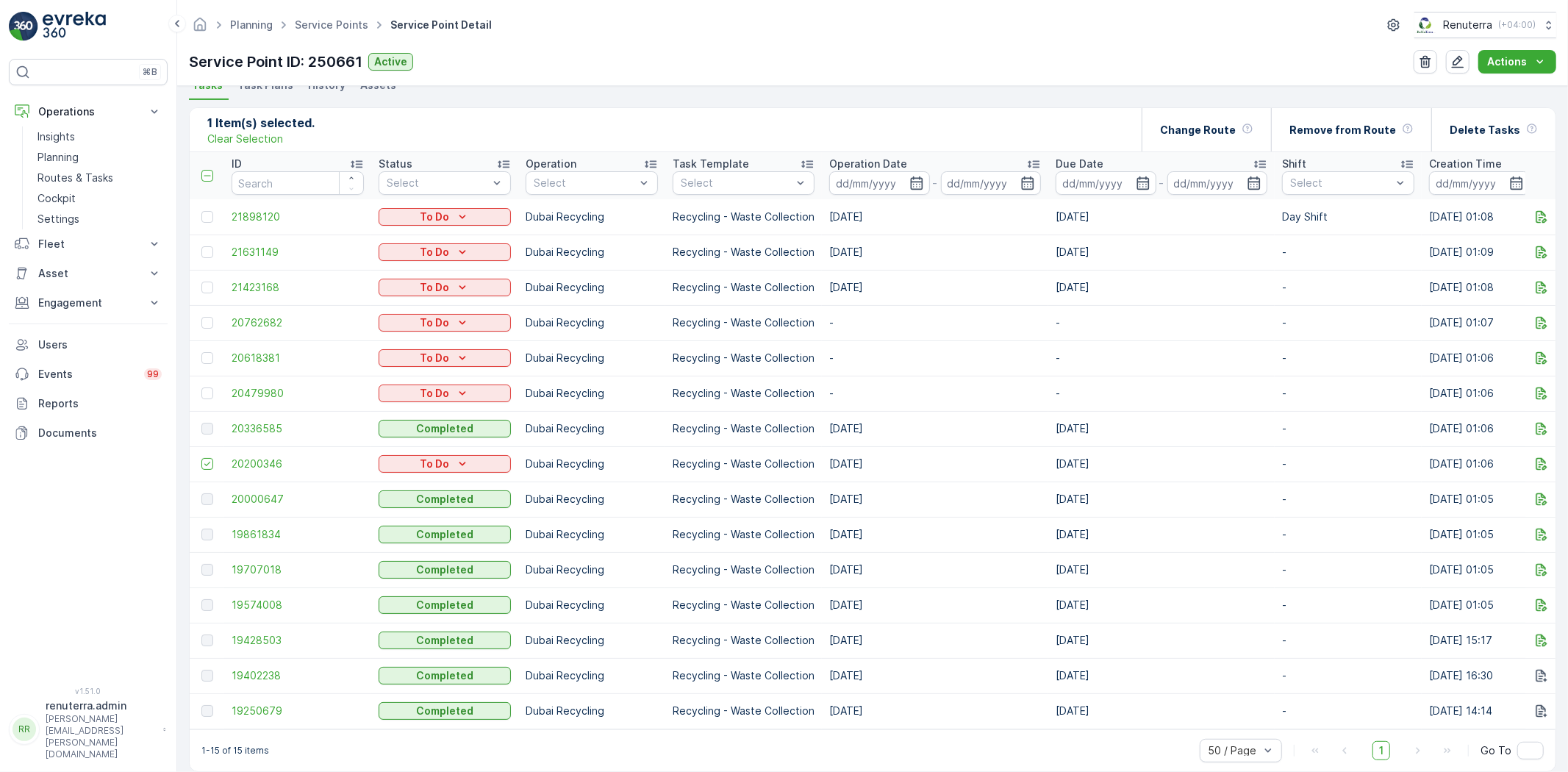
click at [200, 209] on td at bounding box center [206, 217] width 34 height 35
drag, startPoint x: 206, startPoint y: 219, endPoint x: 209, endPoint y: 244, distance: 25.2
click at [207, 219] on div at bounding box center [207, 217] width 12 height 12
click at [201, 211] on input "checkbox" at bounding box center [201, 211] width 0 height 0
click at [209, 244] on td at bounding box center [206, 252] width 34 height 35
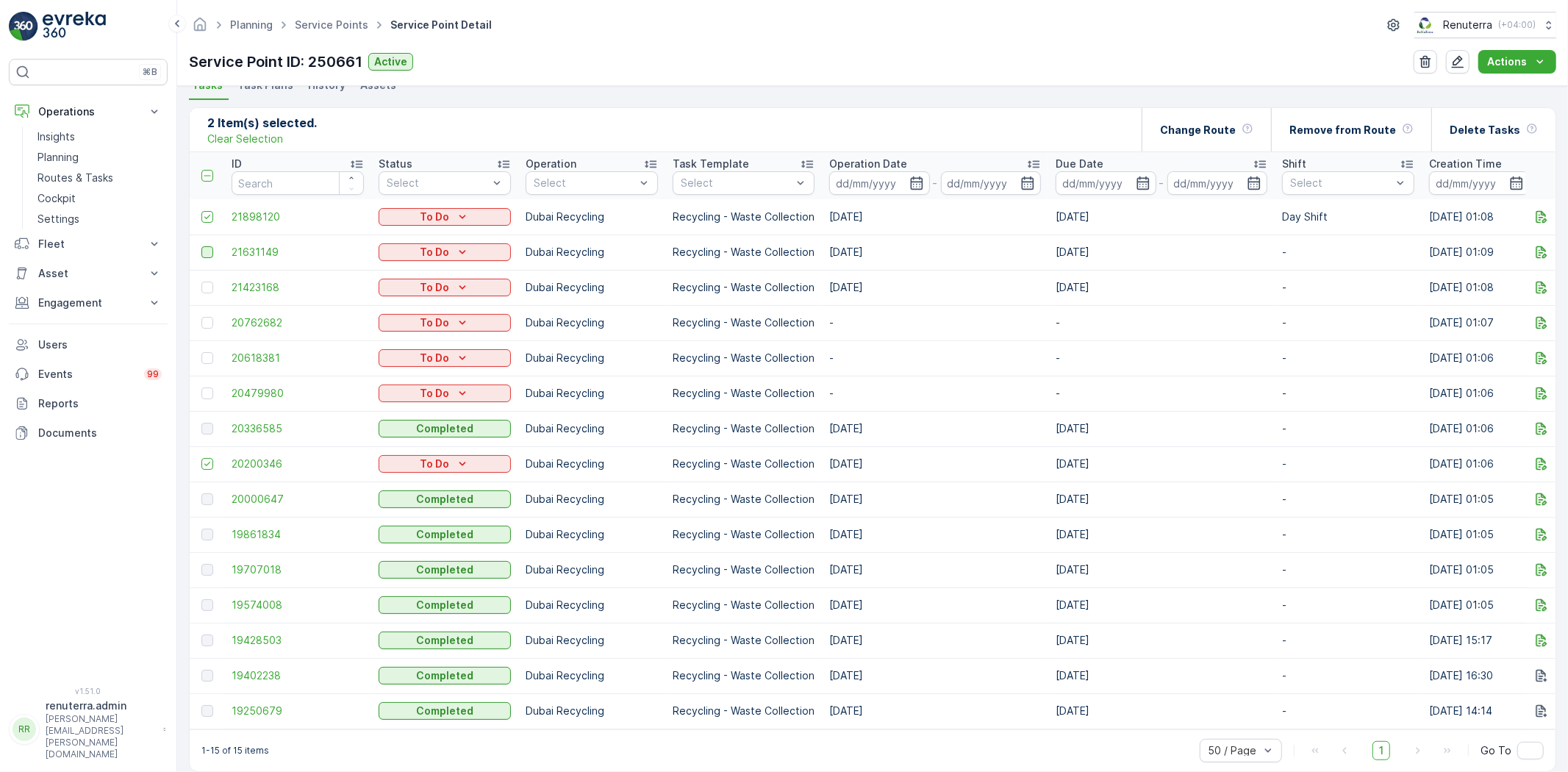
click at [207, 255] on div at bounding box center [207, 252] width 12 height 12
click at [201, 246] on input "checkbox" at bounding box center [201, 246] width 0 height 0
click at [203, 294] on td at bounding box center [206, 287] width 34 height 35
click at [206, 288] on div at bounding box center [207, 287] width 12 height 12
click at [201, 281] on input "checkbox" at bounding box center [201, 281] width 0 height 0
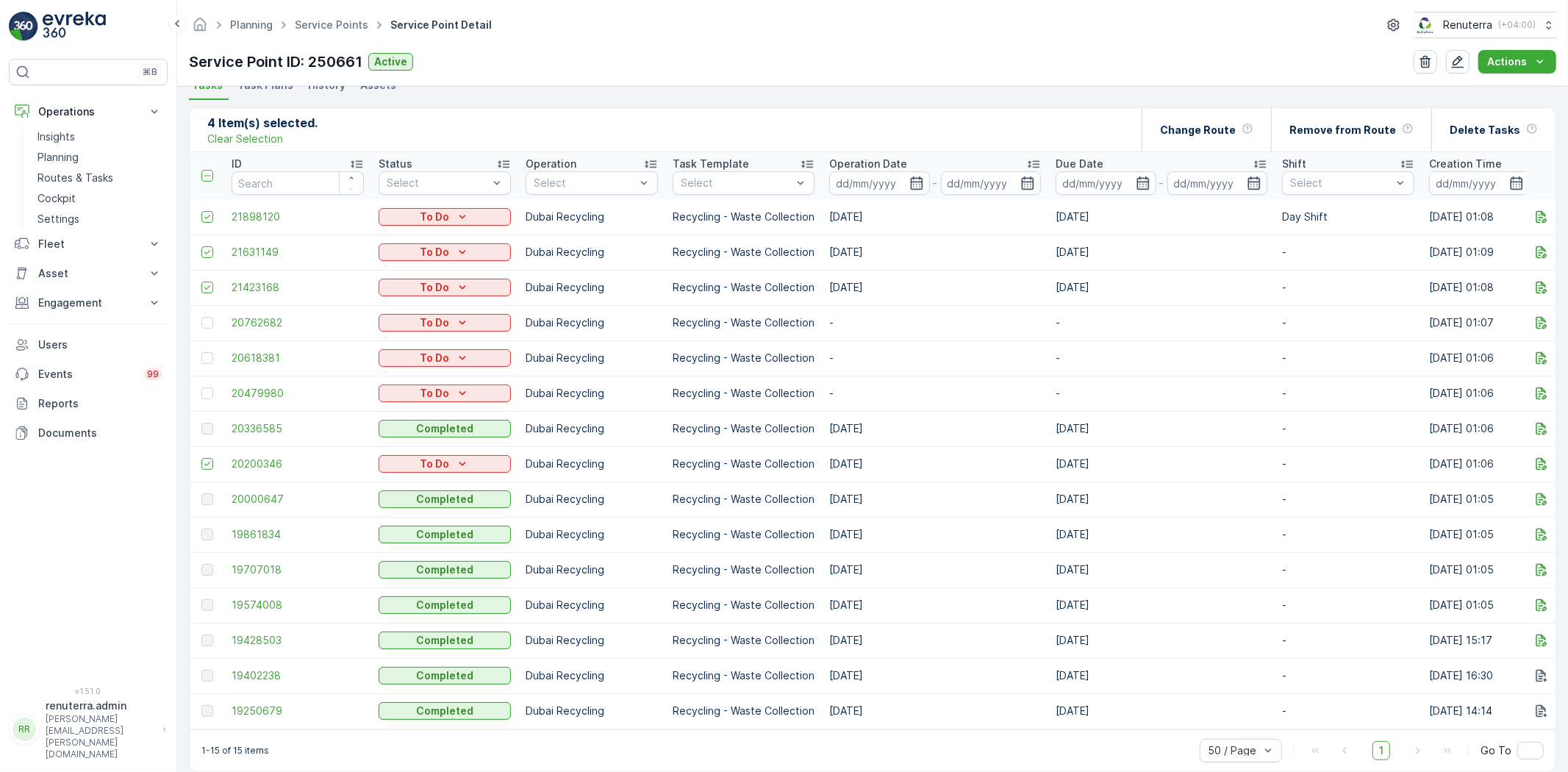
click at [214, 258] on td at bounding box center [206, 252] width 34 height 35
click at [208, 248] on icon at bounding box center [207, 252] width 10 height 10
click at [201, 246] on input "checkbox" at bounding box center [201, 246] width 0 height 0
click at [208, 219] on td at bounding box center [206, 217] width 34 height 35
click at [208, 219] on icon at bounding box center [207, 217] width 10 height 10
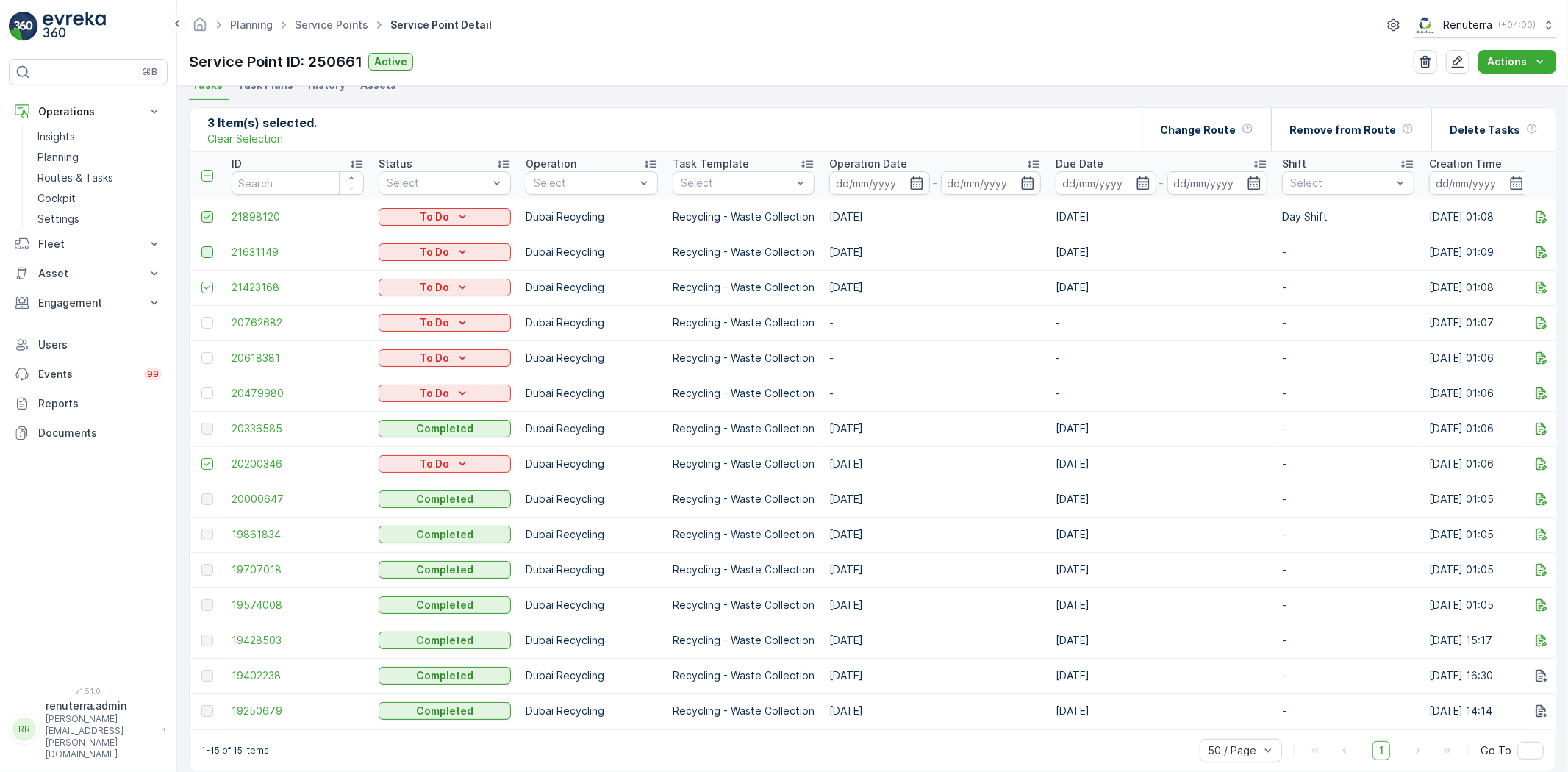
click at [201, 211] on input "checkbox" at bounding box center [201, 211] width 0 height 0
click at [206, 288] on icon at bounding box center [207, 287] width 10 height 10
click at [201, 281] on input "checkbox" at bounding box center [201, 281] width 0 height 0
click at [204, 460] on icon at bounding box center [207, 464] width 10 height 10
click at [201, 458] on input "checkbox" at bounding box center [201, 458] width 0 height 0
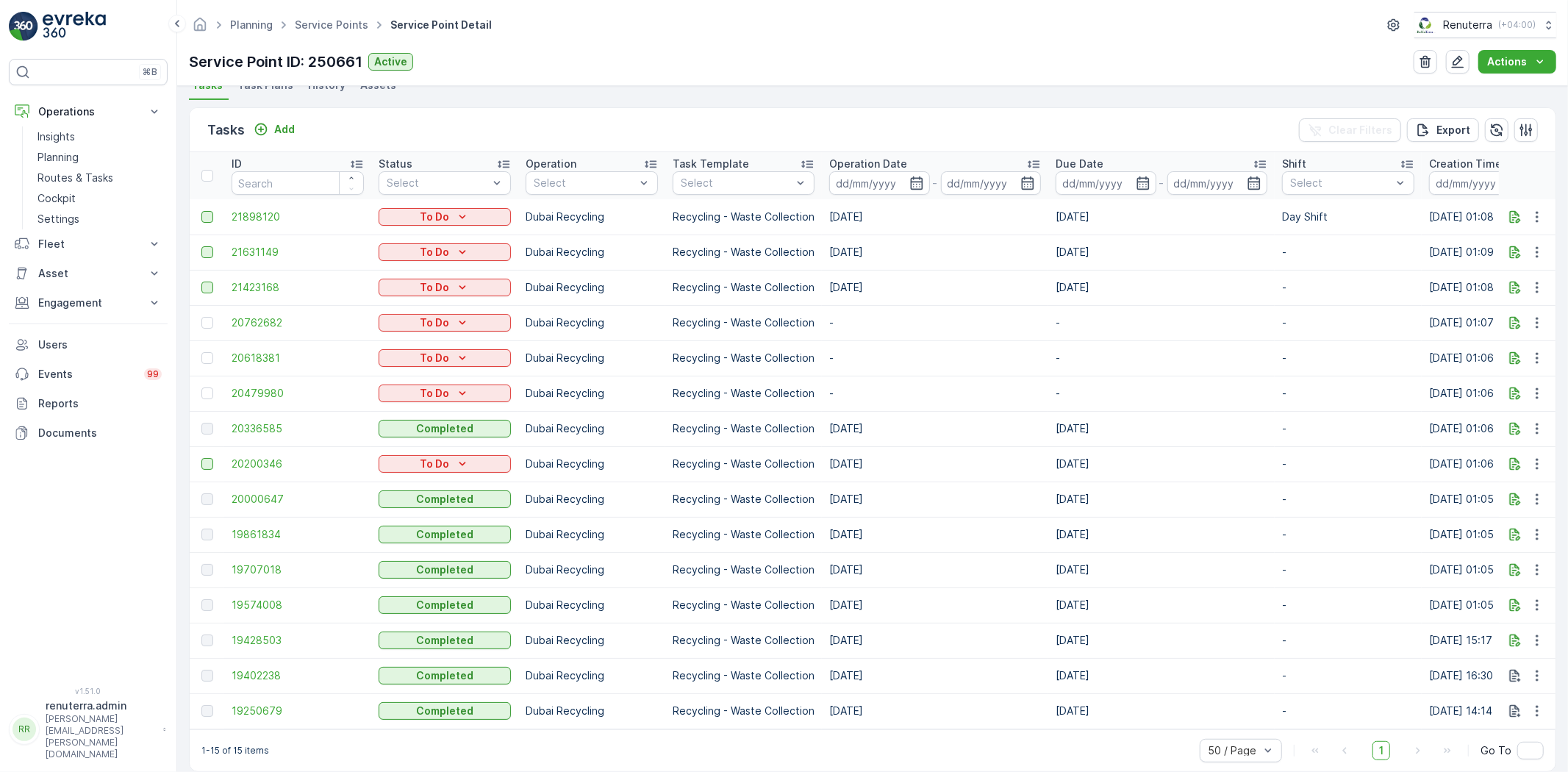
click at [208, 464] on div at bounding box center [207, 464] width 12 height 12
click at [201, 458] on input "checkbox" at bounding box center [201, 458] width 0 height 0
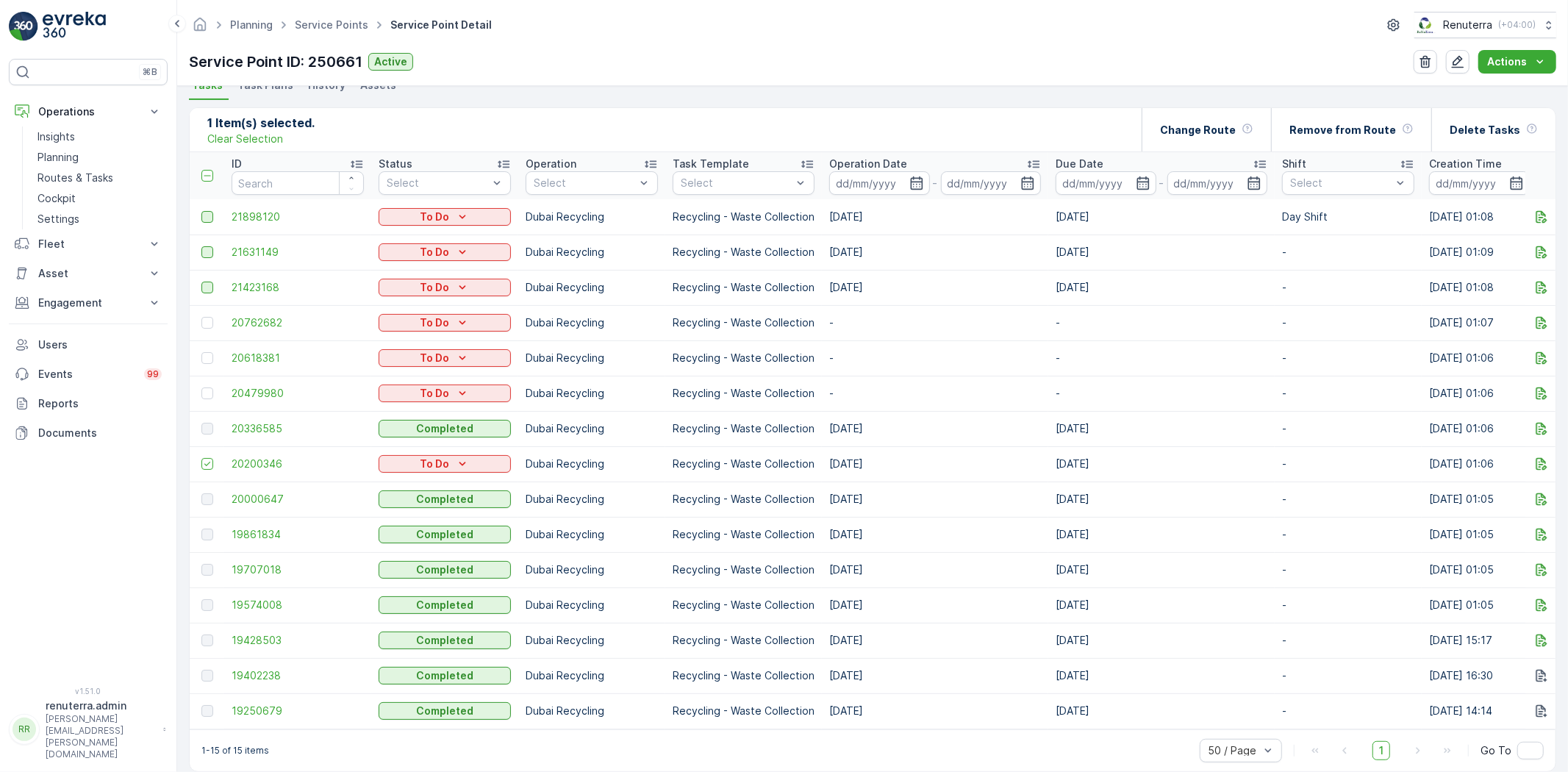
drag, startPoint x: 212, startPoint y: 393, endPoint x: 209, endPoint y: 378, distance: 15.3
click at [214, 391] on div at bounding box center [209, 394] width 15 height 12
click at [201, 388] on input "checkbox" at bounding box center [201, 388] width 0 height 0
click at [202, 343] on td at bounding box center [206, 358] width 34 height 35
click at [202, 327] on div at bounding box center [209, 322] width 15 height 12
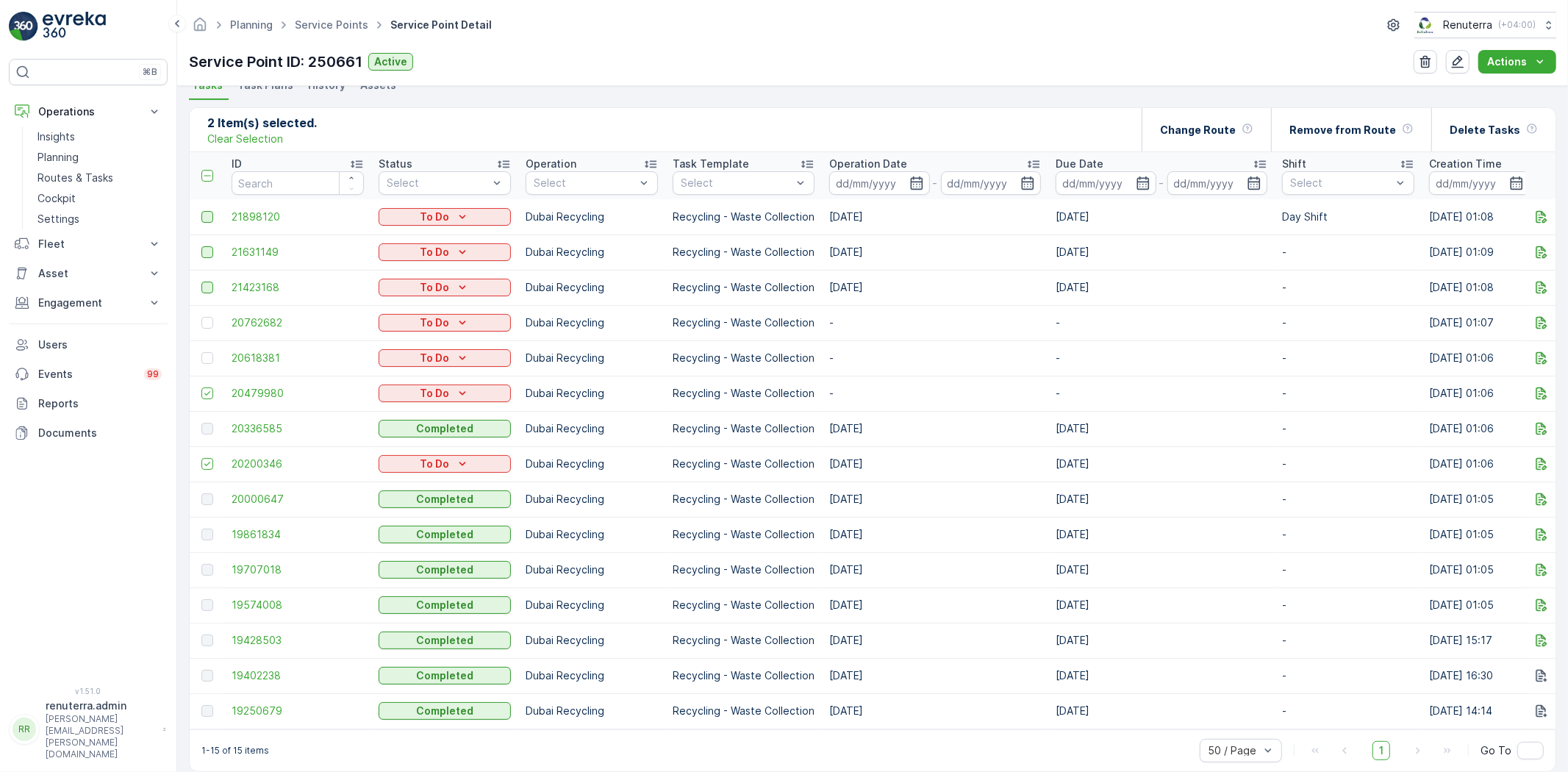
click at [201, 317] on input "checkbox" at bounding box center [201, 317] width 0 height 0
click at [202, 354] on div at bounding box center [207, 358] width 12 height 12
click at [201, 352] on input "checkbox" at bounding box center [201, 352] width 0 height 0
click at [1513, 116] on div "Delete Tasks" at bounding box center [1493, 130] width 88 height 44
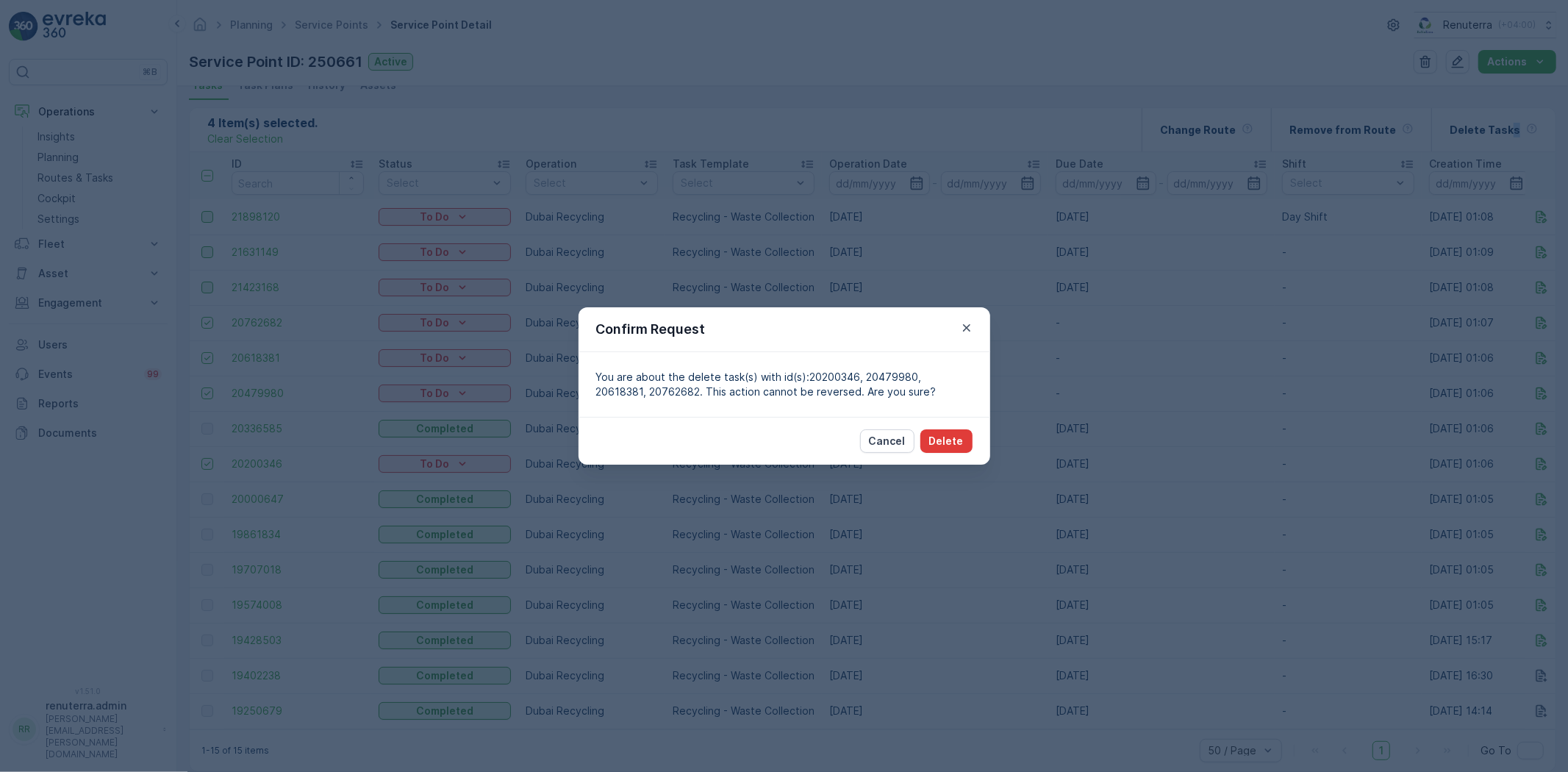
click at [958, 444] on p "Delete" at bounding box center [946, 441] width 34 height 15
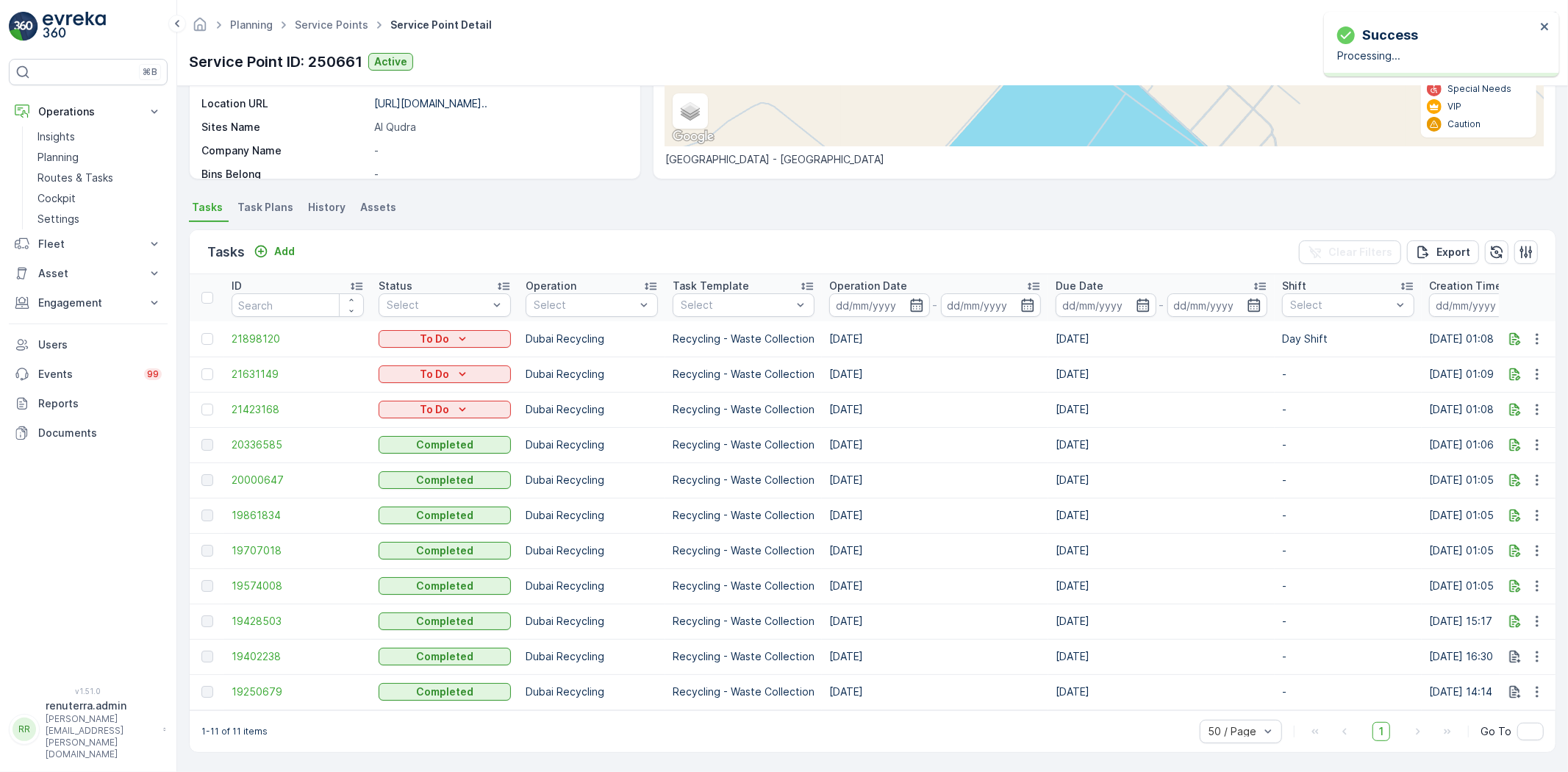
scroll to position [292, 0]
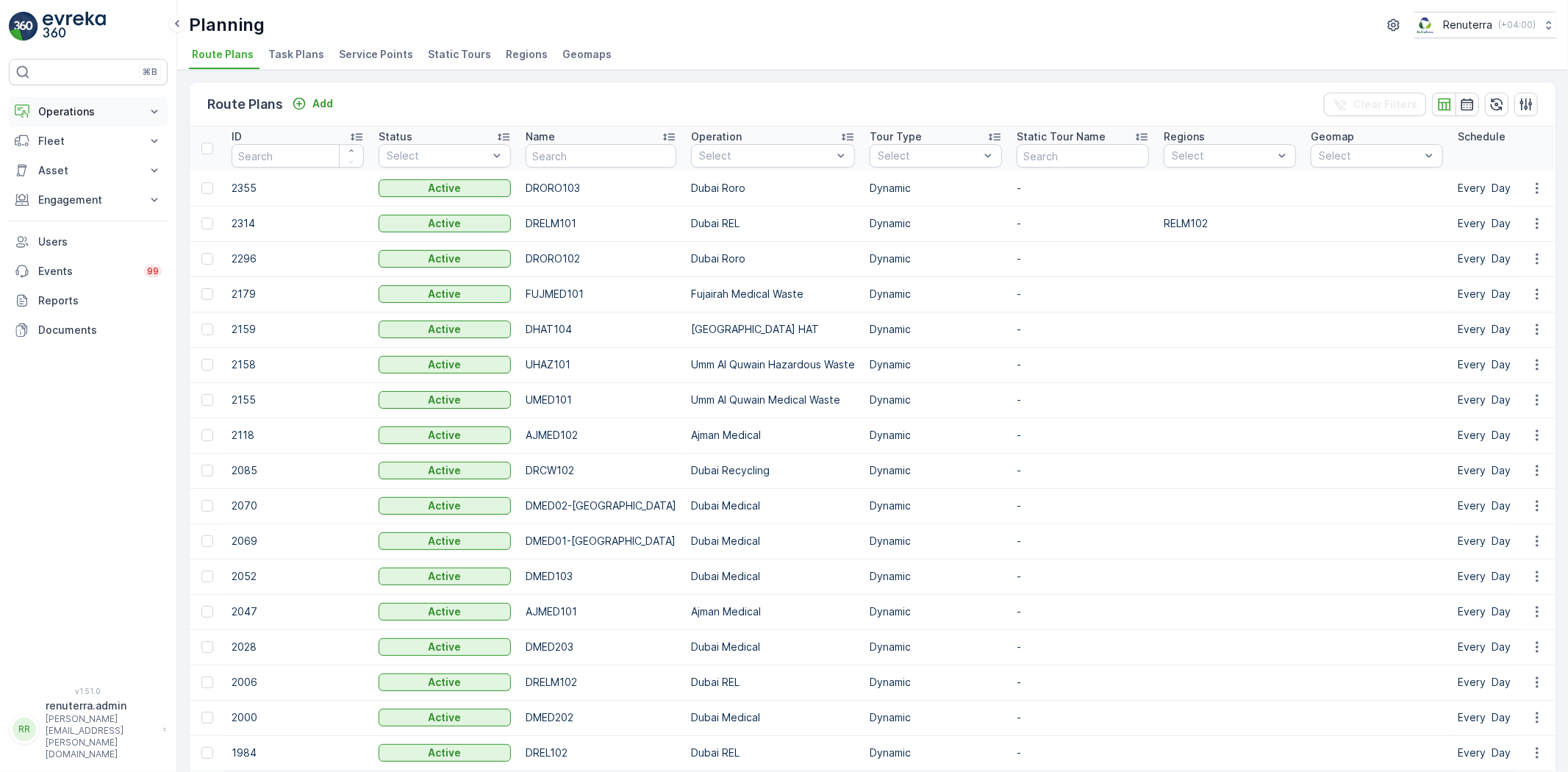
drag, startPoint x: 61, startPoint y: 127, endPoint x: 62, endPoint y: 120, distance: 7.1
click at [62, 125] on div "Operations Insights Planning Routes & Tasks Cockpit Settings Fleet Live Trackin…" at bounding box center [89, 221] width 159 height 248
click at [64, 116] on p "Operations" at bounding box center [88, 112] width 100 height 15
click at [364, 47] on span "Service Points" at bounding box center [376, 54] width 75 height 15
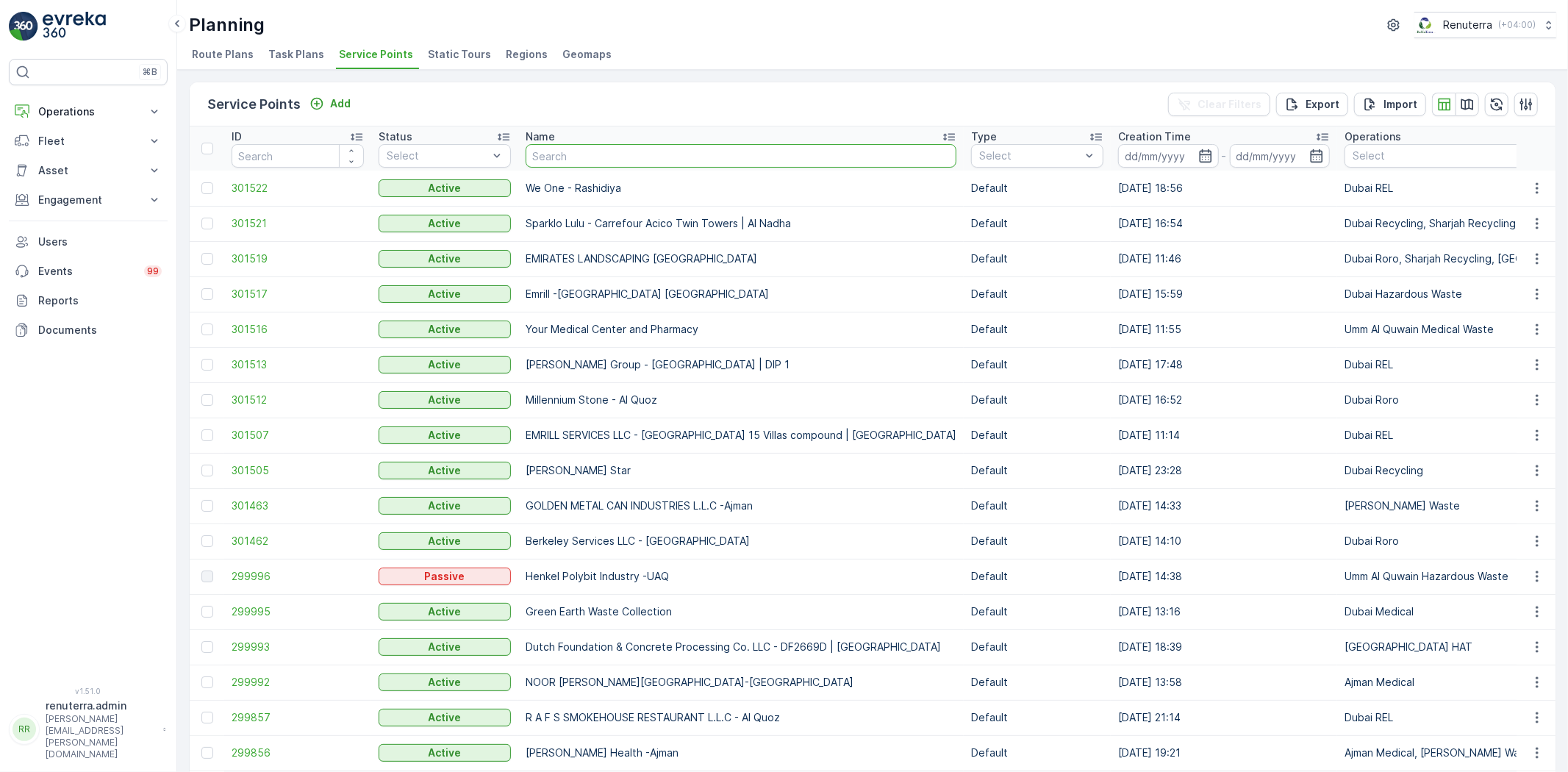
click at [584, 154] on input "text" at bounding box center [741, 156] width 431 height 23
type input "global"
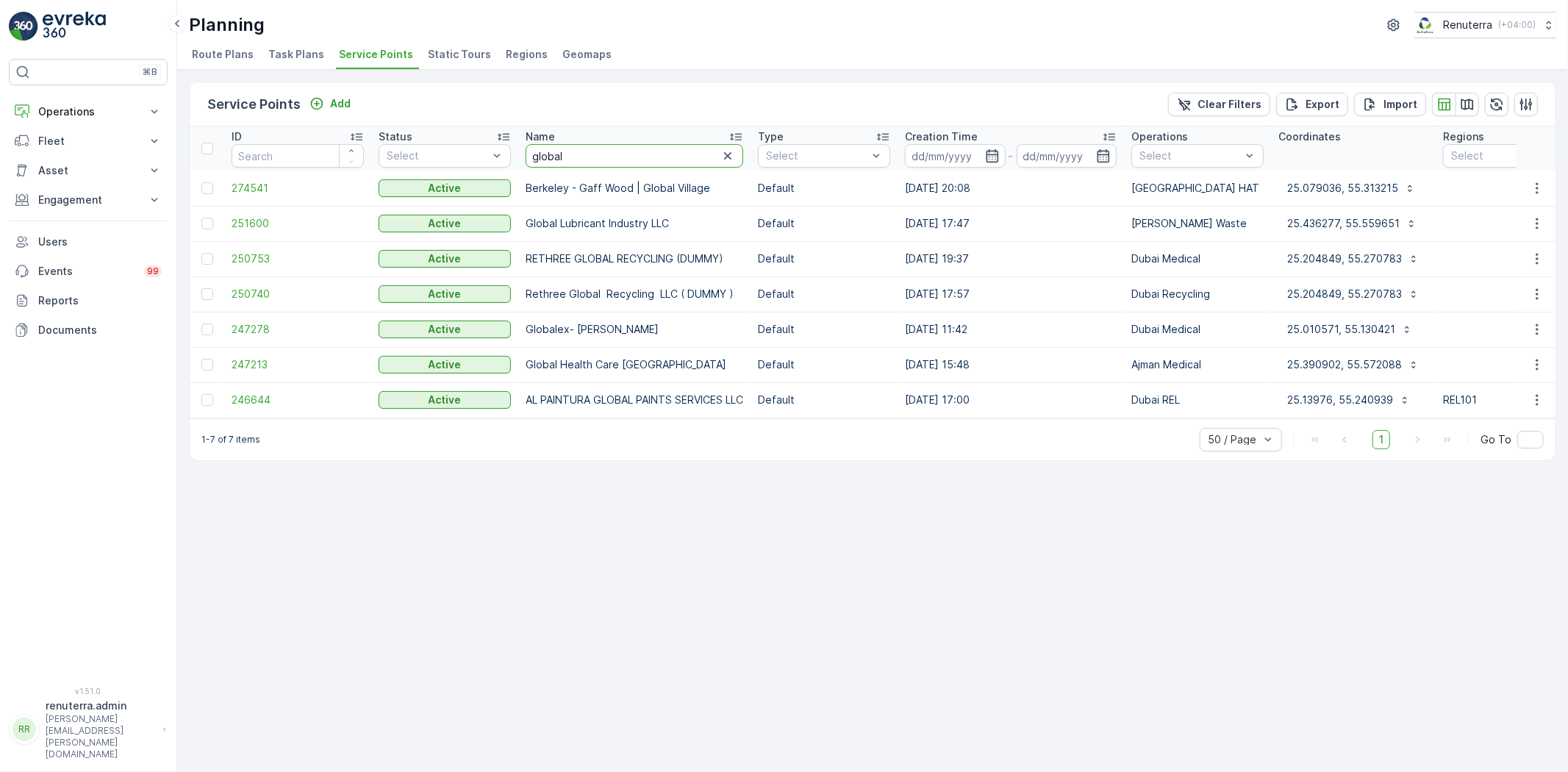
drag, startPoint x: 568, startPoint y: 152, endPoint x: 527, endPoint y: 147, distance: 41.3
click at [527, 147] on input "global" at bounding box center [635, 156] width 218 height 23
